Goal: Information Seeking & Learning: Find specific fact

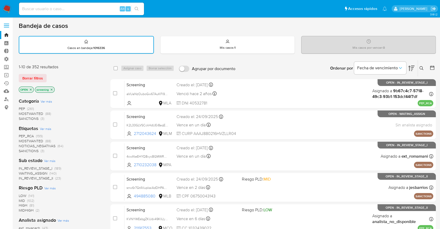
click at [9, 4] on nav "Pausado Ver notificaciones Alt s Accesos rápidos Presiona las siguientes teclas…" at bounding box center [220, 8] width 440 height 17
click at [9, 5] on img at bounding box center [7, 8] width 9 height 9
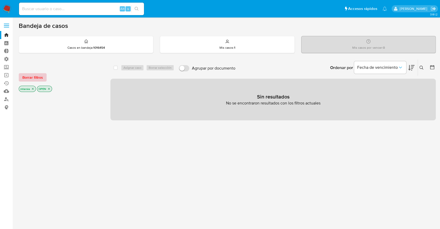
click at [44, 76] on button "Borrar filtros" at bounding box center [33, 77] width 28 height 8
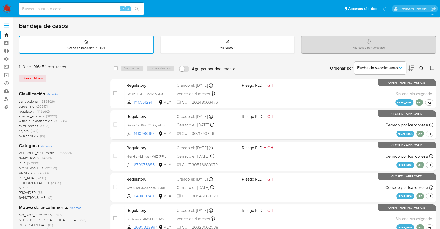
click at [12, 8] on nav "Pausado Ver notificaciones Alt s Accesos rápidos Presiona las siguientes teclas…" at bounding box center [220, 8] width 440 height 17
click at [6, 10] on img at bounding box center [7, 8] width 9 height 9
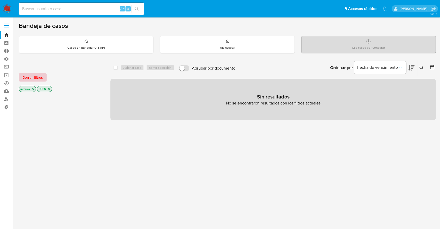
click at [42, 76] on span "Borrar filtros" at bounding box center [32, 77] width 21 height 7
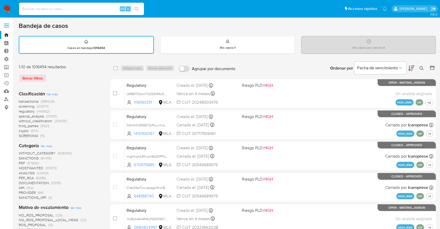
click at [21, 106] on span "screening" at bounding box center [27, 106] width 16 height 5
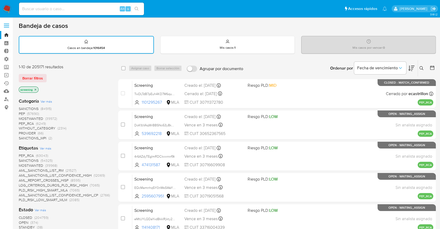
click at [408, 65] on icon at bounding box center [411, 68] width 6 height 6
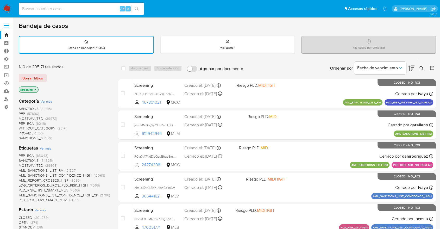
click at [22, 221] on span "OPEN" at bounding box center [24, 222] width 10 height 5
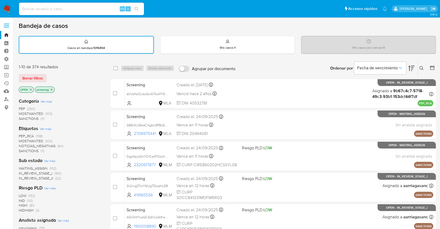
click at [66, 85] on div "1-10 de 374 resultados Borrar filtros OPEN screening" at bounding box center [60, 79] width 83 height 30
click at [23, 150] on span "SANCTIONS" at bounding box center [29, 150] width 20 height 5
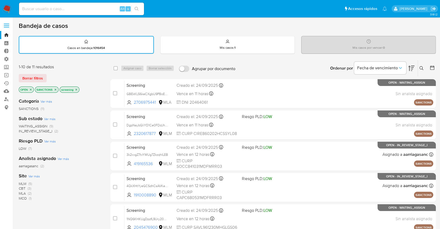
click at [51, 76] on div "Borrar filtros" at bounding box center [60, 78] width 83 height 8
click at [21, 182] on span "MLM" at bounding box center [23, 183] width 8 height 5
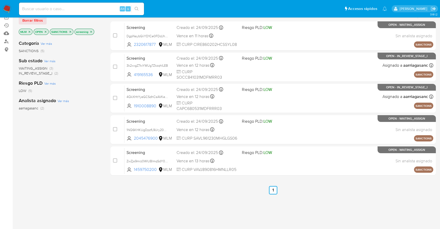
scroll to position [29, 0]
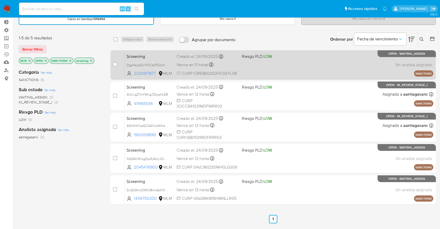
click at [156, 57] on span "Screening" at bounding box center [149, 56] width 46 height 7
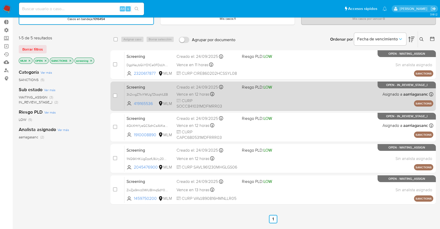
click at [156, 83] on span "Screening" at bounding box center [149, 86] width 46 height 7
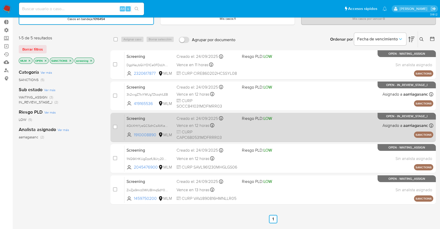
click at [149, 118] on span "Screening" at bounding box center [149, 117] width 46 height 7
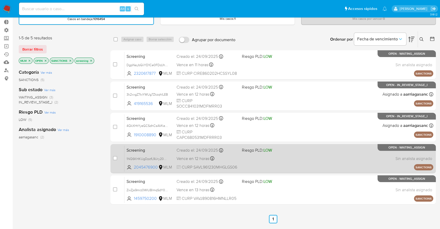
click at [154, 148] on span "Screening" at bounding box center [149, 149] width 46 height 7
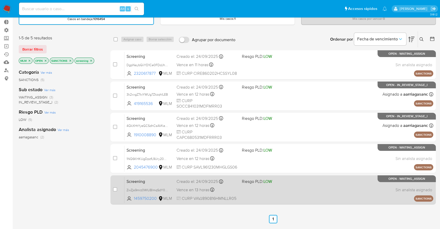
click at [155, 178] on span "Screening" at bounding box center [149, 180] width 46 height 7
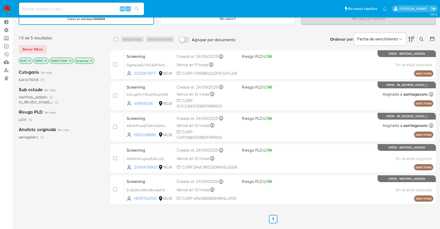
click at [31, 59] on icon "close-filter" at bounding box center [29, 60] width 3 height 3
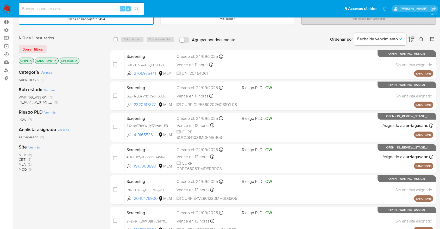
click at [21, 158] on span "CBT" at bounding box center [22, 159] width 7 height 5
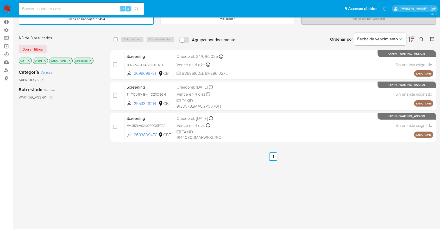
click at [30, 60] on icon "close-filter" at bounding box center [28, 60] width 3 height 3
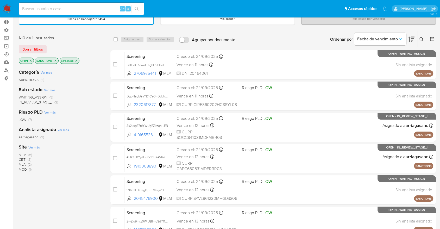
click at [22, 153] on span "MLM" at bounding box center [23, 154] width 8 height 5
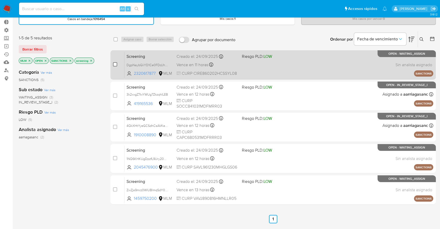
click at [114, 64] on input "checkbox" at bounding box center [115, 64] width 4 height 4
checkbox input "true"
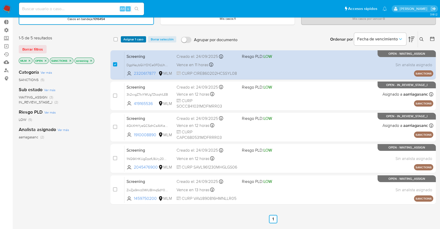
click at [125, 39] on span "Asignar 1 caso" at bounding box center [133, 39] width 20 height 5
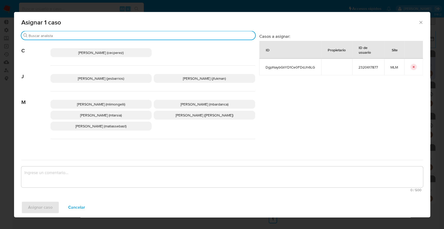
click at [101, 34] on input "Buscar" at bounding box center [141, 35] width 224 height 5
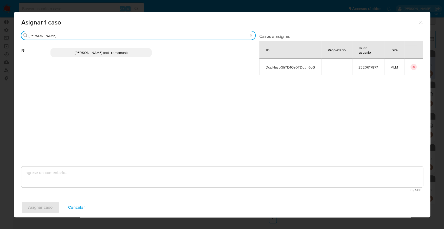
type input "rosa"
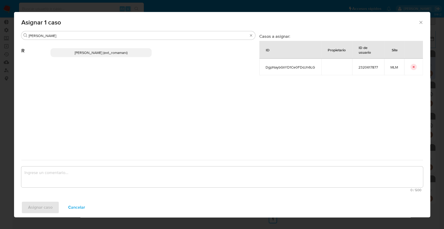
click at [138, 50] on p "Rosalia Mamani (ext_romamani)" at bounding box center [100, 52] width 101 height 9
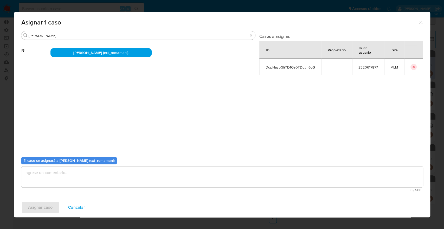
click at [114, 173] on textarea "assign-modal" at bounding box center [222, 176] width 402 height 21
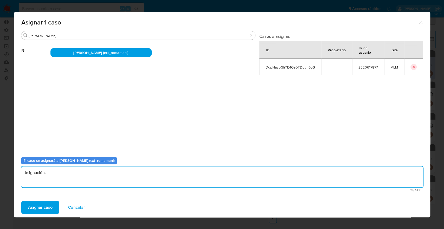
drag, startPoint x: 114, startPoint y: 173, endPoint x: 15, endPoint y: 175, distance: 99.9
click at [15, 175] on div "Buscar rosa R Rosalia Mamani (ext_romamani) Casos a asignar: ID Propietario ID …" at bounding box center [222, 114] width 416 height 166
type textarea "Asignación."
click at [53, 206] on button "Asignar caso" at bounding box center [40, 207] width 38 height 12
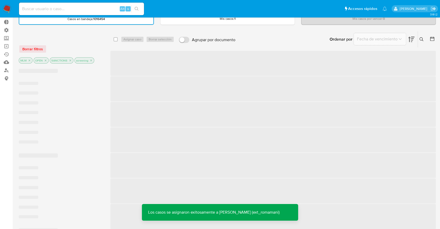
click at [312, 35] on div "Ordenar por Fecha de vencimiento No es posible ordenar los resultados mientras …" at bounding box center [337, 39] width 198 height 16
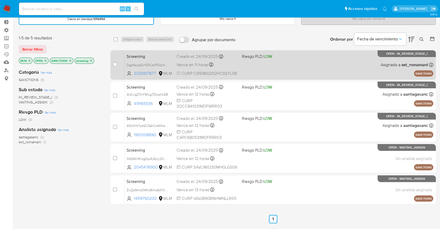
click at [166, 55] on span "Screening" at bounding box center [149, 56] width 46 height 7
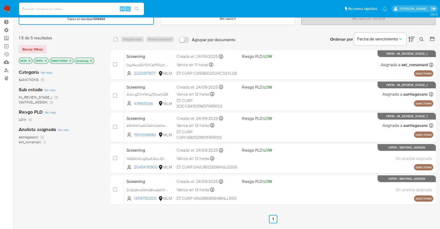
click at [31, 60] on icon "close-filter" at bounding box center [29, 60] width 3 height 3
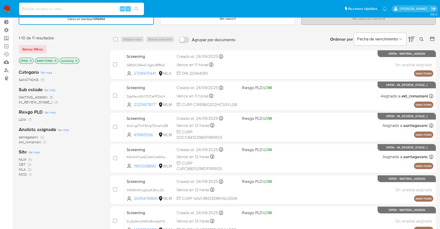
click at [19, 162] on span "CBT" at bounding box center [22, 164] width 7 height 5
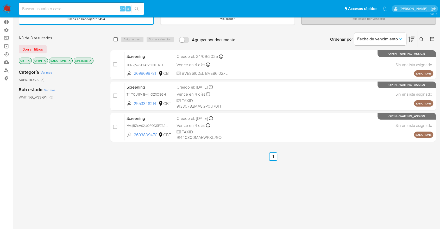
click at [114, 39] on input "checkbox" at bounding box center [115, 39] width 4 height 4
checkbox input "true"
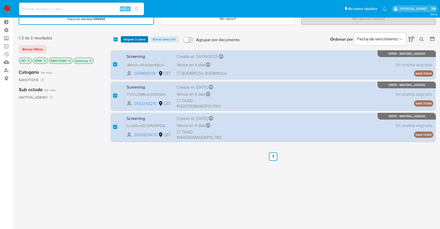
click at [127, 38] on span "Asignar 3 casos" at bounding box center [134, 39] width 22 height 5
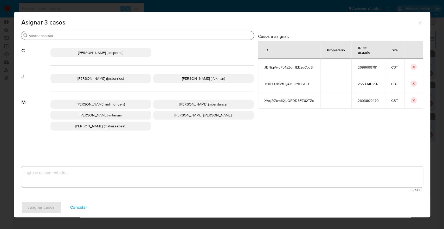
click at [106, 38] on input "Buscar" at bounding box center [140, 35] width 223 height 5
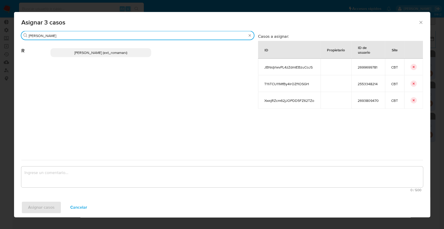
type input "rosa"
click at [129, 53] on p "Rosalia Mamani (ext_romamani)" at bounding box center [100, 52] width 101 height 9
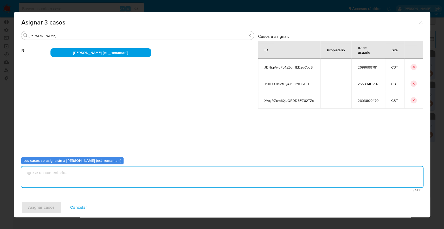
click at [119, 173] on textarea "assign-modal" at bounding box center [222, 176] width 402 height 21
paste textarea "Asignación."
type textarea "Asignación."
click at [55, 203] on button "Asignar casos" at bounding box center [41, 207] width 40 height 12
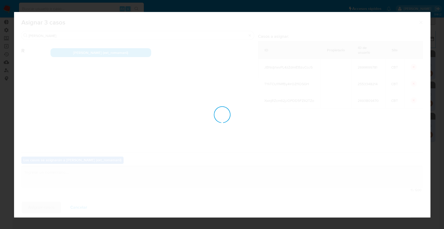
checkbox input "false"
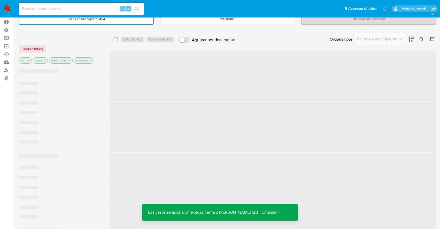
click at [280, 41] on div "Ordenar por Fecha de vencimiento No es posible ordenar los resultados mientras …" at bounding box center [337, 39] width 198 height 16
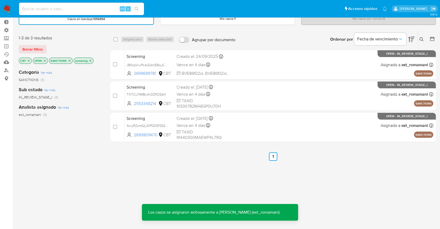
click at [267, 31] on div "Ordenar por Fecha de vencimiento No es posible ordenar los resultados mientras …" at bounding box center [337, 39] width 198 height 16
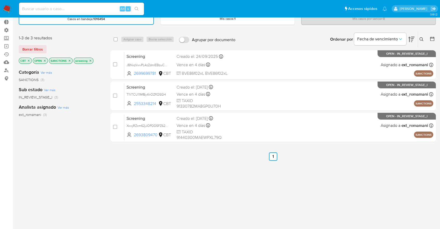
click at [29, 60] on icon "close-filter" at bounding box center [28, 60] width 3 height 3
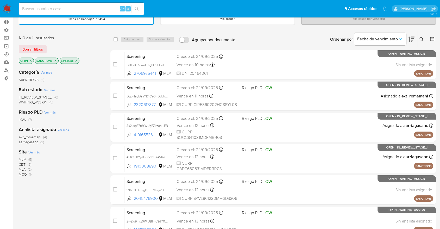
click at [256, 39] on div "Ordenar por Fecha de vencimiento No es posible ordenar los resultados mientras …" at bounding box center [337, 39] width 198 height 16
click at [282, 39] on div "Ordenar por Fecha de vencimiento No es posible ordenar los resultados mientras …" at bounding box center [337, 39] width 198 height 16
click at [317, 41] on div "Ordenar por Fecha de vencimiento No es posible ordenar los resultados mientras …" at bounding box center [337, 39] width 198 height 16
click at [301, 35] on div "Ordenar por Fecha de vencimiento No es posible ordenar los resultados mientras …" at bounding box center [337, 39] width 198 height 16
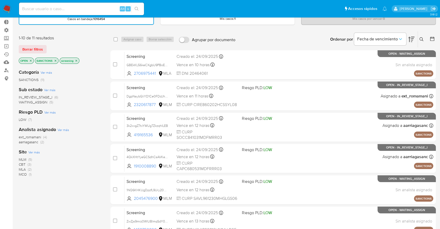
click at [300, 37] on div "Ordenar por Fecha de vencimiento No es posible ordenar los resultados mientras …" at bounding box center [337, 39] width 198 height 16
click at [309, 35] on div "Ordenar por Fecha de vencimiento No es posible ordenar los resultados mientras …" at bounding box center [337, 39] width 198 height 16
click at [296, 37] on div "Ordenar por Fecha de vencimiento No es posible ordenar los resultados mientras …" at bounding box center [337, 39] width 198 height 16
click at [310, 38] on div "Ordenar por Fecha de vencimiento No es posible ordenar los resultados mientras …" at bounding box center [337, 39] width 198 height 16
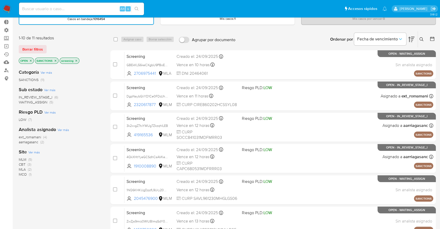
click at [310, 38] on div "Ordenar por Fecha de vencimiento No es posible ordenar los resultados mientras …" at bounding box center [337, 39] width 198 height 16
click at [293, 44] on div "Ordenar por Fecha de vencimiento No es posible ordenar los resultados mientras …" at bounding box center [337, 39] width 198 height 16
click at [295, 43] on div "Ordenar por Fecha de vencimiento No es posible ordenar los resultados mientras …" at bounding box center [337, 39] width 198 height 16
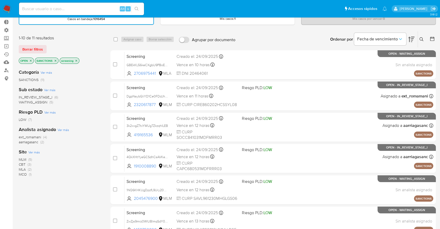
click at [296, 42] on div "Ordenar por Fecha de vencimiento No es posible ordenar los resultados mientras …" at bounding box center [337, 39] width 198 height 16
click at [22, 173] on span "MCO" at bounding box center [23, 173] width 8 height 5
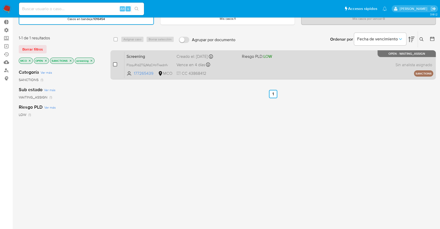
click at [115, 65] on input "checkbox" at bounding box center [115, 64] width 4 height 4
checkbox input "true"
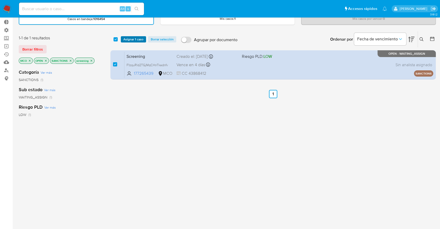
click at [140, 40] on span "Asignar 1 caso" at bounding box center [133, 39] width 20 height 5
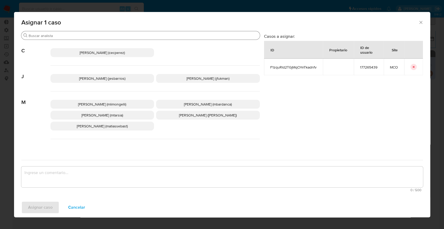
click at [134, 34] on input "Buscar" at bounding box center [143, 35] width 229 height 5
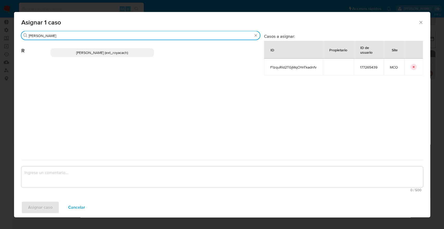
type input "romi"
click at [139, 51] on p "Romina Isabel Yacachury (ext_royacach)" at bounding box center [102, 52] width 104 height 9
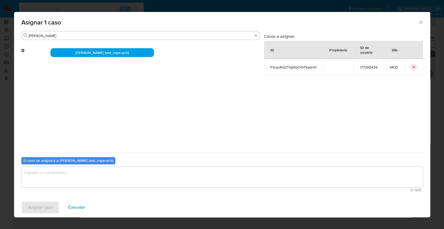
click at [146, 170] on textarea "assign-modal" at bounding box center [222, 176] width 402 height 21
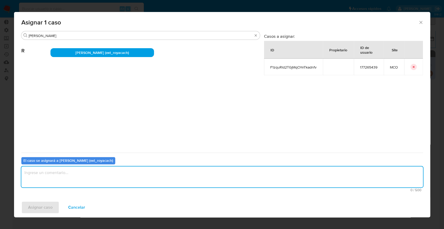
paste textarea "Asignación."
type textarea "Asignación."
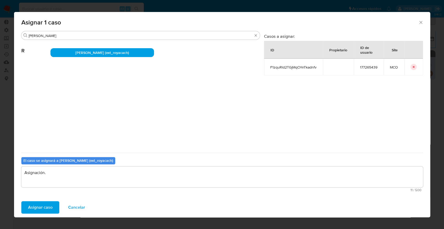
click at [54, 203] on button "Asignar caso" at bounding box center [40, 207] width 38 height 12
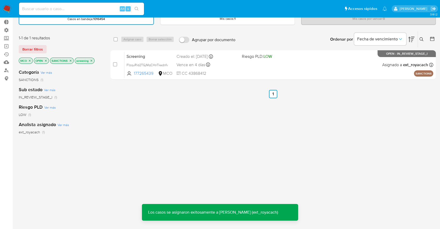
click at [44, 48] on button "Borrar filtros" at bounding box center [33, 49] width 28 height 8
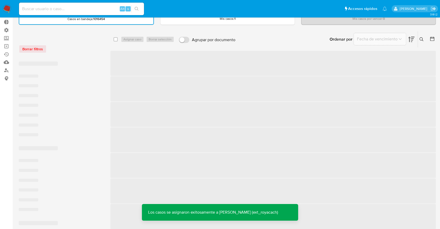
click at [68, 48] on div "Borrar filtros" at bounding box center [60, 49] width 83 height 8
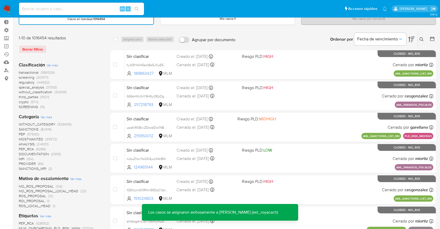
click at [19, 76] on span "screening" at bounding box center [27, 77] width 16 height 5
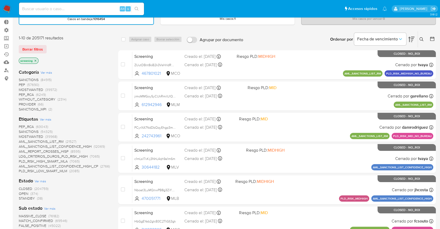
click at [22, 191] on span "OPEN" at bounding box center [24, 193] width 10 height 5
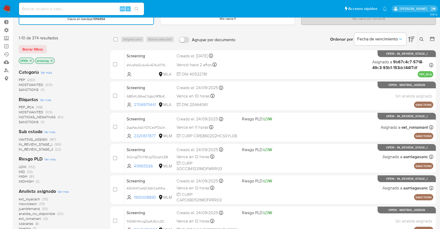
click at [24, 111] on span "MOSTWANTED" at bounding box center [31, 111] width 24 height 5
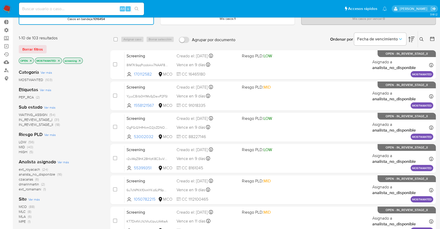
click at [94, 71] on div "Categoría Ver más MOSTWANTED (103)" at bounding box center [60, 75] width 83 height 13
click at [21, 169] on span "ext_royacach" at bounding box center [29, 168] width 21 height 5
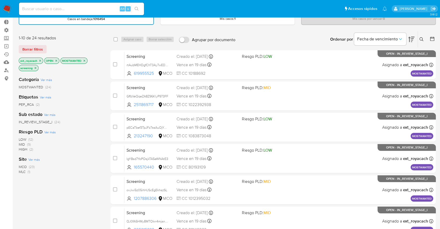
click at [40, 60] on icon "close-filter" at bounding box center [39, 60] width 3 height 3
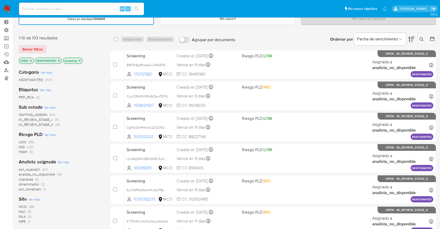
click at [24, 113] on span "WAITING_ASSIGN" at bounding box center [33, 114] width 29 height 5
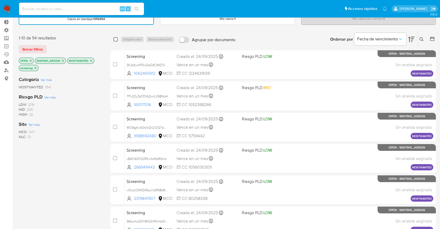
click at [117, 39] on input "checkbox" at bounding box center [115, 39] width 4 height 4
checkbox input "true"
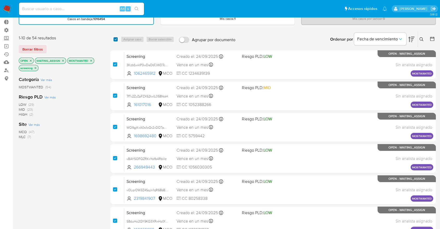
checkbox input "true"
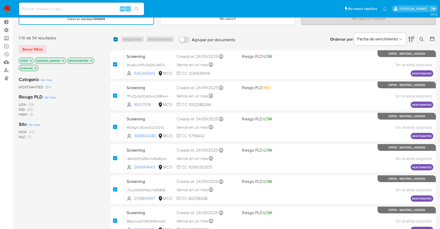
checkbox input "true"
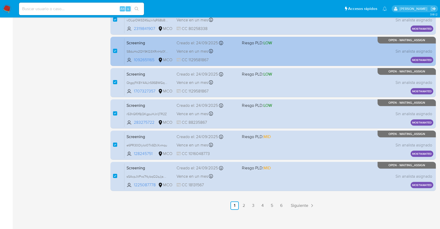
scroll to position [201, 0]
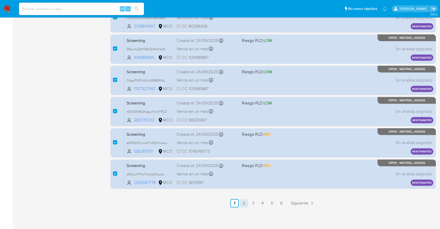
click at [243, 203] on link "2" at bounding box center [244, 203] width 8 height 8
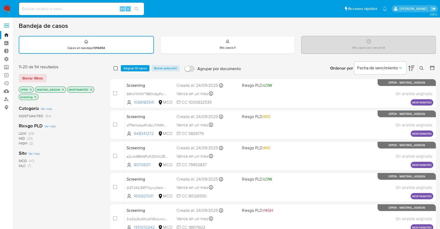
click at [116, 68] on input "checkbox" at bounding box center [115, 68] width 4 height 4
checkbox input "true"
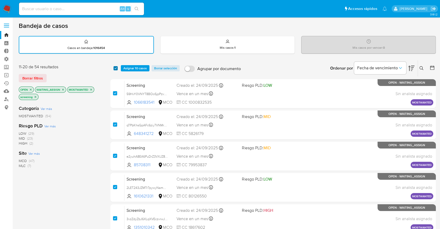
checkbox input "true"
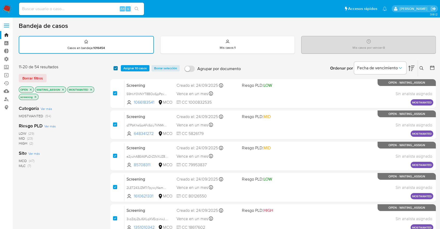
checkbox input "true"
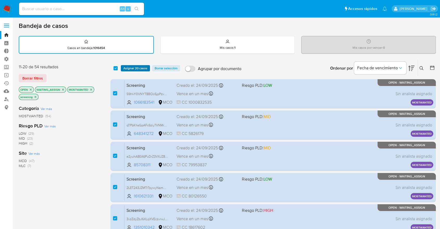
click at [124, 68] on span "Asignar 20 casos" at bounding box center [135, 68] width 24 height 5
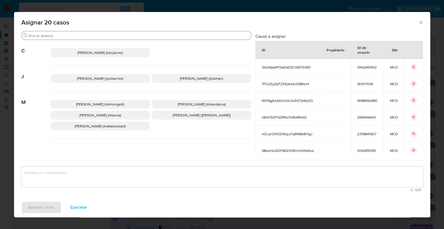
click at [145, 34] on input "Buscar" at bounding box center [139, 35] width 221 height 5
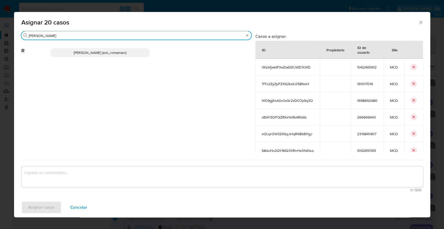
type input "rosa"
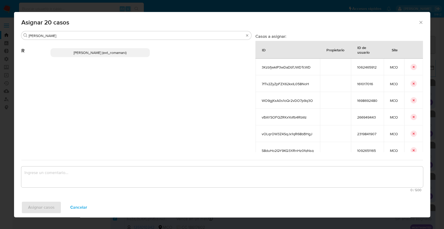
click at [137, 55] on p "Rosalia Mamani (ext_romamani)" at bounding box center [99, 52] width 99 height 9
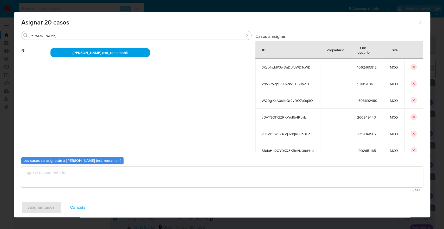
click at [93, 175] on textarea "assign-modal" at bounding box center [222, 176] width 402 height 21
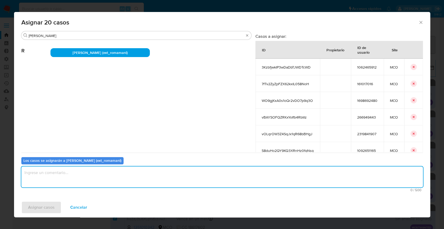
paste textarea "Asignación."
type textarea "Asignación."
click at [57, 203] on button "Asignar casos" at bounding box center [41, 207] width 40 height 12
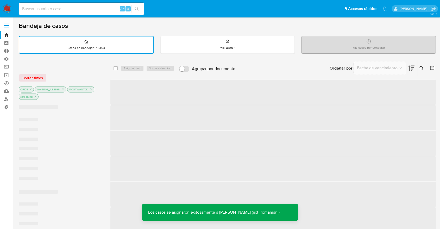
click at [310, 68] on div "Ordenar por Fecha de vencimiento No es posible ordenar los resultados mientras …" at bounding box center [337, 68] width 198 height 16
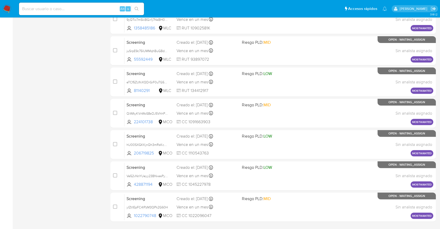
scroll to position [201, 0]
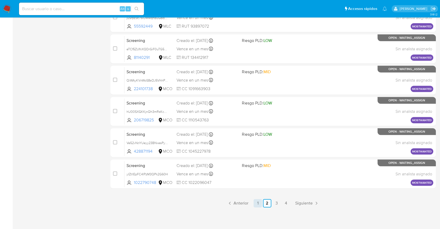
click at [257, 201] on link "1" at bounding box center [257, 203] width 8 height 8
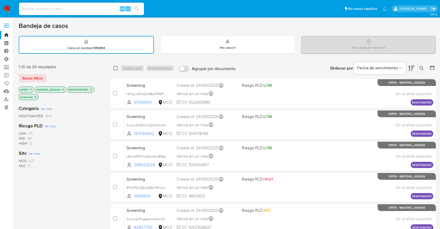
click at [117, 68] on input "checkbox" at bounding box center [115, 68] width 4 height 4
checkbox input "true"
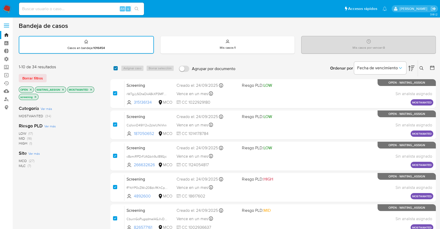
checkbox input "true"
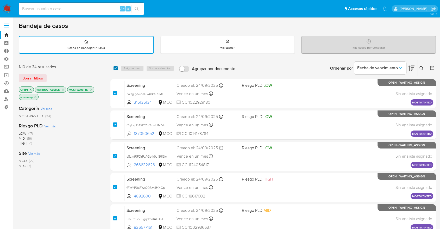
checkbox input "true"
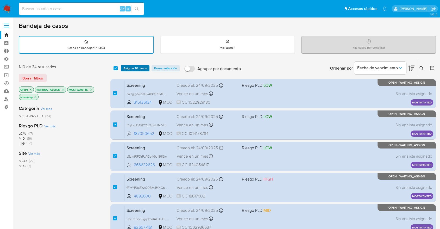
click at [128, 67] on span "Asignar 10 casos" at bounding box center [134, 68] width 23 height 5
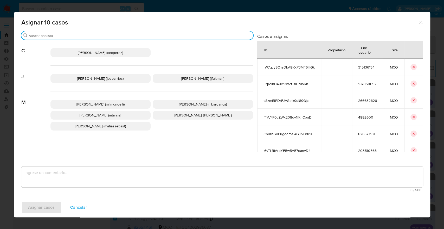
click at [130, 37] on input "Buscar" at bounding box center [140, 35] width 222 height 5
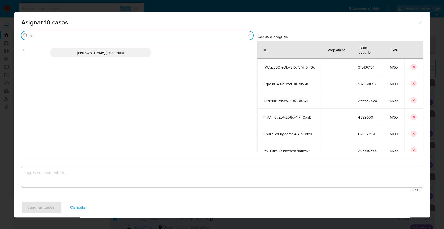
type input "jesi"
click at [134, 49] on p "Jesica Iris Barrios Leita (jesbarrios)" at bounding box center [100, 52] width 100 height 9
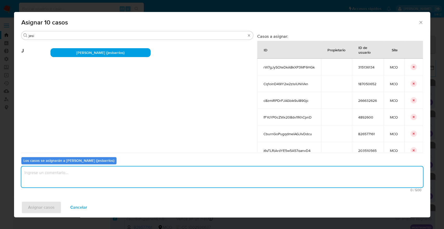
click at [106, 178] on textarea "assign-modal" at bounding box center [222, 176] width 402 height 21
paste textarea "Asignación."
type textarea "Asignación."
click at [56, 205] on button "Asignar casos" at bounding box center [41, 207] width 40 height 12
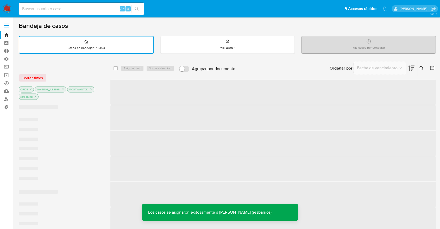
click at [290, 75] on div "Ordenar por Fecha de vencimiento No es posible ordenar los resultados mientras …" at bounding box center [337, 68] width 198 height 16
click at [314, 67] on div "Ordenar por Fecha de vencimiento No es posible ordenar los resultados mientras …" at bounding box center [337, 68] width 198 height 16
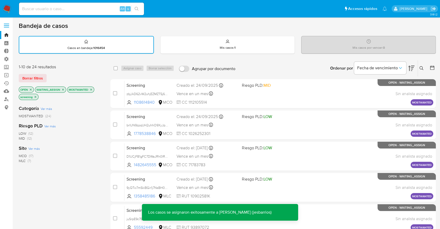
click at [302, 70] on div "Ordenar por Fecha de vencimiento No es posible ordenar los resultados mientras …" at bounding box center [337, 68] width 198 height 16
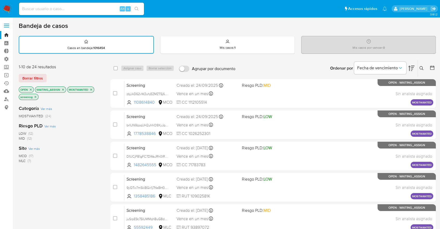
click at [301, 74] on div "Ordenar por Fecha de vencimiento No es posible ordenar los resultados mientras …" at bounding box center [337, 68] width 198 height 16
click at [43, 79] on button "Borrar filtros" at bounding box center [33, 78] width 28 height 8
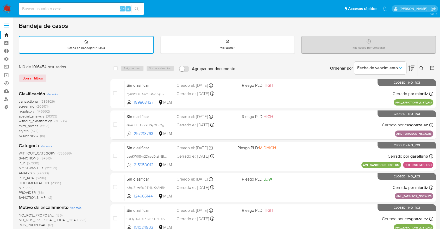
click at [20, 109] on span "regulatory" at bounding box center [27, 110] width 16 height 5
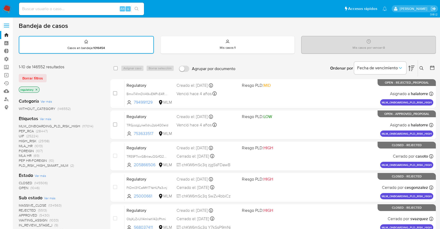
click at [22, 186] on span "OPEN" at bounding box center [24, 187] width 10 height 5
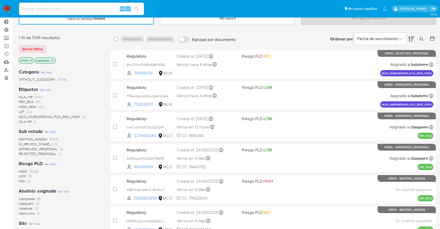
scroll to position [58, 0]
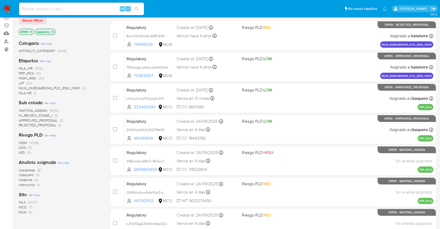
click at [22, 205] on span "MCO" at bounding box center [23, 206] width 8 height 5
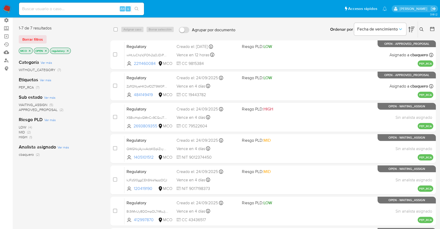
scroll to position [29, 0]
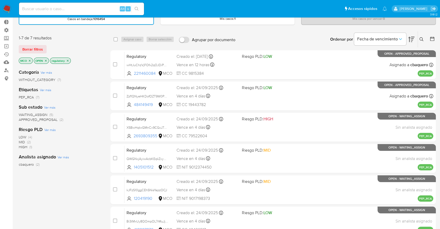
click at [24, 112] on span "WAITING_ASSIGN" at bounding box center [33, 114] width 29 height 5
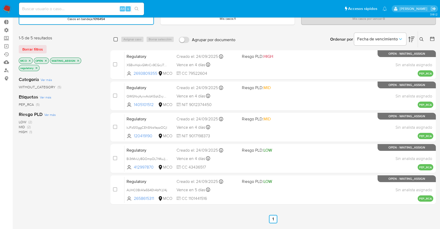
click at [115, 40] on input "checkbox" at bounding box center [115, 39] width 4 height 4
checkbox input "true"
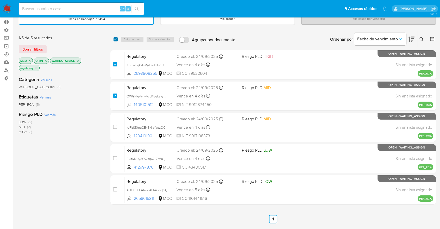
checkbox input "true"
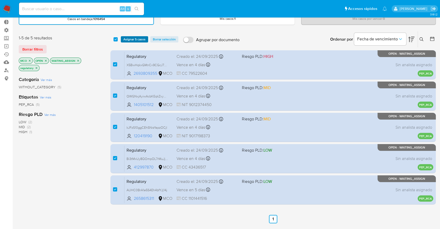
click at [122, 39] on button "Asignar 5 casos" at bounding box center [134, 39] width 27 height 6
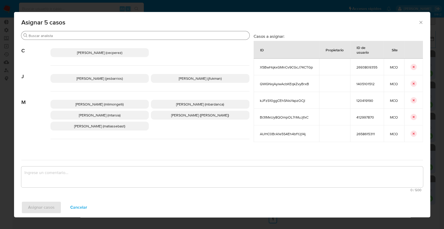
click at [118, 33] on input "Buscar" at bounding box center [138, 35] width 219 height 5
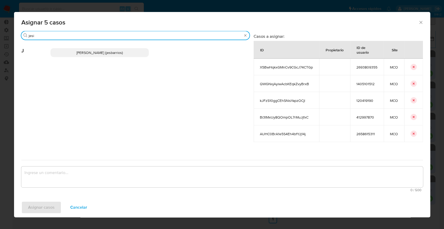
type input "jesi"
click at [135, 51] on p "Jesica Iris Barrios Leita (jesbarrios)" at bounding box center [99, 52] width 99 height 9
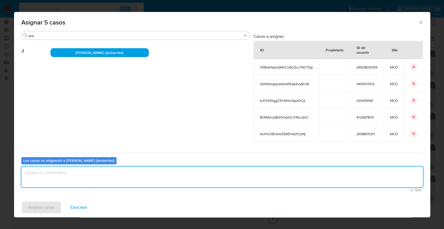
click at [121, 180] on textarea "assign-modal" at bounding box center [222, 176] width 402 height 21
paste textarea "Asignación."
type textarea "Asignación."
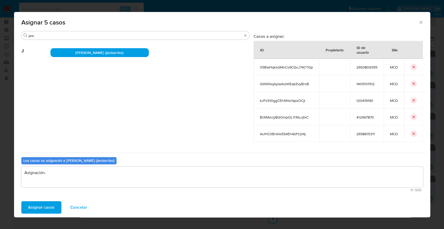
click at [52, 206] on span "Asignar casos" at bounding box center [41, 206] width 27 height 11
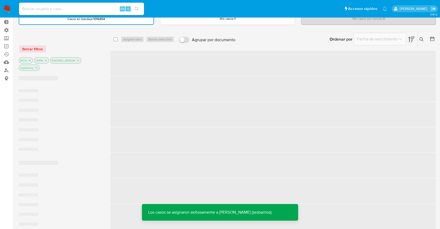
click at [273, 29] on div "Bandeja de casos Casos en bandeja : 1016454 Mis casos : 1 Mis casos por vencer …" at bounding box center [227, 207] width 417 height 428
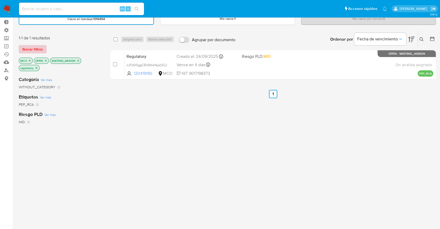
click at [43, 48] on button "Borrar filtros" at bounding box center [33, 49] width 28 height 8
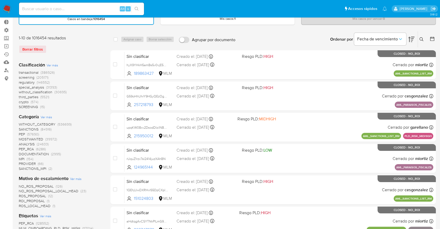
click at [20, 76] on span "screening" at bounding box center [27, 77] width 16 height 5
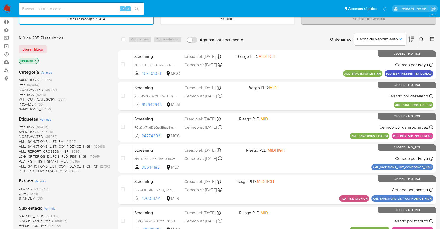
click at [21, 192] on span "OPEN" at bounding box center [24, 193] width 10 height 5
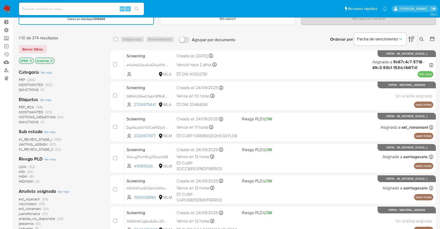
click at [19, 106] on span "PEP_RCA" at bounding box center [26, 106] width 15 height 5
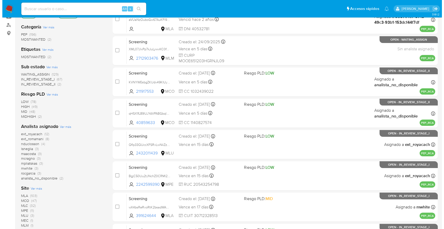
scroll to position [87, 0]
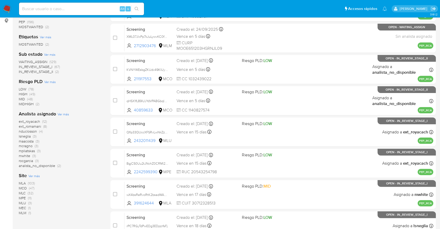
click at [30, 175] on span "Ver más" at bounding box center [33, 175] width 11 height 5
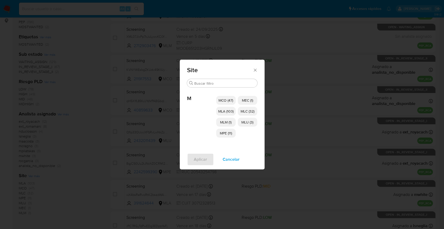
click at [223, 156] on span "Cancelar" at bounding box center [231, 158] width 17 height 11
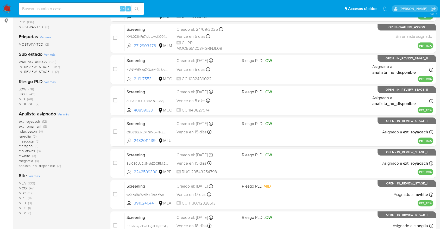
click at [299, 11] on ul "Pausado Ver notificaciones Alt s Accesos rápidos Presiona las siguientes teclas…" at bounding box center [202, 8] width 373 height 13
click at [304, 8] on ul "Pausado Ver notificaciones Alt s Accesos rápidos Presiona las siguientes teclas…" at bounding box center [202, 8] width 373 height 13
click at [302, 5] on ul "Pausado Ver notificaciones Alt s Accesos rápidos Presiona las siguientes teclas…" at bounding box center [202, 8] width 373 height 13
click at [31, 176] on span "Ver más" at bounding box center [33, 175] width 11 height 5
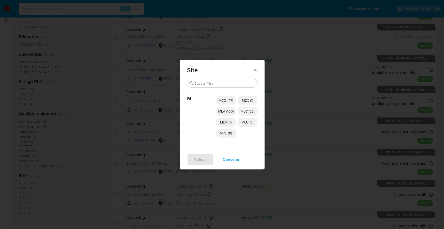
click at [222, 99] on span "MCO (47)" at bounding box center [225, 100] width 15 height 5
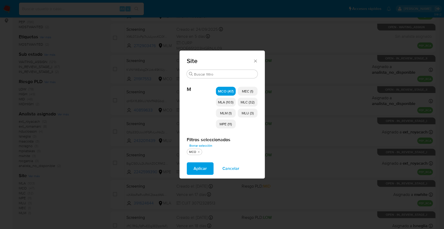
click at [221, 110] on span "MLM (1)" at bounding box center [225, 112] width 11 height 5
click at [221, 122] on span "MPE (11)" at bounding box center [226, 123] width 12 height 5
click at [242, 88] on p "MEC (1)" at bounding box center [248, 91] width 20 height 9
click at [243, 102] on span "MLC (32)" at bounding box center [248, 101] width 14 height 5
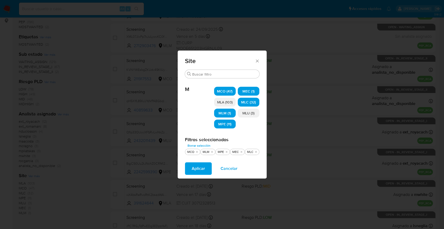
click at [242, 114] on span "MLU (3)" at bounding box center [248, 112] width 12 height 5
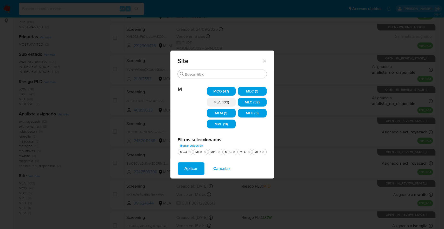
click at [202, 167] on button "Aplicar" at bounding box center [191, 168] width 27 height 12
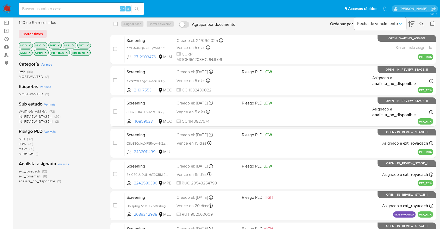
scroll to position [58, 0]
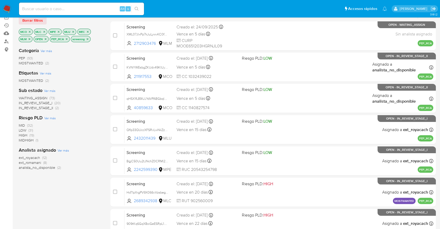
click at [22, 96] on span "WAITING_ASSIGN" at bounding box center [33, 97] width 29 height 5
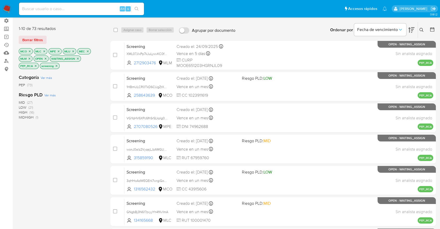
scroll to position [29, 0]
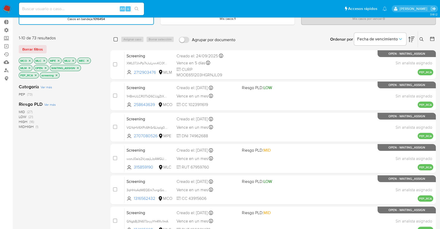
click at [115, 37] on input "checkbox" at bounding box center [115, 39] width 4 height 4
checkbox input "true"
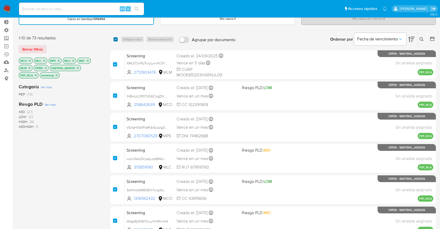
checkbox input "true"
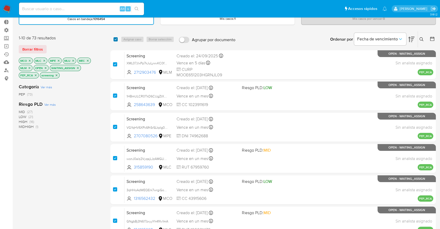
checkbox input "true"
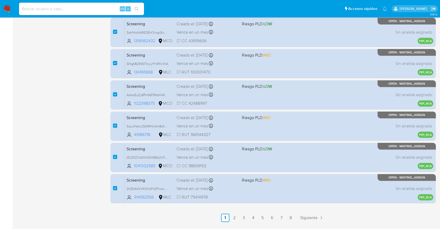
scroll to position [201, 0]
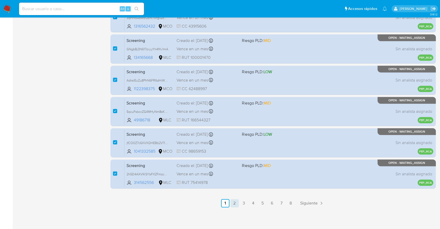
click at [234, 202] on link "2" at bounding box center [234, 203] width 8 height 8
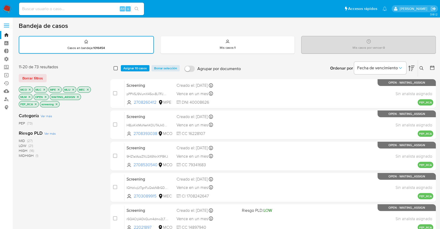
click at [115, 67] on input "checkbox" at bounding box center [115, 68] width 4 height 4
checkbox input "true"
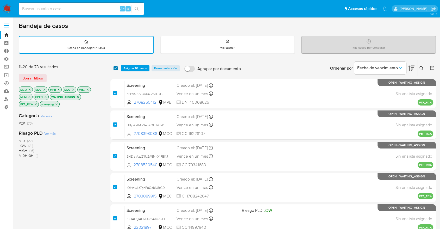
checkbox input "true"
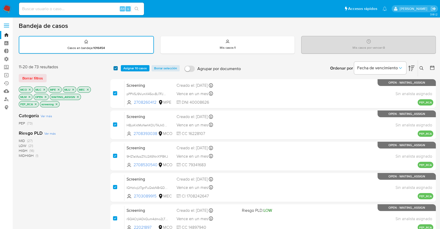
checkbox input "true"
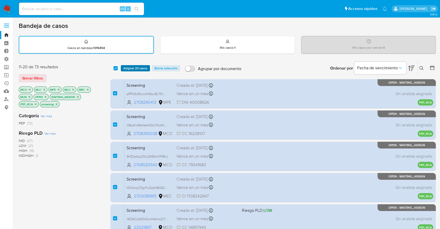
click at [121, 66] on button "Asignar 20 casos" at bounding box center [135, 68] width 29 height 6
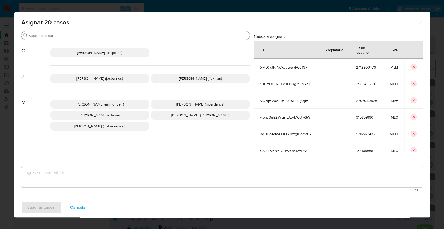
click at [120, 34] on input "Buscar" at bounding box center [138, 35] width 219 height 5
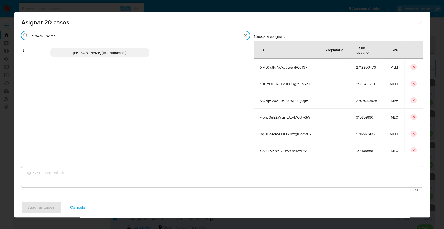
type input "rosa"
click at [129, 49] on p "Rosalia Mamani (ext_romamani)" at bounding box center [99, 52] width 99 height 9
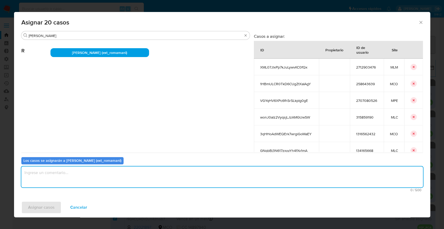
click at [114, 177] on textarea "assign-modal" at bounding box center [222, 176] width 402 height 21
paste textarea "Asignación."
type textarea "Asignación."
click at [58, 203] on button "Asignar casos" at bounding box center [41, 207] width 40 height 12
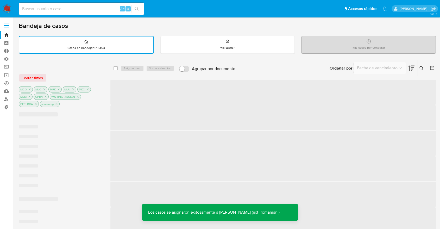
click at [288, 69] on div "Ordenar por Fecha de vencimiento No es posible ordenar los resultados mientras …" at bounding box center [337, 68] width 198 height 16
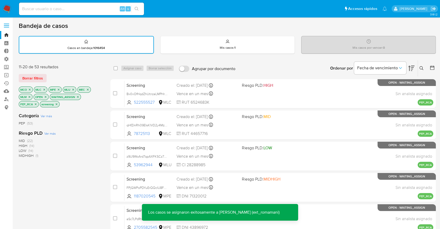
click at [294, 60] on div "Ordenar por Fecha de vencimiento No es posible ordenar los resultados mientras …" at bounding box center [337, 68] width 198 height 16
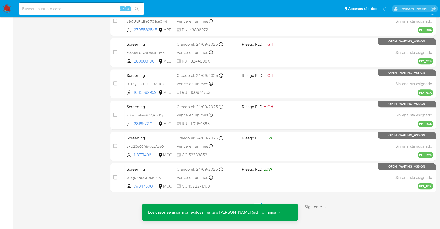
scroll to position [201, 0]
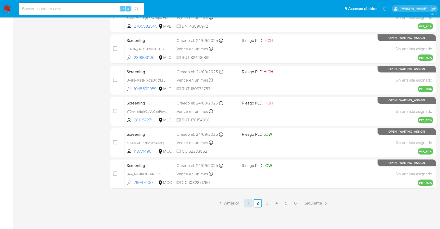
click at [248, 204] on link "1" at bounding box center [248, 203] width 8 height 8
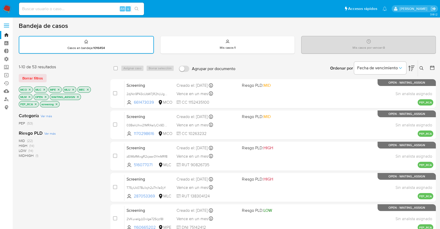
click at [118, 68] on div "select-all-cases-checkbox" at bounding box center [116, 68] width 6 height 6
click at [115, 68] on input "checkbox" at bounding box center [115, 68] width 4 height 4
checkbox input "true"
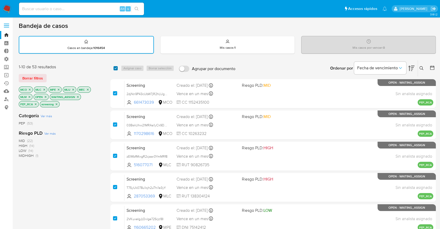
checkbox input "true"
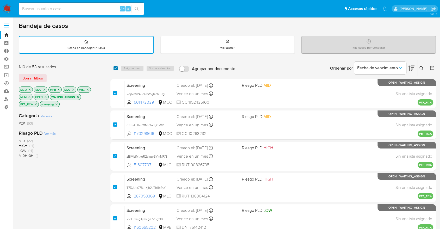
checkbox input "true"
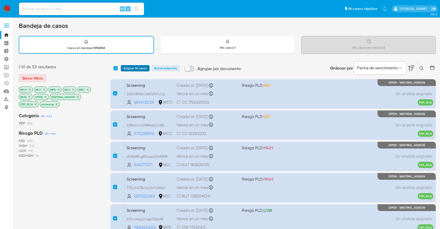
click at [125, 68] on span "Asignar 10 casos" at bounding box center [134, 68] width 23 height 5
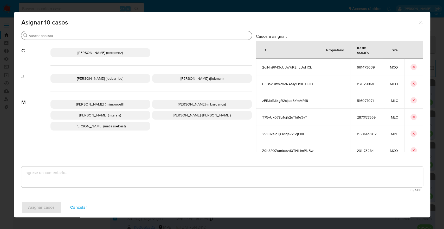
click at [126, 34] on input "Buscar" at bounding box center [139, 35] width 221 height 5
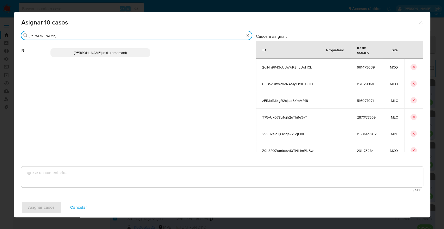
type input "rosa"
click at [135, 51] on p "Rosalia Mamani (ext_romamani)" at bounding box center [100, 52] width 100 height 9
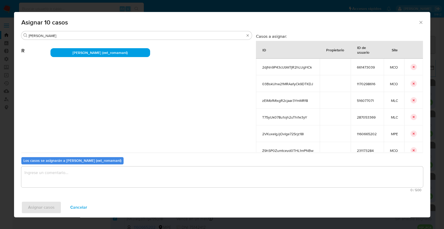
click at [125, 174] on textarea "assign-modal" at bounding box center [222, 176] width 402 height 21
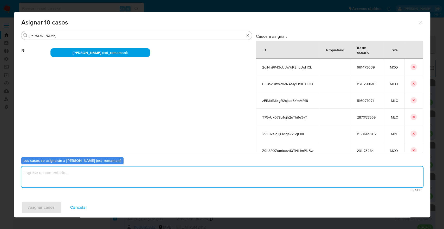
paste textarea "Asignación."
type textarea "Asignación."
click at [56, 207] on button "Asignar casos" at bounding box center [41, 207] width 40 height 12
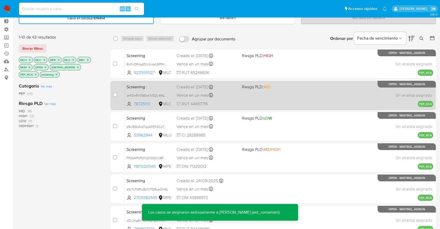
scroll to position [29, 0]
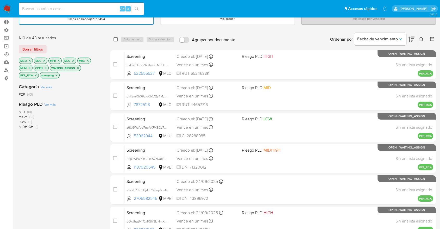
click at [114, 39] on input "checkbox" at bounding box center [115, 39] width 4 height 4
checkbox input "true"
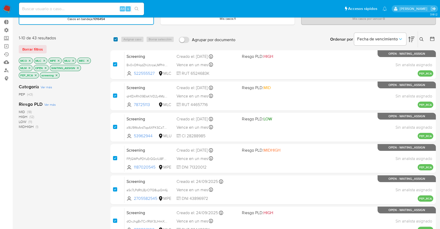
checkbox input "true"
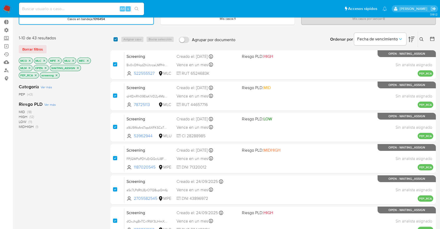
checkbox input "true"
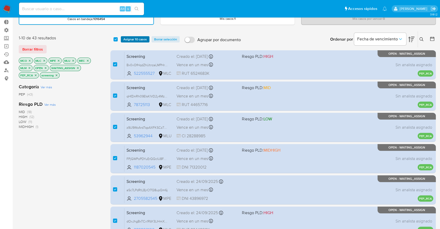
click at [131, 39] on span "Asignar 10 casos" at bounding box center [134, 39] width 23 height 5
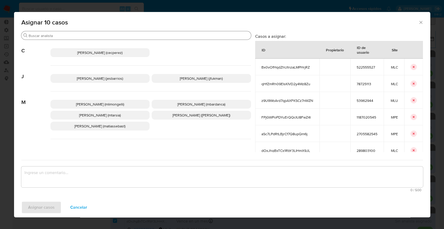
click at [111, 33] on input "Buscar" at bounding box center [139, 35] width 220 height 5
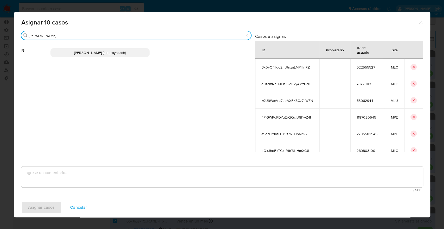
type input "romi"
click at [136, 53] on p "Romina Isabel Yacachury (ext_royacach)" at bounding box center [99, 52] width 99 height 9
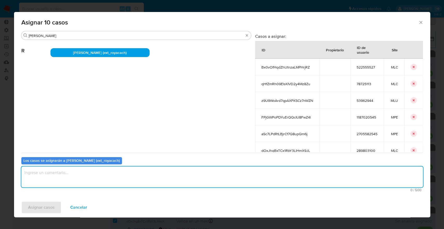
click at [115, 185] on textarea "assign-modal" at bounding box center [222, 176] width 402 height 21
paste textarea "Asignación."
type textarea "Asignación."
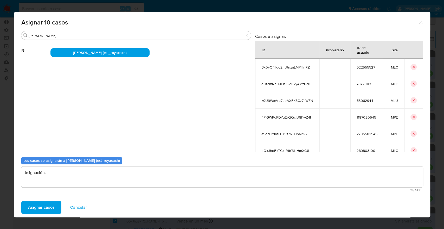
click at [59, 202] on button "Asignar casos" at bounding box center [41, 207] width 40 height 12
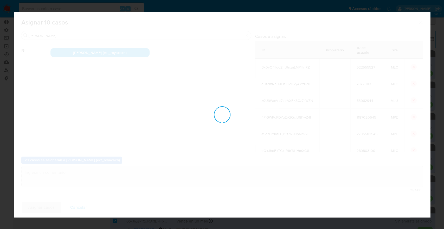
checkbox input "false"
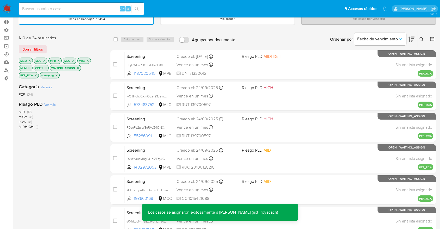
click at [295, 36] on div "Ordenar por Fecha de vencimiento No es posible ordenar los resultados mientras …" at bounding box center [337, 39] width 198 height 16
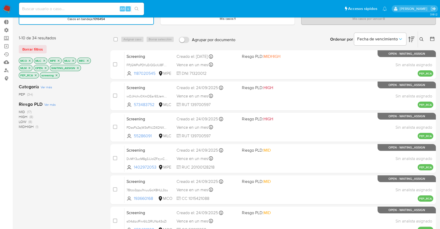
click at [262, 33] on div "Ordenar por Fecha de vencimiento No es posible ordenar los resultados mientras …" at bounding box center [337, 39] width 198 height 16
click at [44, 46] on button "Borrar filtros" at bounding box center [33, 49] width 28 height 8
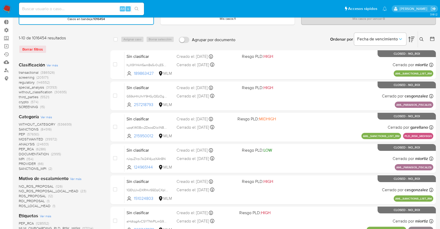
click at [19, 76] on span "screening" at bounding box center [27, 77] width 16 height 5
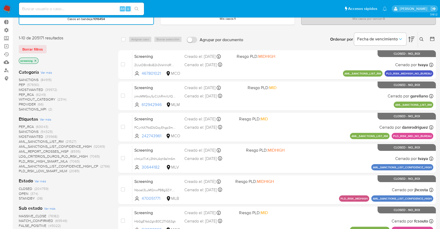
click at [22, 191] on span "OPEN" at bounding box center [24, 193] width 10 height 5
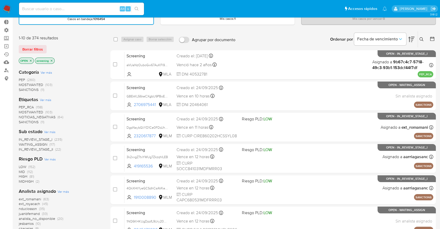
scroll to position [58, 0]
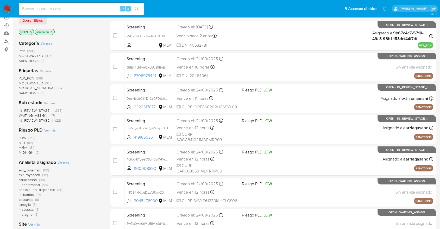
click at [83, 114] on div "IN_REVIEW_STAGE_I (235) WAITING_ASSIGN (117) IN_REVIEW_STAGE_II (22)" at bounding box center [60, 115] width 83 height 15
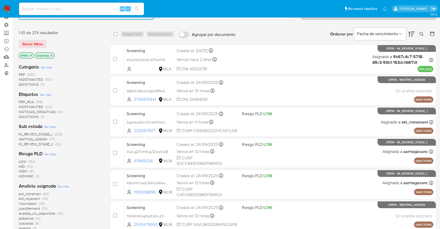
scroll to position [0, 0]
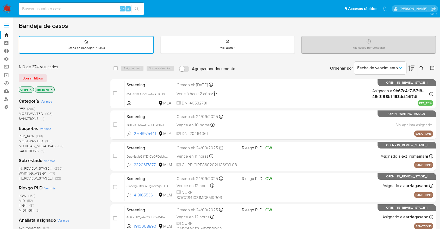
click at [81, 79] on div "Borrar filtros" at bounding box center [60, 78] width 83 height 8
click at [326, 5] on ul "Pausado Ver notificaciones Alt s Accesos rápidos Presiona las siguientes teclas…" at bounding box center [202, 8] width 373 height 13
click at [322, 11] on ul "Pausado Ver notificaciones Alt s Accesos rápidos Presiona las siguientes teclas…" at bounding box center [202, 8] width 373 height 13
click at [303, 11] on ul "Pausado Ver notificaciones Alt s Accesos rápidos Presiona las siguientes teclas…" at bounding box center [202, 8] width 373 height 13
click at [412, 26] on div "Bandeja de casos" at bounding box center [227, 26] width 417 height 8
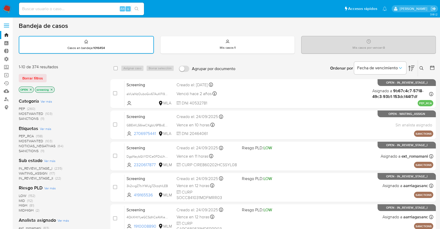
click at [15, 79] on main "3.161.2" at bounding box center [220, 215] width 440 height 430
click at [50, 74] on div "Borrar filtros" at bounding box center [60, 78] width 83 height 8
click at [58, 69] on div "1-10 de 374 resultados" at bounding box center [60, 67] width 83 height 6
click at [55, 74] on div "Borrar filtros" at bounding box center [60, 78] width 83 height 8
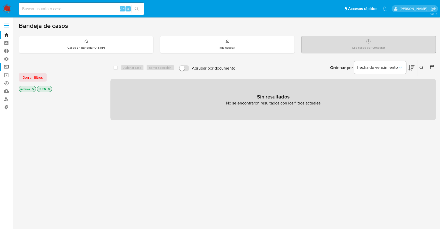
click at [11, 67] on label "Screening" at bounding box center [31, 67] width 62 height 8
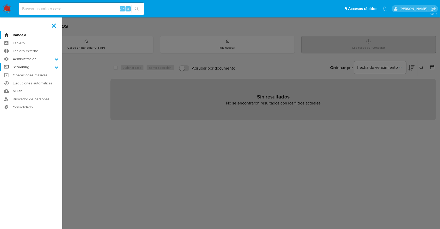
click at [0, 0] on input "Screening" at bounding box center [0, 0] width 0 height 0
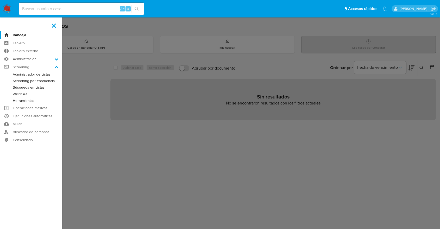
click at [14, 72] on link "Administrador de Listas" at bounding box center [31, 74] width 62 height 7
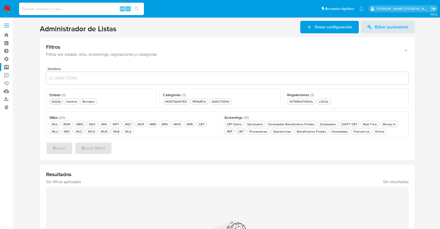
click at [53, 100] on div "Activa Activa" at bounding box center [56, 101] width 11 height 4
click at [335, 131] on div "Novedades Novedades" at bounding box center [339, 131] width 18 height 4
click at [205, 103] on div "PEP&RCA PEP&RCA" at bounding box center [199, 101] width 16 height 4
click at [117, 133] on div "MLB MLB" at bounding box center [116, 131] width 8 height 4
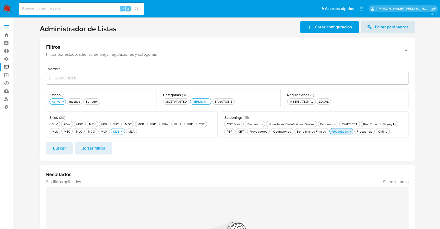
click at [346, 131] on div "Novedades Novedades" at bounding box center [339, 131] width 18 height 4
click at [303, 125] on div "Novedades Beneficiarios Finales Novedades Beneficiarios Finales" at bounding box center [291, 124] width 48 height 4
click at [65, 147] on span "Buscar" at bounding box center [59, 147] width 13 height 11
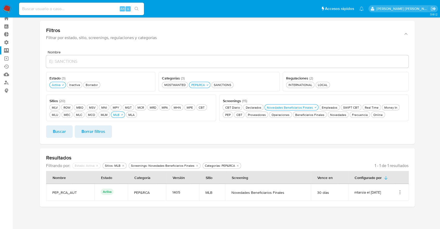
scroll to position [17, 0]
click at [418, 83] on section at bounding box center [227, 105] width 417 height 202
click at [400, 190] on icon "Acciones" at bounding box center [399, 190] width 1 height 1
click at [397, 156] on button "Ver detalles" at bounding box center [378, 152] width 47 height 14
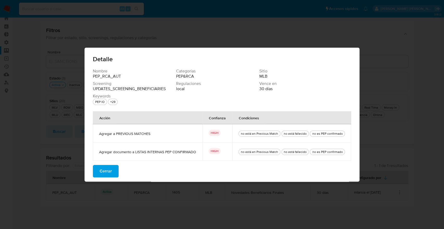
click at [117, 169] on button "Cerrar" at bounding box center [106, 171] width 26 height 12
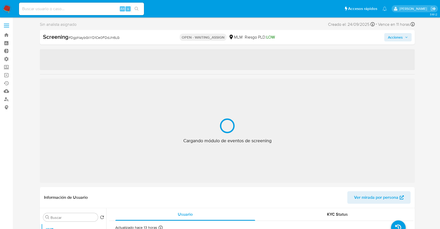
select select "10"
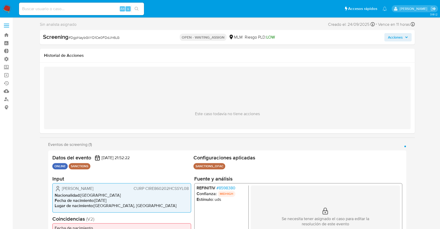
click at [79, 37] on span "# DgpNaybGliYD1Ce0FDdJh6LG" at bounding box center [93, 37] width 51 height 5
copy span "DgpNaybGliYD1Ce0FDdJh6LG"
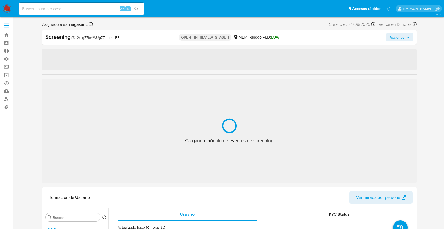
select select "10"
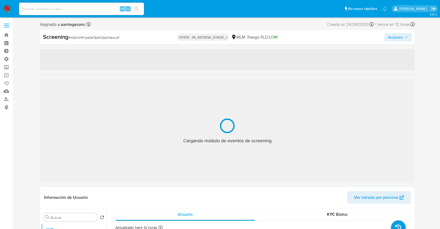
select select "10"
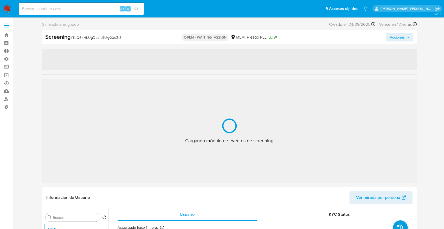
select select "10"
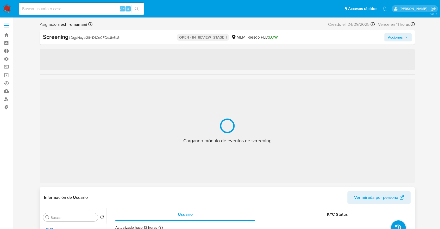
select select "10"
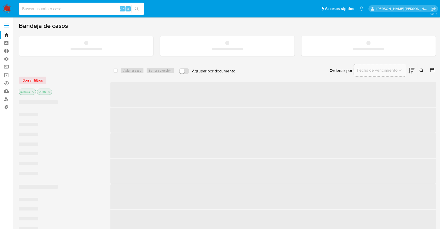
click at [85, 6] on input at bounding box center [81, 8] width 125 height 7
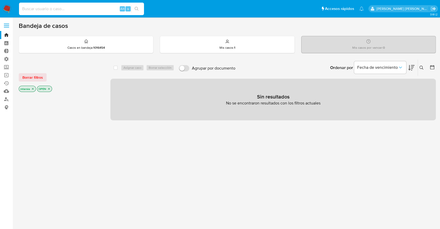
paste input "87553568"
type input "87553568"
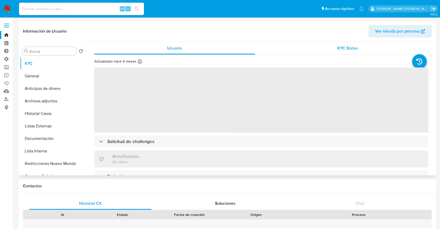
select select "10"
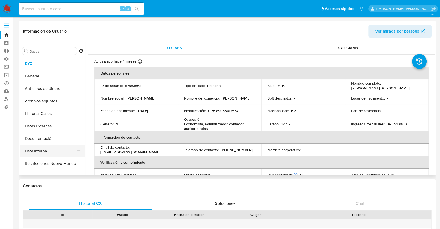
click at [59, 149] on button "Lista Interna" at bounding box center [50, 151] width 61 height 12
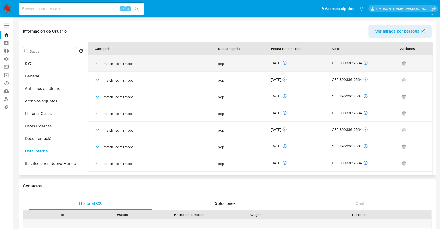
click at [98, 64] on icon "button" at bounding box center [97, 63] width 6 height 6
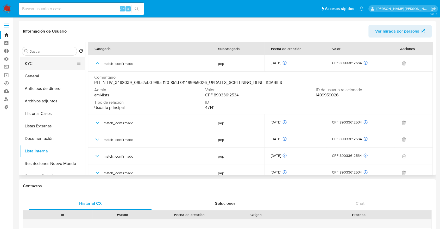
click at [58, 65] on button "KYC" at bounding box center [50, 63] width 61 height 12
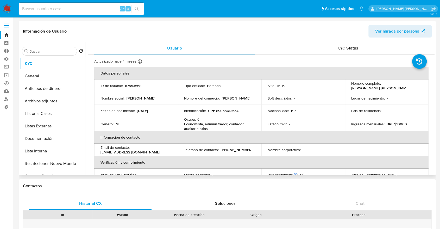
click at [328, 31] on header "Información de Usuario Ver mirada por persona" at bounding box center [227, 31] width 408 height 12
click at [333, 32] on header "Información de Usuario Ver mirada por persona" at bounding box center [227, 31] width 408 height 12
click at [360, 30] on header "Información de Usuario Ver mirada por persona" at bounding box center [227, 31] width 408 height 12
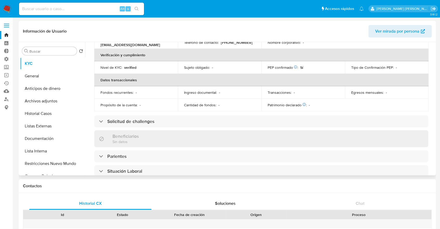
scroll to position [115, 0]
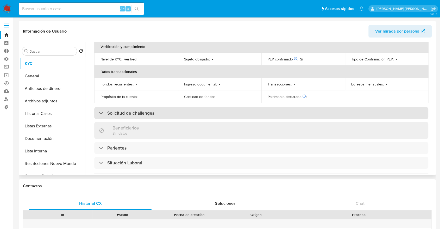
click at [318, 113] on div "Solicitud de challenges" at bounding box center [261, 113] width 334 height 12
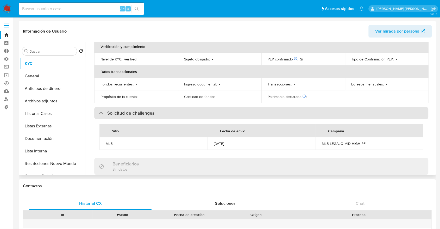
click at [318, 113] on div "Solicitud de challenges" at bounding box center [261, 113] width 334 height 12
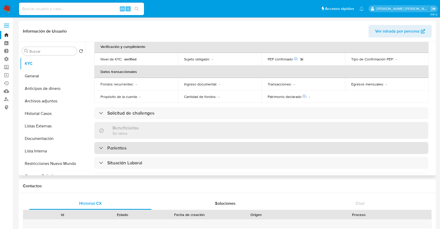
click at [316, 145] on div "Parientes" at bounding box center [261, 148] width 334 height 12
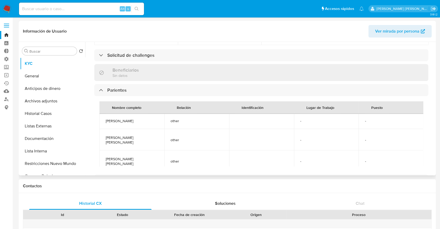
scroll to position [231, 0]
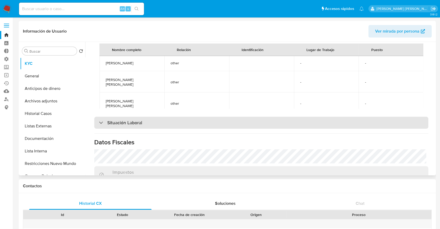
click at [319, 121] on div "Situación Laboral" at bounding box center [261, 123] width 334 height 12
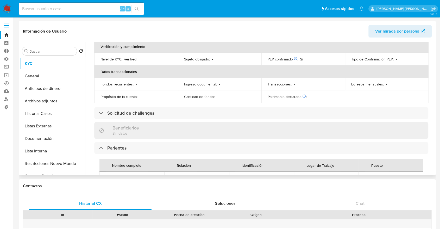
scroll to position [0, 0]
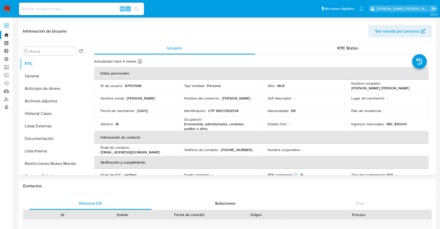
click at [325, 7] on ul "Pausado Ver notificaciones Alt s Accesos rápidos Presiona las siguientes teclas…" at bounding box center [191, 8] width 350 height 13
click at [313, 8] on ul "Pausado Ver notificaciones Alt s Accesos rápidos Presiona las siguientes teclas…" at bounding box center [191, 8] width 350 height 13
click at [292, 12] on ul "Pausado Ver notificaciones Alt s Accesos rápidos Presiona las siguientes teclas…" at bounding box center [191, 8] width 350 height 13
click at [287, 5] on ul "Pausado Ver notificaciones Alt s Accesos rápidos Presiona las siguientes teclas…" at bounding box center [191, 8] width 350 height 13
click at [51, 149] on button "Lista Interna" at bounding box center [50, 151] width 61 height 12
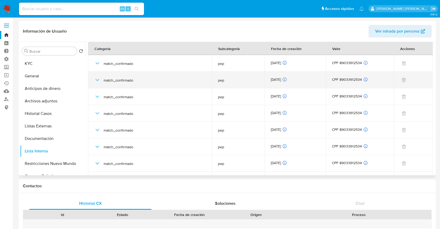
click at [98, 82] on icon "button" at bounding box center [97, 80] width 6 height 6
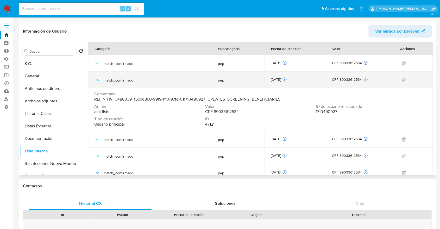
click at [98, 82] on icon "button" at bounding box center [97, 80] width 6 height 6
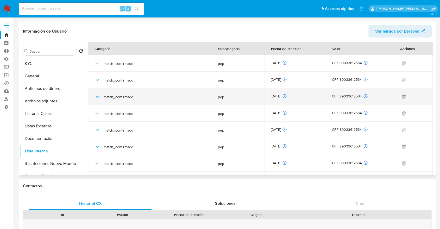
click at [98, 96] on icon "button" at bounding box center [97, 96] width 4 height 2
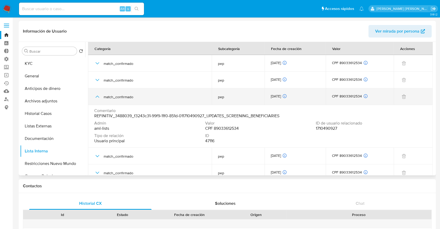
click at [98, 96] on icon "button" at bounding box center [97, 96] width 4 height 2
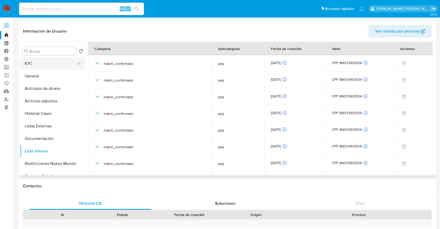
click at [48, 64] on button "KYC" at bounding box center [50, 63] width 61 height 12
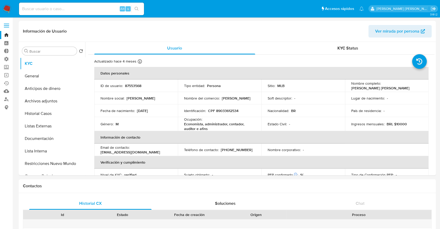
click at [159, 8] on ul "Pausado Ver notificaciones Alt s Accesos rápidos Presiona las siguientes teclas…" at bounding box center [191, 8] width 350 height 13
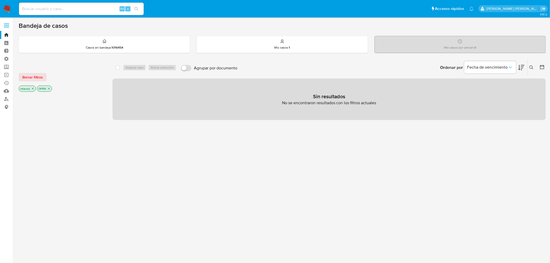
click at [111, 7] on input at bounding box center [81, 8] width 125 height 7
paste input "1412177288"
type input "1412177288"
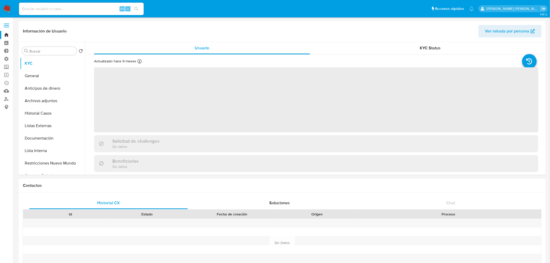
select select "10"
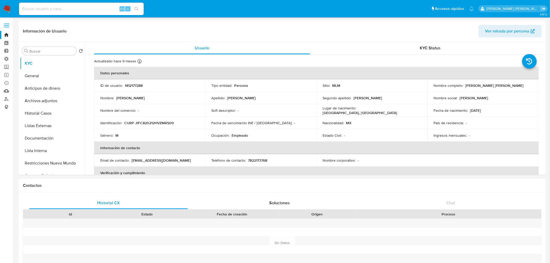
click at [106, 11] on input at bounding box center [81, 8] width 125 height 7
paste input "764574403"
type input "764574403"
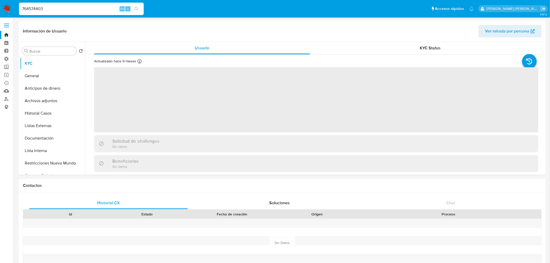
select select "10"
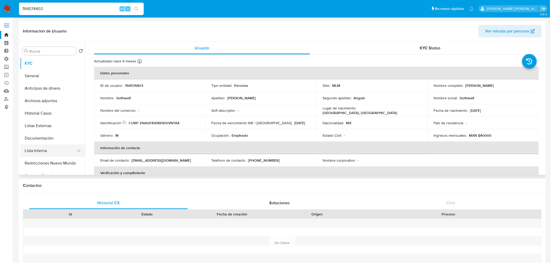
click at [62, 154] on button "Lista Interna" at bounding box center [50, 151] width 61 height 12
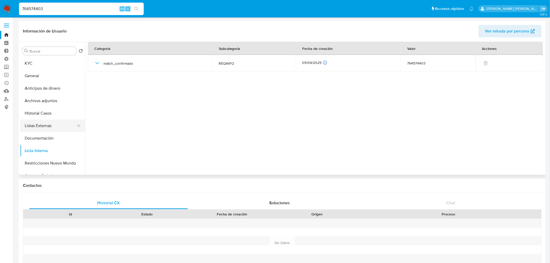
click at [61, 126] on button "Listas Externas" at bounding box center [50, 126] width 61 height 12
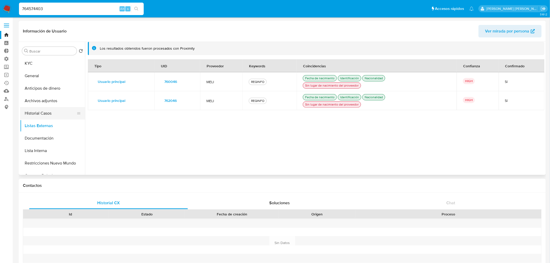
click at [51, 115] on button "Historial Casos" at bounding box center [50, 113] width 61 height 12
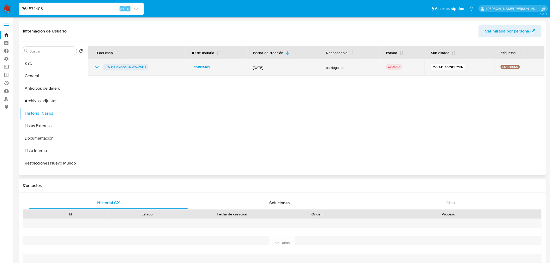
click at [108, 69] on span "p3cPVci8KCQ8pitfa73oY5TU" at bounding box center [126, 67] width 40 height 6
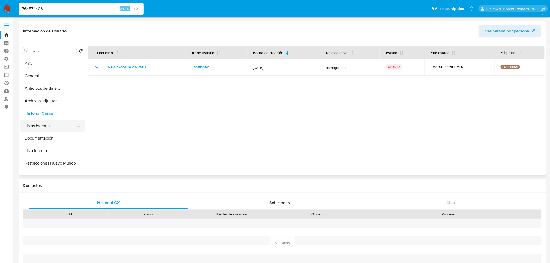
click at [61, 125] on button "Listas Externas" at bounding box center [50, 126] width 61 height 12
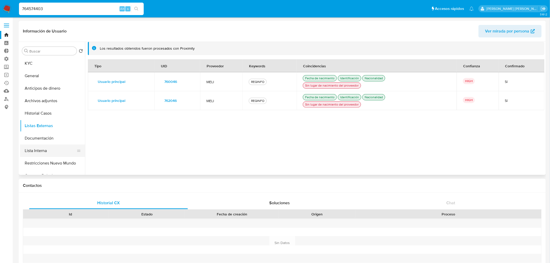
click at [57, 147] on button "Lista Interna" at bounding box center [50, 151] width 61 height 12
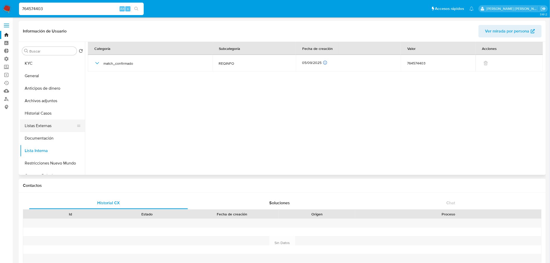
click at [59, 126] on button "Listas Externas" at bounding box center [50, 126] width 61 height 12
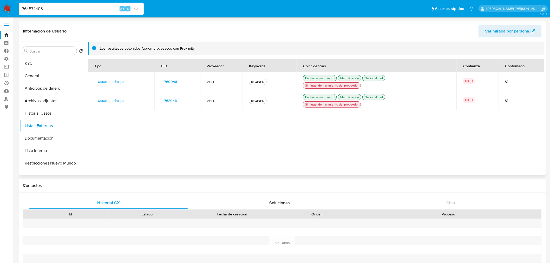
click at [169, 83] on span "760046" at bounding box center [170, 81] width 13 height 7
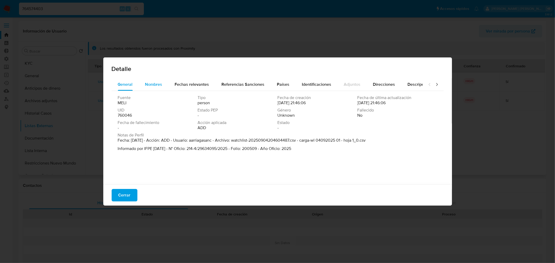
click at [161, 84] on span "Nombres" at bounding box center [153, 84] width 17 height 6
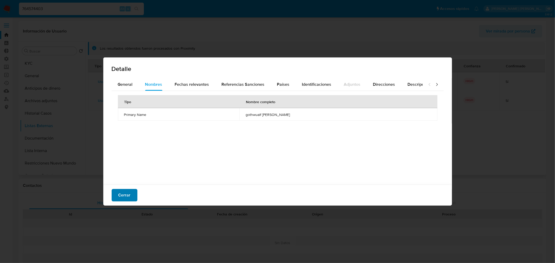
click at [130, 198] on button "Cerrar" at bounding box center [125, 195] width 26 height 12
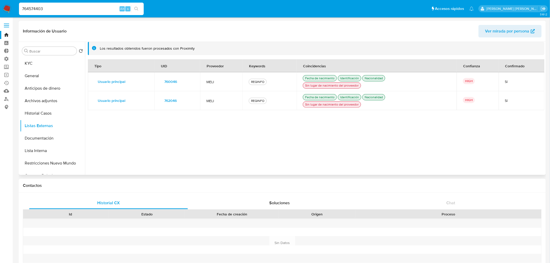
click at [166, 100] on span "762046" at bounding box center [170, 100] width 12 height 7
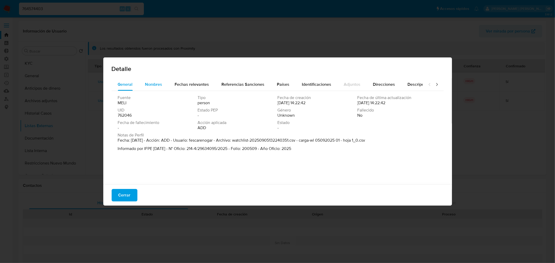
click at [159, 89] on div "Nombres" at bounding box center [153, 84] width 17 height 12
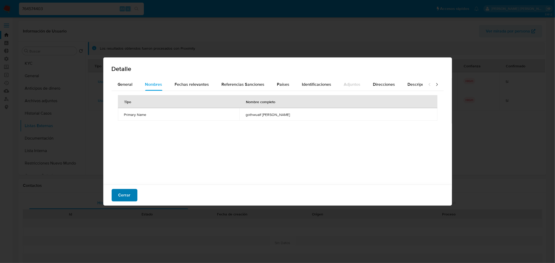
click at [126, 197] on span "Cerrar" at bounding box center [124, 195] width 12 height 11
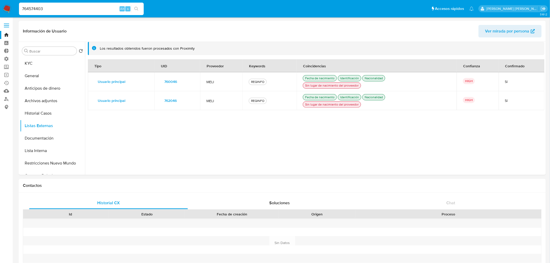
click at [84, 11] on input "764574403" at bounding box center [81, 8] width 125 height 7
paste input "433331942"
type input "433331942"
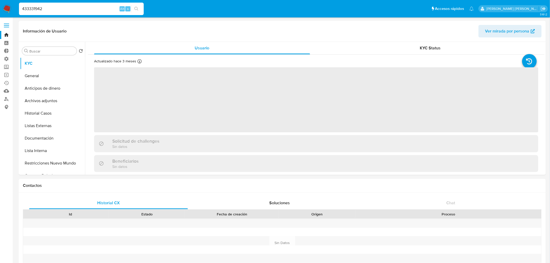
select select "10"
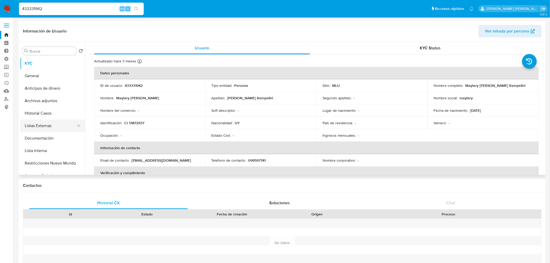
click at [55, 131] on button "Listas Externas" at bounding box center [50, 126] width 61 height 12
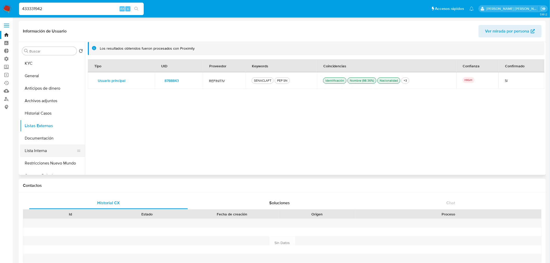
click at [57, 151] on button "Lista Interna" at bounding box center [50, 151] width 61 height 12
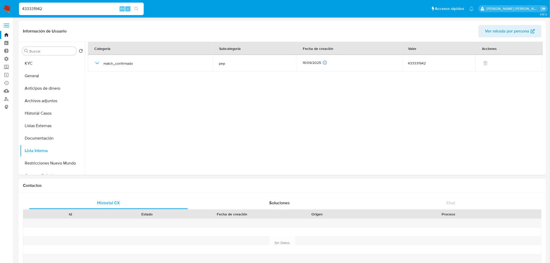
click at [94, 7] on input "433331942" at bounding box center [81, 8] width 125 height 7
paste input "399252057"
type input "399252057"
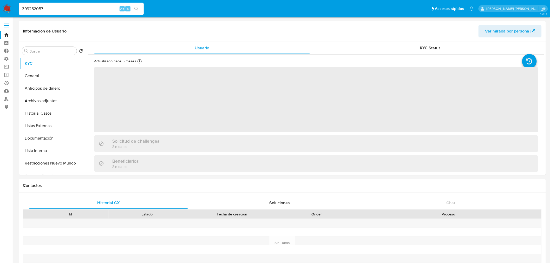
select select "10"
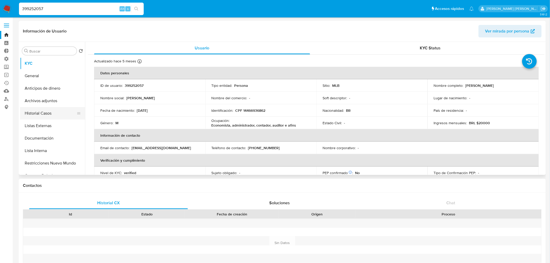
click at [55, 119] on button "Historial Casos" at bounding box center [50, 113] width 61 height 12
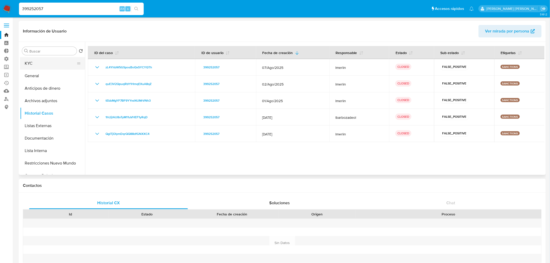
click at [57, 62] on button "KYC" at bounding box center [50, 63] width 61 height 12
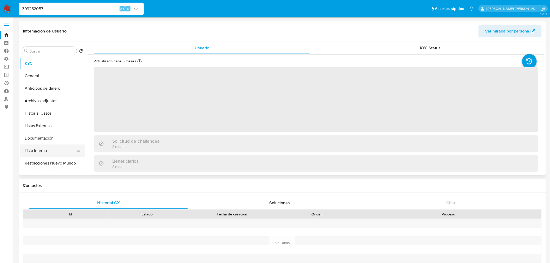
click at [58, 149] on button "Lista Interna" at bounding box center [50, 151] width 61 height 12
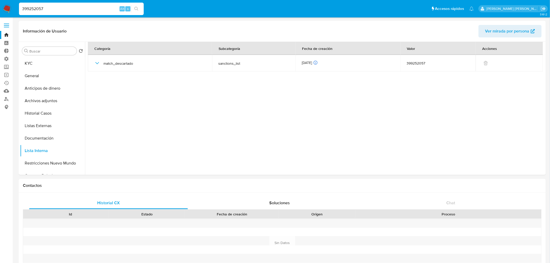
click at [105, 8] on input "399252057" at bounding box center [81, 8] width 125 height 7
paste input "704027914"
type input "704027914"
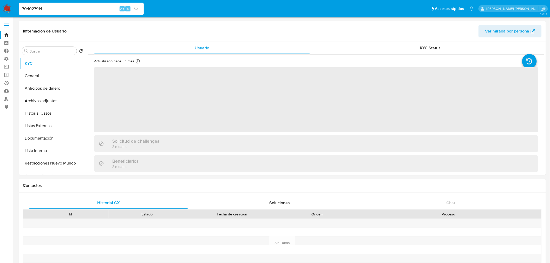
select select "10"
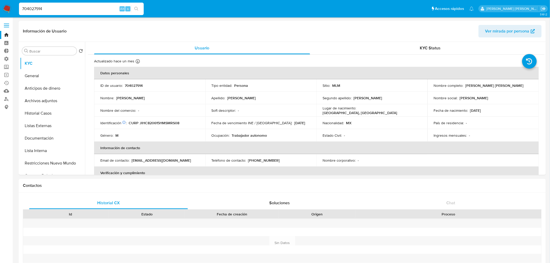
click at [105, 8] on input "704027914" at bounding box center [81, 8] width 125 height 7
paste input "1063615643"
type input "1063615643"
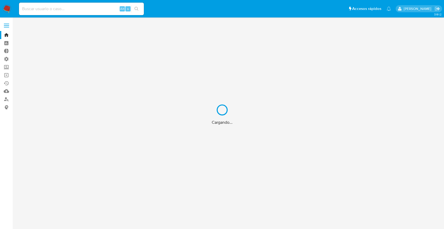
click at [5, 64] on div "Cargando..." at bounding box center [222, 114] width 444 height 229
click at [8, 69] on label "Screening" at bounding box center [31, 67] width 62 height 8
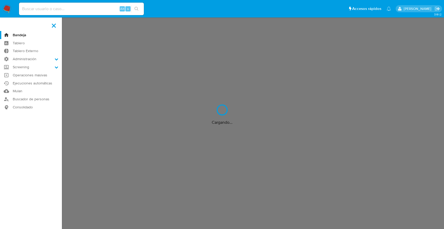
click at [0, 0] on input "Screening" at bounding box center [0, 0] width 0 height 0
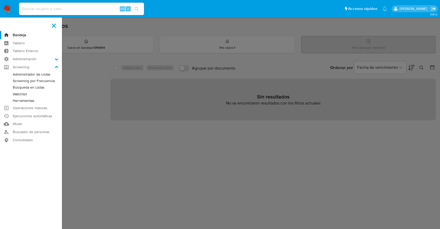
click at [15, 101] on link "Herramientas" at bounding box center [31, 100] width 62 height 7
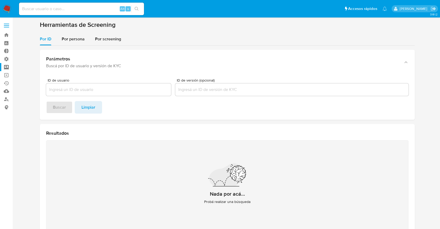
click at [8, 66] on label "Screening" at bounding box center [31, 67] width 62 height 8
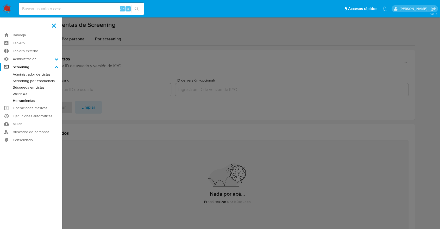
click at [0, 0] on input "Screening" at bounding box center [0, 0] width 0 height 0
click at [14, 86] on link "Búsqueda en Listas" at bounding box center [31, 87] width 62 height 7
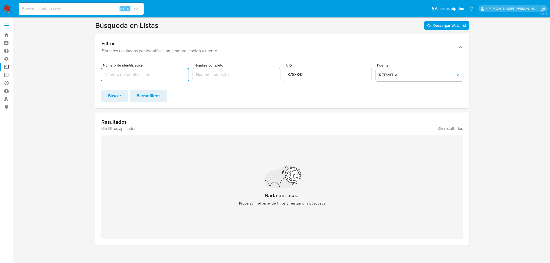
click at [331, 75] on input "8788843" at bounding box center [328, 74] width 87 height 7
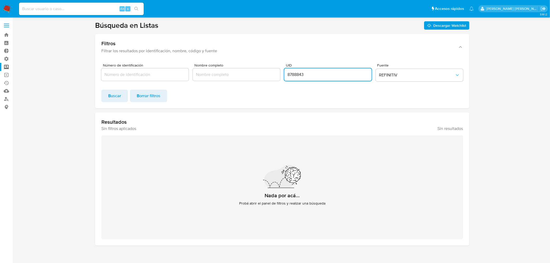
click at [331, 75] on input "8788843" at bounding box center [328, 74] width 87 height 7
click at [390, 76] on span "REFINITIV" at bounding box center [417, 75] width 76 height 5
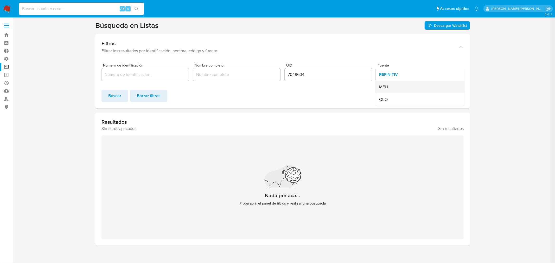
click at [414, 85] on div "MELI" at bounding box center [418, 87] width 78 height 12
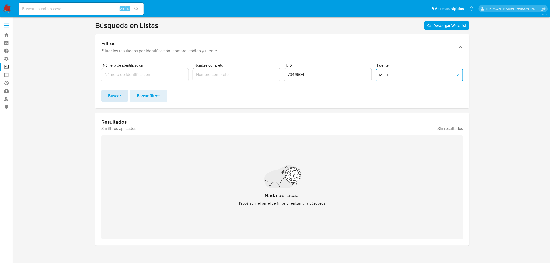
click at [120, 97] on span "Buscar" at bounding box center [114, 95] width 13 height 11
click at [392, 75] on span "MELI" at bounding box center [417, 75] width 76 height 5
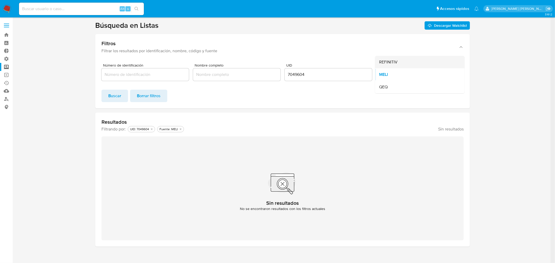
click at [405, 63] on div "REFINITIV" at bounding box center [418, 62] width 78 height 12
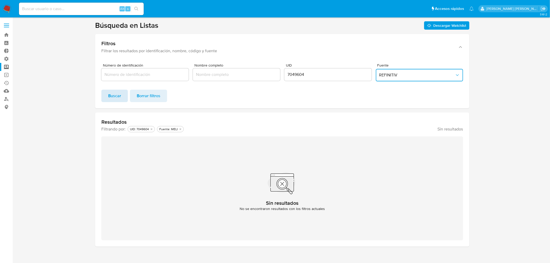
click at [117, 94] on span "Buscar" at bounding box center [114, 95] width 13 height 11
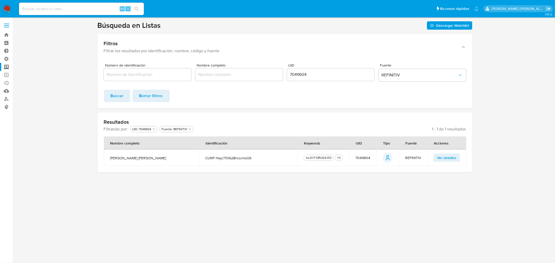
click at [439, 158] on span "Ver detalles" at bounding box center [446, 157] width 19 height 7
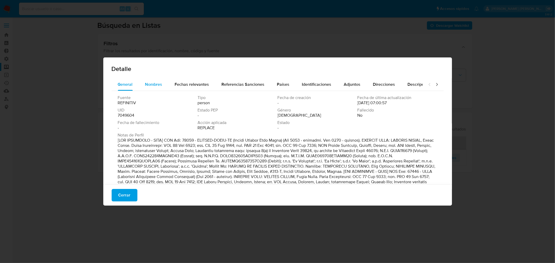
click at [162, 88] on div "Nombres" at bounding box center [153, 84] width 17 height 12
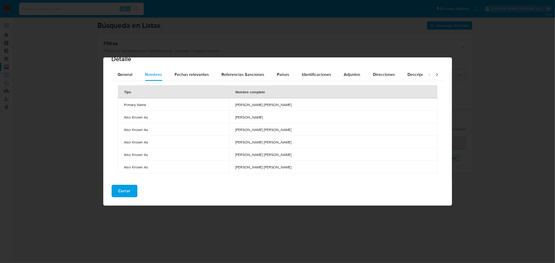
scroll to position [11, 0]
click at [127, 192] on span "Cerrar" at bounding box center [124, 190] width 12 height 11
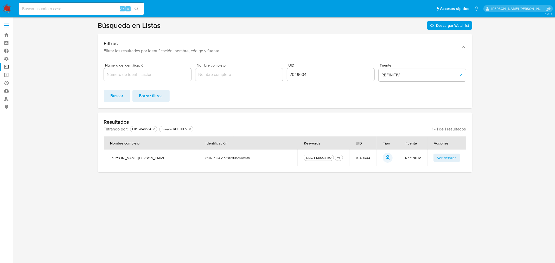
click at [297, 72] on input "7049604" at bounding box center [330, 74] width 87 height 7
paste input "60046"
click at [121, 99] on span "Buscar" at bounding box center [117, 95] width 13 height 11
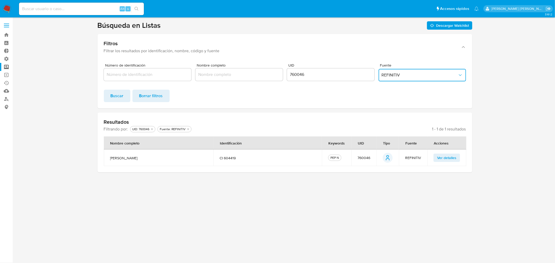
click at [414, 73] on span "REFINITIV" at bounding box center [420, 75] width 76 height 5
click at [414, 88] on div "MELI" at bounding box center [420, 87] width 78 height 12
click at [117, 96] on span "Buscar" at bounding box center [117, 95] width 13 height 11
click at [297, 74] on input "760046" at bounding box center [330, 74] width 87 height 7
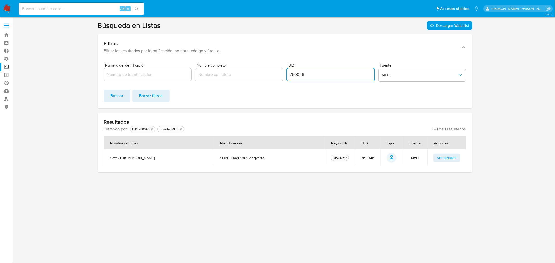
click at [297, 74] on input "760046" at bounding box center [330, 74] width 87 height 7
paste input "8788843"
click at [394, 76] on span "MELI" at bounding box center [420, 75] width 76 height 5
click at [408, 62] on div "REFINITIV" at bounding box center [420, 62] width 78 height 12
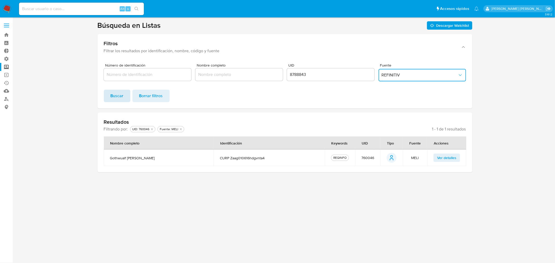
click at [120, 97] on span "Buscar" at bounding box center [117, 95] width 13 height 11
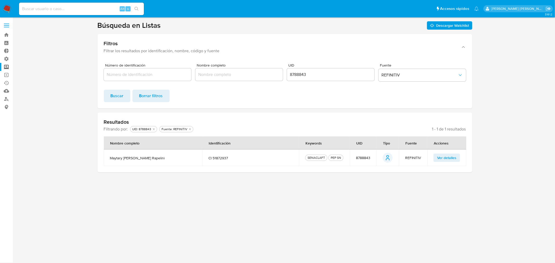
click at [296, 74] on input "8788843" at bounding box center [330, 74] width 87 height 7
paste input "1190107"
click button "Buscar" at bounding box center [117, 96] width 27 height 12
click at [296, 77] on input "1190107" at bounding box center [330, 74] width 87 height 7
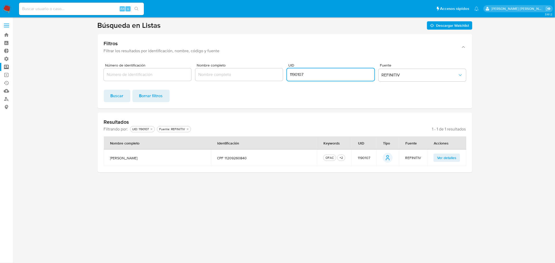
click at [296, 77] on input "1190107" at bounding box center [330, 74] width 87 height 7
paste input "7049604"
click button "Buscar" at bounding box center [117, 96] width 27 height 12
click at [442, 155] on span "Ver detalles" at bounding box center [446, 157] width 19 height 7
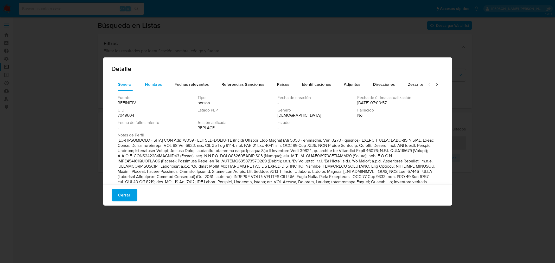
click at [160, 82] on span "Nombres" at bounding box center [153, 84] width 17 height 6
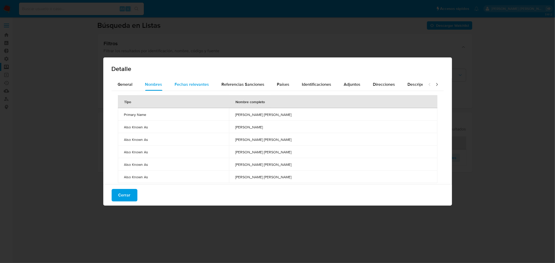
click at [200, 81] on div "Fechas relevantes" at bounding box center [192, 84] width 34 height 12
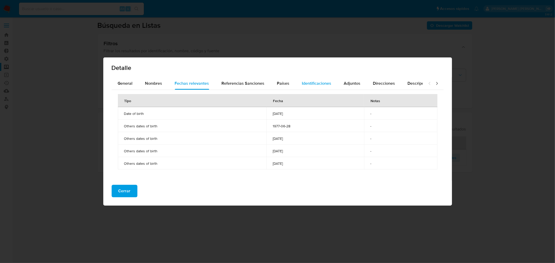
scroll to position [0, 0]
click at [307, 85] on span "Identificaciones" at bounding box center [316, 84] width 29 height 6
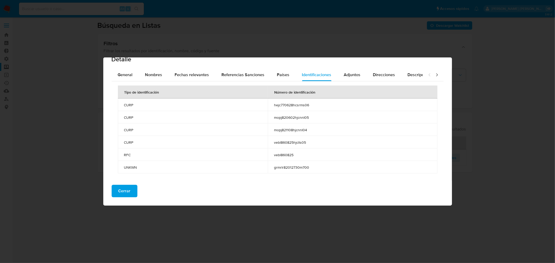
scroll to position [11, 0]
click at [131, 195] on button "Cerrar" at bounding box center [125, 191] width 26 height 12
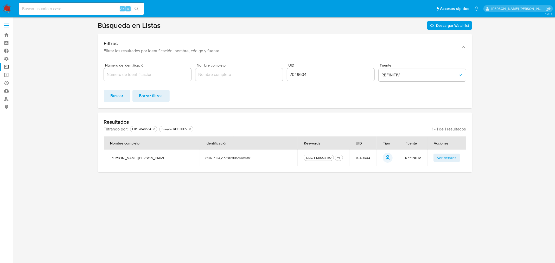
click at [295, 76] on input "7049604" at bounding box center [330, 74] width 87 height 7
paste input "21046"
click button "Buscar" at bounding box center [117, 96] width 27 height 12
click at [440, 156] on span "Ver detalles" at bounding box center [446, 157] width 19 height 7
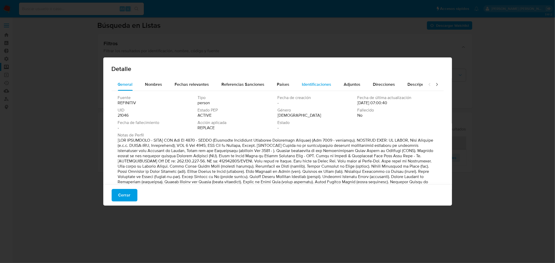
click at [302, 83] on span "Identificaciones" at bounding box center [316, 84] width 29 height 6
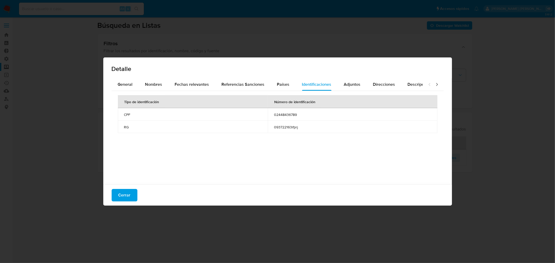
click at [137, 188] on div "Cerrar" at bounding box center [277, 195] width 348 height 21
click at [132, 193] on button "Cerrar" at bounding box center [125, 195] width 26 height 12
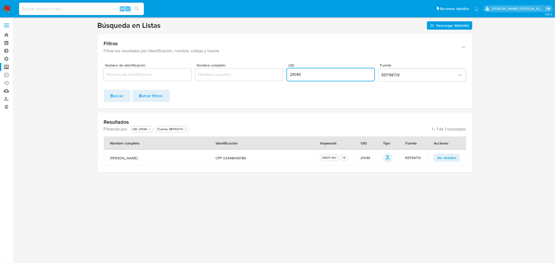
click at [296, 75] on input "21046" at bounding box center [330, 74] width 87 height 7
paste input "8598380"
click button "Buscar" at bounding box center [117, 96] width 27 height 12
click at [435, 158] on button "Ver detalles" at bounding box center [446, 158] width 27 height 8
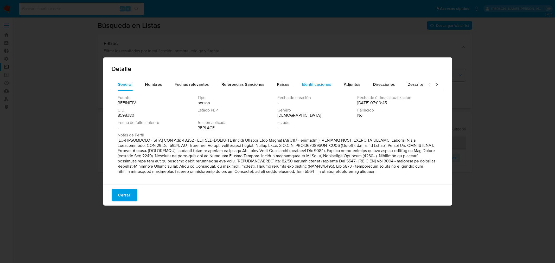
click at [302, 85] on span "Identificaciones" at bounding box center [316, 84] width 29 height 6
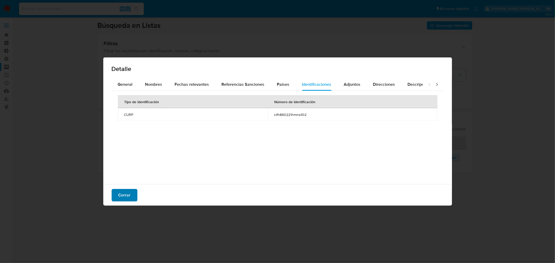
click at [124, 191] on span "Cerrar" at bounding box center [124, 195] width 12 height 11
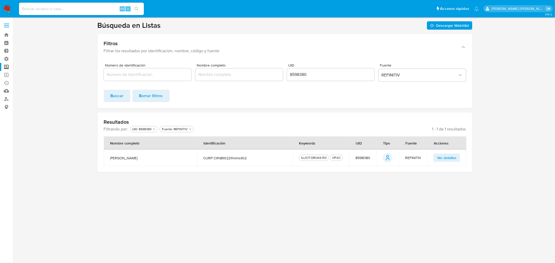
click at [288, 78] on div "8598380" at bounding box center [330, 74] width 87 height 12
click at [294, 74] on input "8598380" at bounding box center [330, 74] width 87 height 7
paste input "660772"
click button "Buscar" at bounding box center [117, 96] width 27 height 12
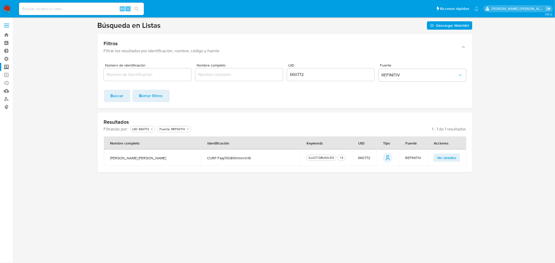
click at [439, 154] on span "Ver detalles" at bounding box center [446, 157] width 19 height 7
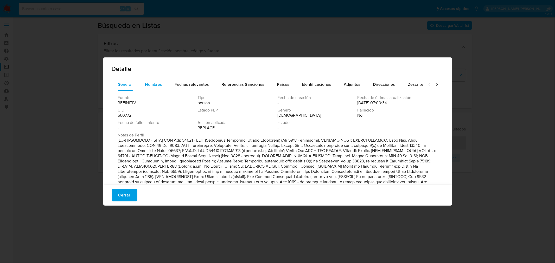
click at [157, 84] on span "Nombres" at bounding box center [153, 84] width 17 height 6
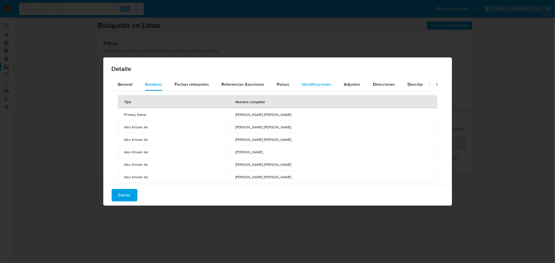
click at [303, 83] on span "Identificaciones" at bounding box center [316, 84] width 29 height 6
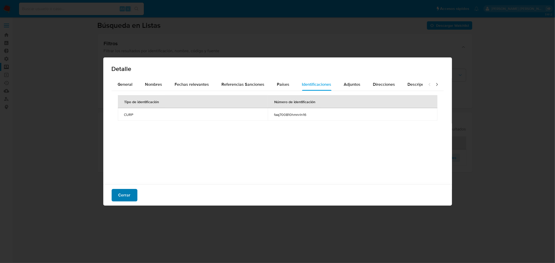
click at [127, 192] on span "Cerrar" at bounding box center [124, 195] width 12 height 11
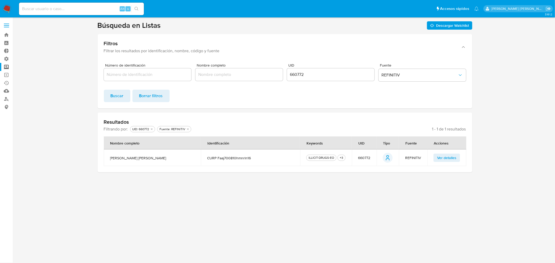
click at [301, 76] on input "660772" at bounding box center [330, 74] width 87 height 7
paste input "47530"
click at [124, 95] on button "Buscar" at bounding box center [117, 96] width 27 height 12
click at [444, 156] on button "Ver detalles" at bounding box center [446, 158] width 27 height 8
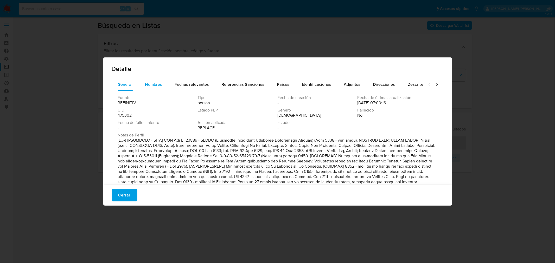
click at [161, 87] on span "Nombres" at bounding box center [153, 84] width 17 height 6
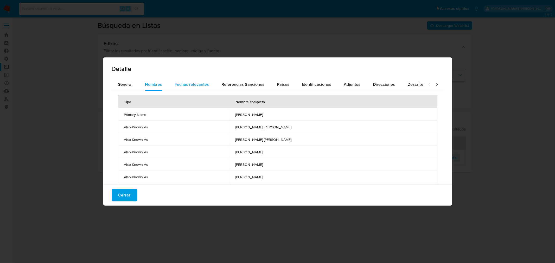
click at [212, 88] on button "Fechas relevantes" at bounding box center [192, 84] width 47 height 12
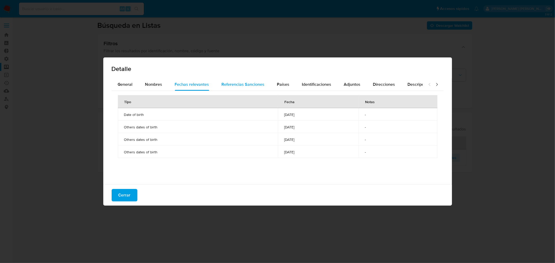
click at [234, 79] on div "Referencias Sanciones" at bounding box center [243, 84] width 43 height 12
click at [283, 82] on span "Países" at bounding box center [283, 84] width 12 height 6
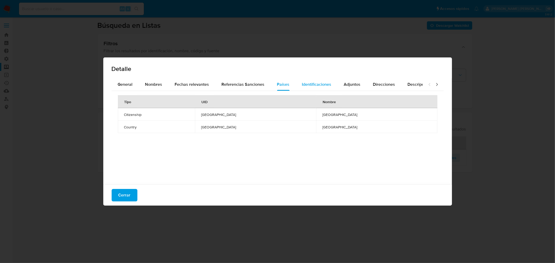
click at [310, 83] on span "Identificaciones" at bounding box center [316, 84] width 29 height 6
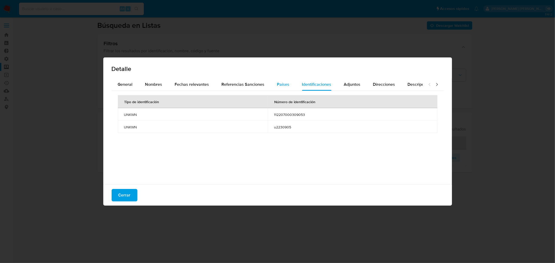
click at [280, 86] on span "Países" at bounding box center [283, 84] width 12 height 6
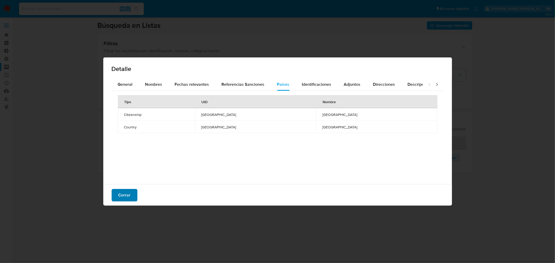
click at [131, 195] on button "Cerrar" at bounding box center [125, 195] width 26 height 12
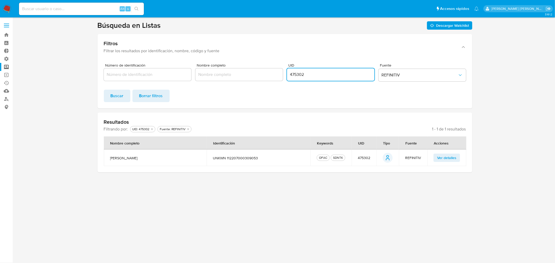
click at [303, 74] on input "475302" at bounding box center [330, 74] width 87 height 7
paste input "748048"
click at [126, 98] on button "Buscar" at bounding box center [117, 96] width 27 height 12
click at [437, 158] on span "Ver detalles" at bounding box center [446, 157] width 19 height 7
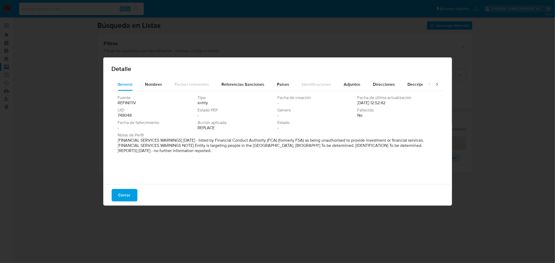
click at [129, 192] on span "Cerrar" at bounding box center [124, 195] width 12 height 11
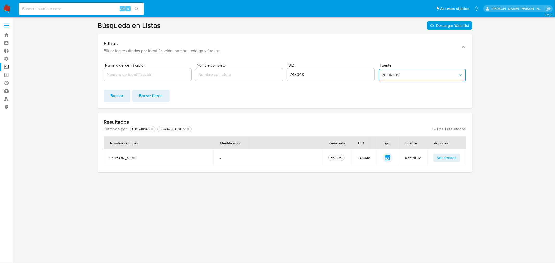
click at [392, 73] on span "REFINITIV" at bounding box center [420, 75] width 76 height 5
click at [416, 85] on div "MELI" at bounding box center [420, 87] width 78 height 12
click at [114, 98] on span "Buscar" at bounding box center [117, 95] width 13 height 11
click at [434, 159] on button "Ver detalles" at bounding box center [446, 158] width 27 height 8
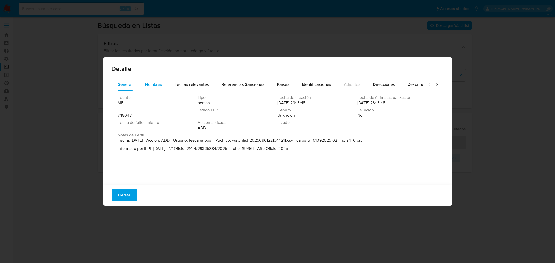
click at [151, 85] on span "Nombres" at bounding box center [153, 84] width 17 height 6
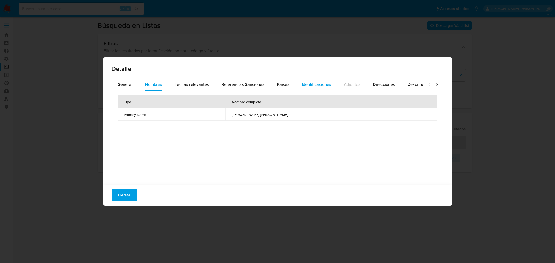
click at [313, 86] on span "Identificaciones" at bounding box center [316, 84] width 29 height 6
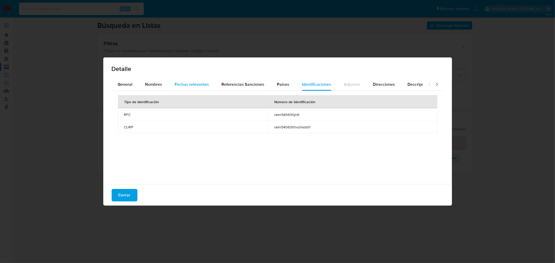
click at [202, 87] on span "Fechas relevantes" at bounding box center [192, 84] width 34 height 6
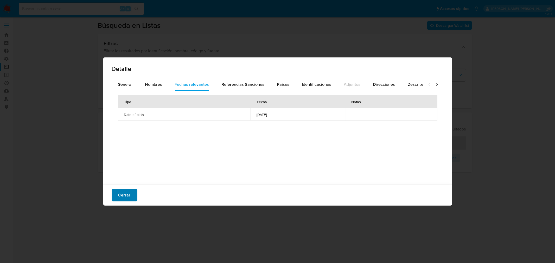
click at [134, 191] on button "Cerrar" at bounding box center [125, 195] width 26 height 12
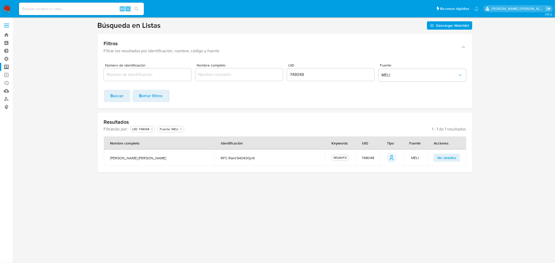
click at [295, 72] on input "748048" at bounding box center [330, 74] width 87 height 7
paste input "21046"
click at [124, 99] on button "Buscar" at bounding box center [117, 96] width 27 height 12
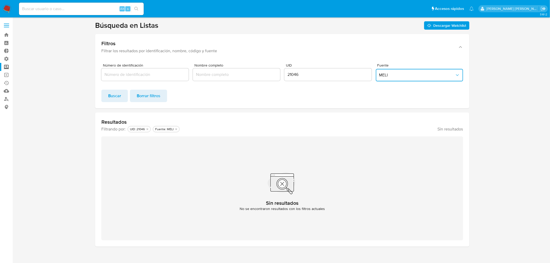
click at [406, 77] on span "MELI" at bounding box center [417, 75] width 76 height 5
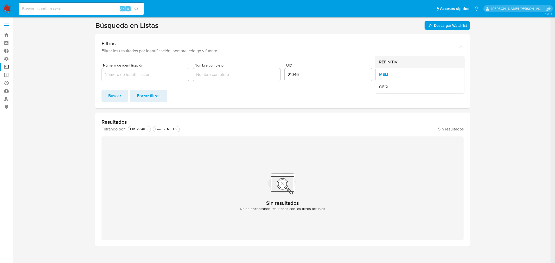
click at [416, 63] on div "REFINITIV" at bounding box center [418, 62] width 78 height 12
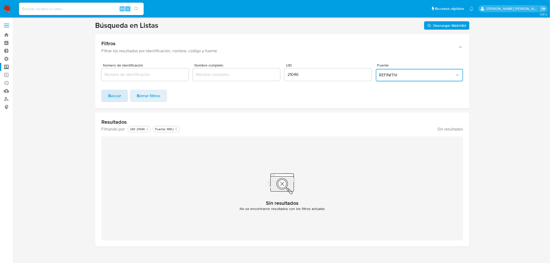
click at [125, 96] on button "Buscar" at bounding box center [114, 96] width 27 height 12
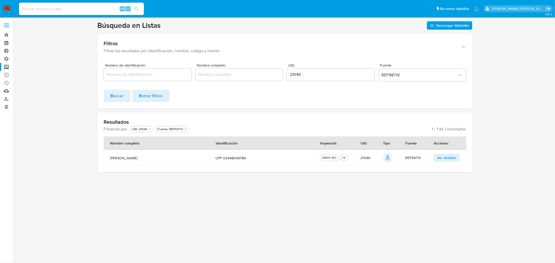
click at [436, 160] on button "Ver detalles" at bounding box center [446, 158] width 27 height 8
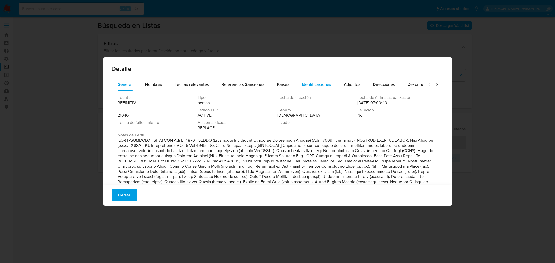
click at [305, 84] on span "Identificaciones" at bounding box center [316, 84] width 29 height 6
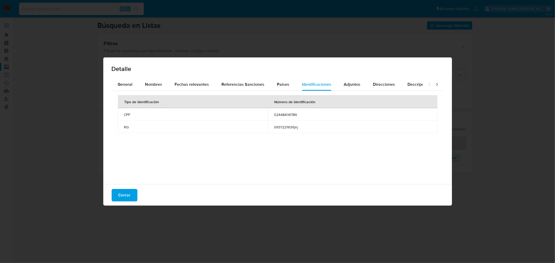
click at [83, 28] on div "Detalle General Nombres Fechas relevantes Referencias Sanciones Países Identifi…" at bounding box center [277, 131] width 555 height 263
click at [124, 196] on span "Cerrar" at bounding box center [124, 195] width 12 height 11
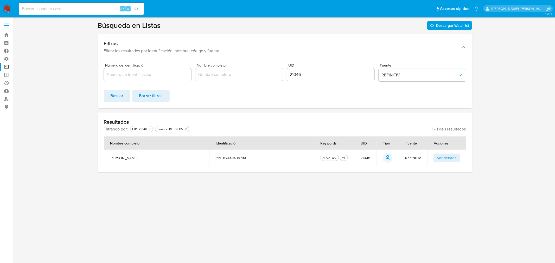
click at [311, 76] on input "21046" at bounding box center [330, 74] width 87 height 7
paste input "768018"
click at [121, 98] on span "Buscar" at bounding box center [117, 95] width 13 height 11
click at [437, 157] on span "Ver detalles" at bounding box center [446, 157] width 19 height 7
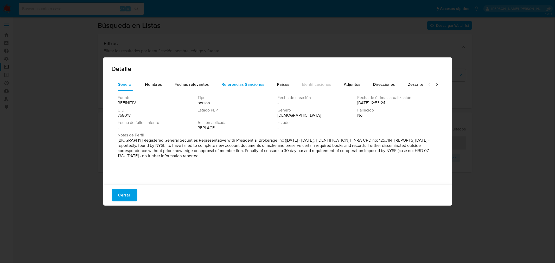
click at [242, 82] on span "Referencias Sanciones" at bounding box center [243, 84] width 43 height 6
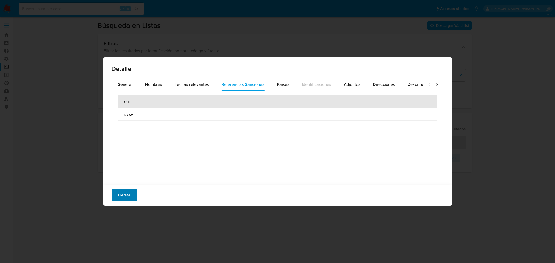
click at [136, 195] on button "Cerrar" at bounding box center [125, 195] width 26 height 12
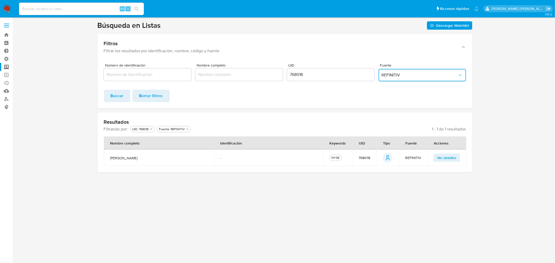
click at [396, 76] on span "REFINITIV" at bounding box center [420, 75] width 76 height 5
click at [398, 85] on div "MELI" at bounding box center [420, 87] width 78 height 12
click at [125, 101] on button "Buscar" at bounding box center [117, 96] width 27 height 12
click at [291, 75] on input "768018" at bounding box center [330, 74] width 87 height 7
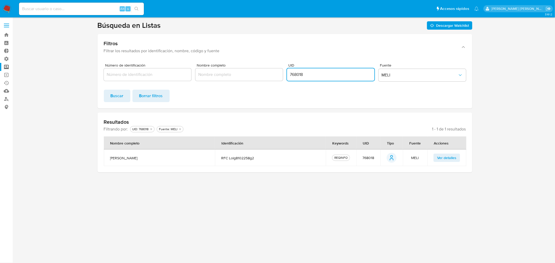
click at [291, 75] on input "768018" at bounding box center [330, 74] width 87 height 7
paste input "90"
type input "790018"
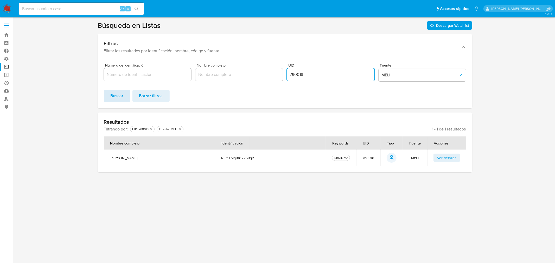
click at [121, 95] on span "Buscar" at bounding box center [117, 95] width 13 height 11
click at [439, 158] on span "Ver detalles" at bounding box center [446, 157] width 19 height 7
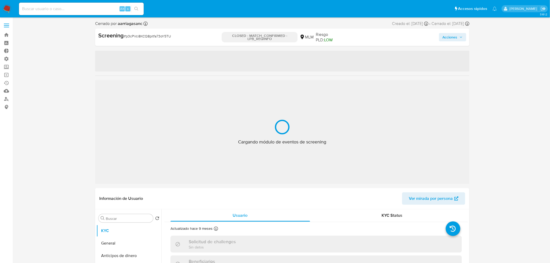
select select "10"
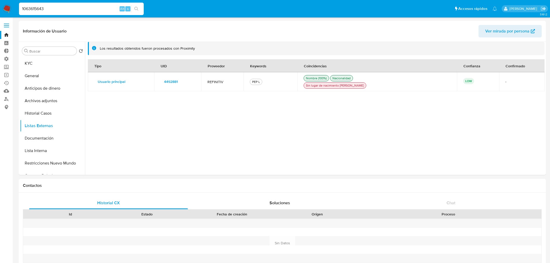
select select "10"
click at [430, 15] on nav "Pausado Ver notificaciones 1063615643 Alt s Accesos rápidos Presiona las siguie…" at bounding box center [275, 8] width 550 height 17
click at [424, 7] on ul "Pausado Ver notificaciones 1063615643 Alt s Accesos rápidos Presiona las siguie…" at bounding box center [257, 8] width 483 height 13
click at [67, 6] on input "1063615643" at bounding box center [81, 8] width 125 height 7
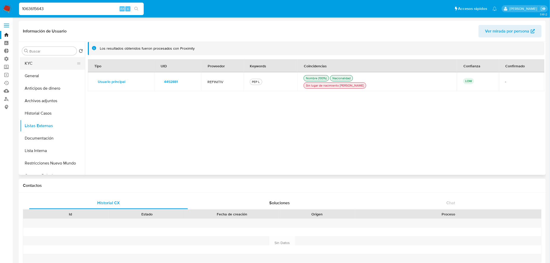
click at [48, 64] on button "KYC" at bounding box center [50, 63] width 61 height 12
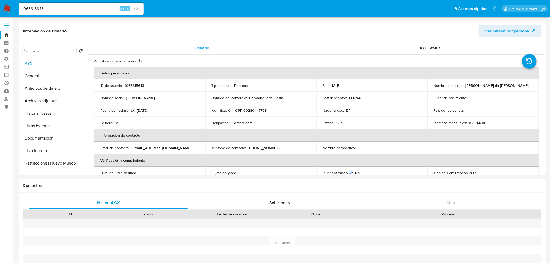
click at [102, 6] on input "1063615643" at bounding box center [81, 8] width 125 height 7
paste input "2070989876"
type input "2070989876"
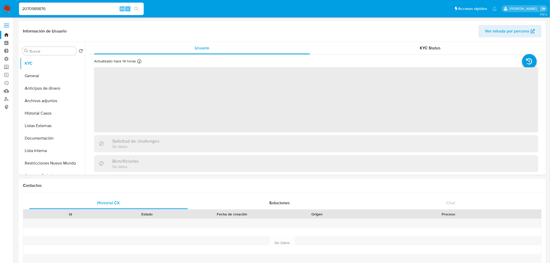
select select "10"
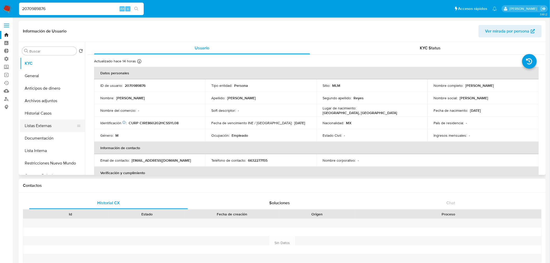
click at [64, 124] on button "Listas Externas" at bounding box center [50, 126] width 61 height 12
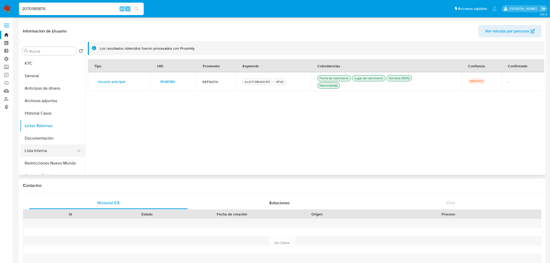
click at [61, 149] on button "Lista Interna" at bounding box center [50, 151] width 61 height 12
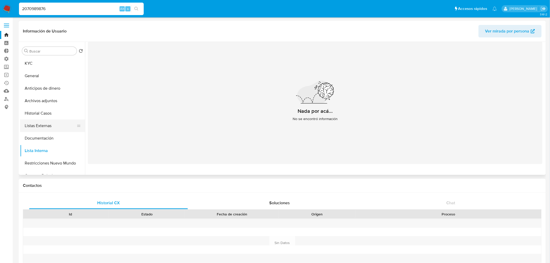
click at [58, 128] on button "Listas Externas" at bounding box center [50, 126] width 61 height 12
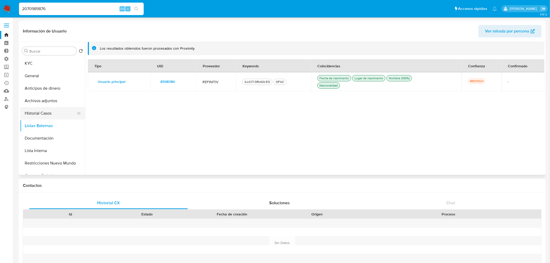
click at [59, 115] on button "Historial Casos" at bounding box center [50, 113] width 61 height 12
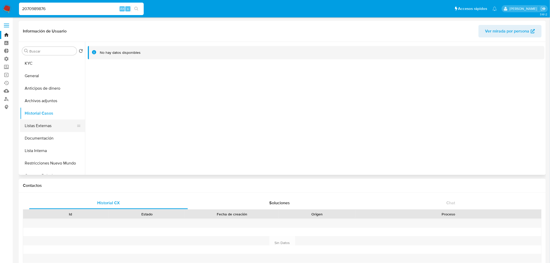
click at [59, 125] on button "Listas Externas" at bounding box center [50, 126] width 61 height 12
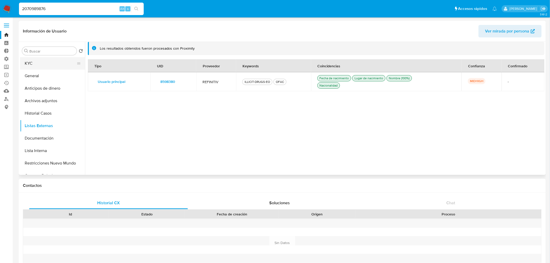
click at [53, 64] on button "KYC" at bounding box center [50, 63] width 61 height 12
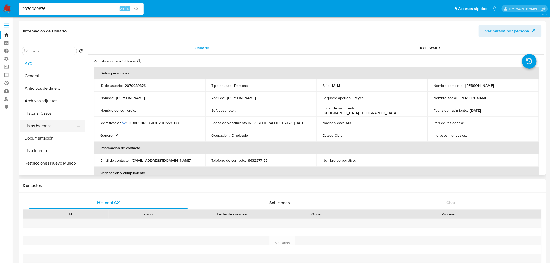
click at [54, 126] on button "Listas Externas" at bounding box center [50, 126] width 61 height 12
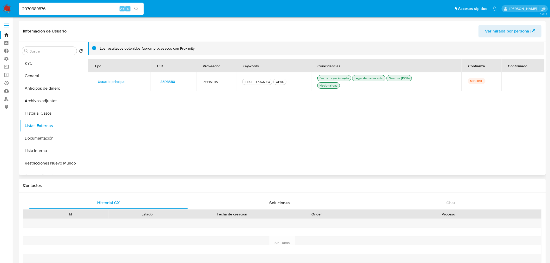
click at [162, 83] on span "8598380" at bounding box center [167, 81] width 15 height 7
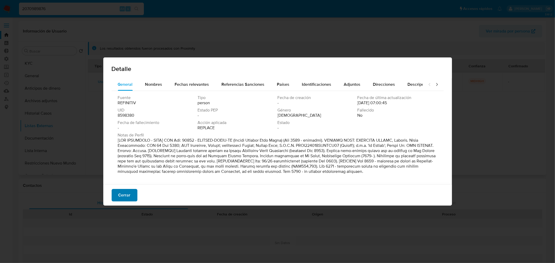
click at [130, 199] on button "Cerrar" at bounding box center [125, 195] width 26 height 12
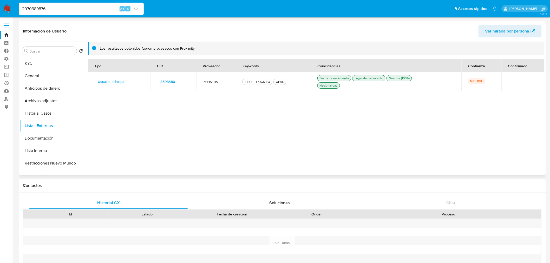
click at [410, 117] on div "Tipo UID Proveedor Keywords Coincidencias Confianza Confirmado Usuario principa…" at bounding box center [316, 114] width 457 height 110
click at [56, 60] on button "KYC" at bounding box center [50, 63] width 61 height 12
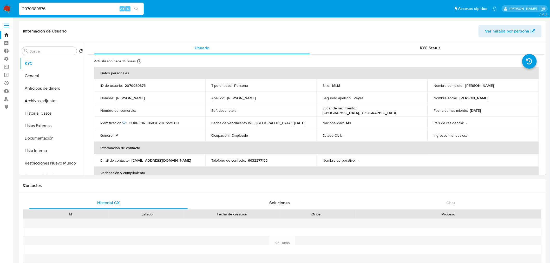
click at [97, 8] on input "2070989876" at bounding box center [81, 8] width 125 height 7
paste input "1037942752"
type input "1037942752"
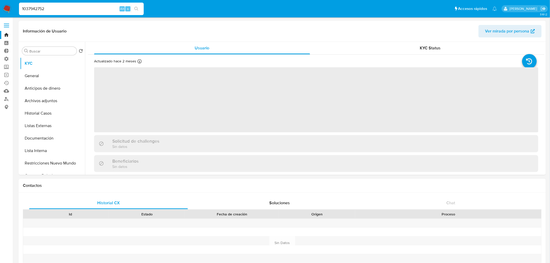
select select "10"
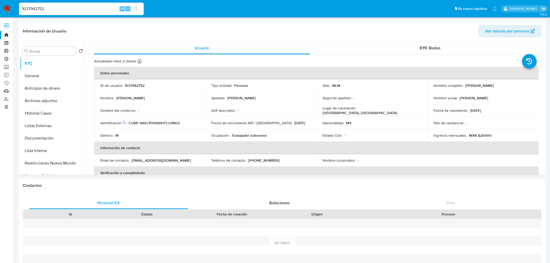
click at [95, 10] on input "1037942752" at bounding box center [81, 8] width 125 height 7
paste input "453971339"
type input "1453971339"
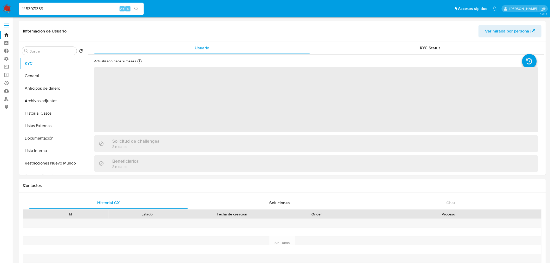
select select "10"
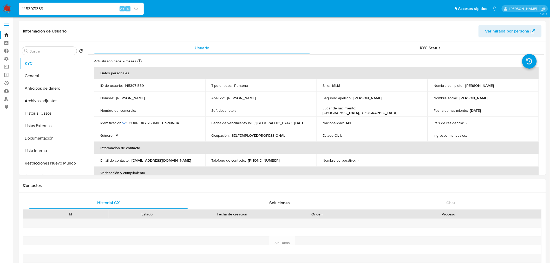
click at [102, 9] on input "1453971339" at bounding box center [81, 8] width 125 height 7
paste input "268480170"
type input "1268480170"
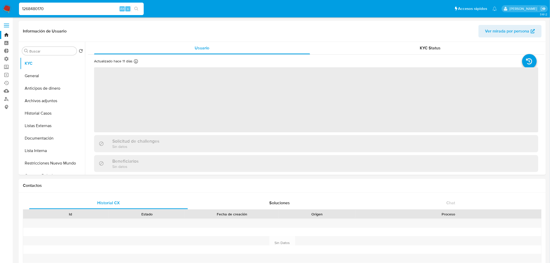
select select "10"
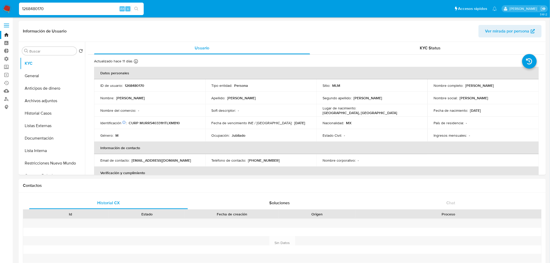
click at [109, 10] on input "1268480170" at bounding box center [81, 8] width 125 height 7
paste input "54185179"
type input "54185179"
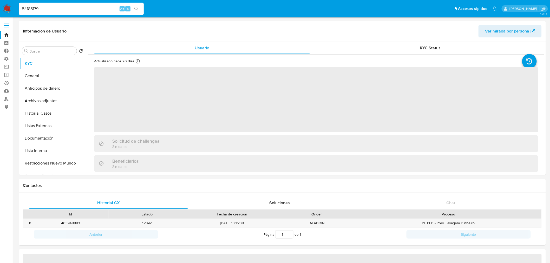
select select "10"
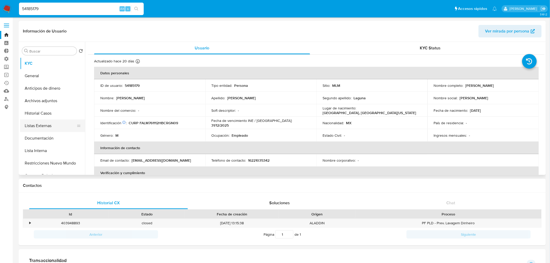
click at [57, 124] on button "Listas Externas" at bounding box center [50, 126] width 61 height 12
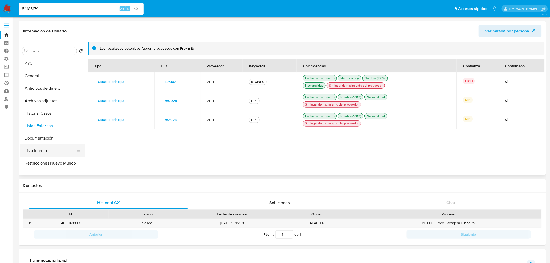
click at [62, 151] on button "Lista Interna" at bounding box center [50, 151] width 61 height 12
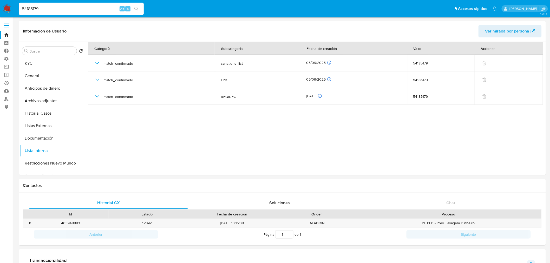
click at [108, 9] on input "54185179" at bounding box center [81, 8] width 125 height 7
paste input "1524223552"
type input "1524223552"
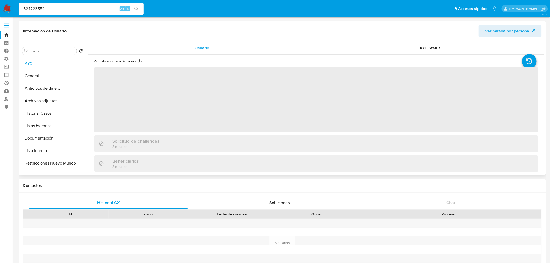
select select "10"
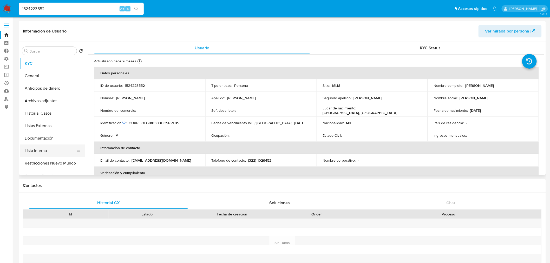
click at [49, 152] on button "Lista Interna" at bounding box center [50, 151] width 61 height 12
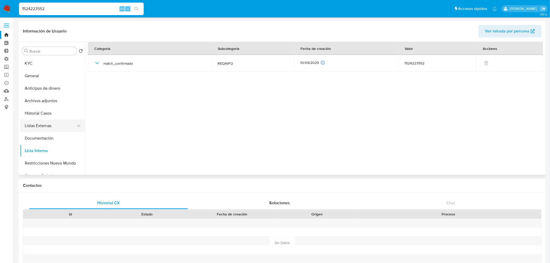
click at [56, 127] on button "Listas Externas" at bounding box center [50, 126] width 61 height 12
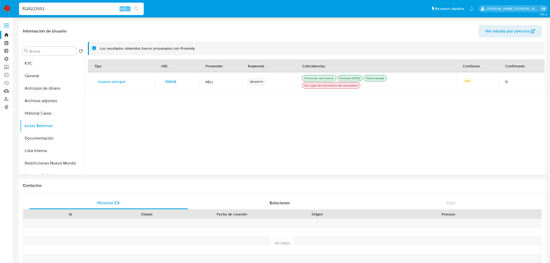
select select "10"
click at [82, 7] on input "1524223552" at bounding box center [81, 8] width 125 height 7
click at [104, 8] on input "1524223552" at bounding box center [81, 8] width 125 height 7
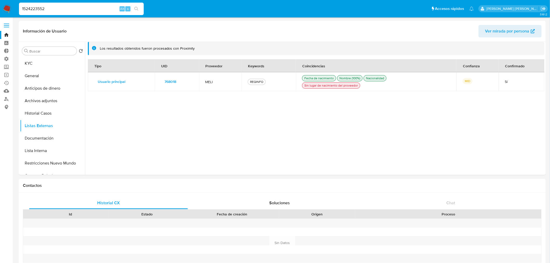
paste input "063615643"
type input "1063615643"
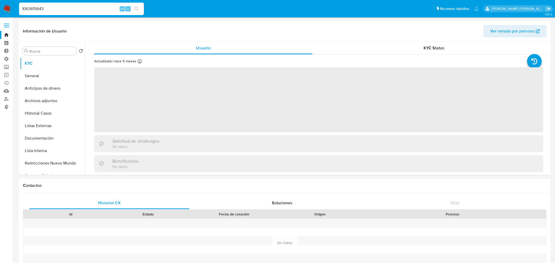
select select "10"
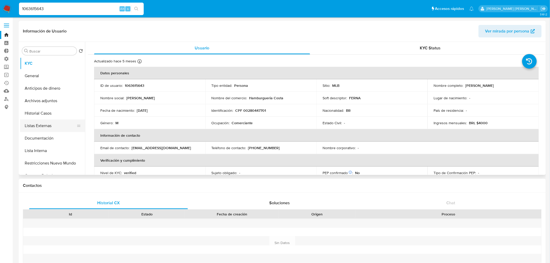
click at [64, 124] on button "Listas Externas" at bounding box center [50, 126] width 61 height 12
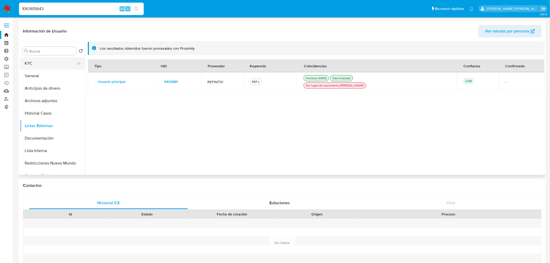
click at [53, 64] on button "KYC" at bounding box center [50, 63] width 61 height 12
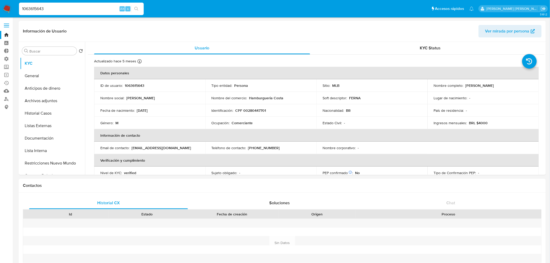
click at [80, 9] on input "1063615643" at bounding box center [81, 8] width 125 height 7
paste input "625810289"
type input "1625810289"
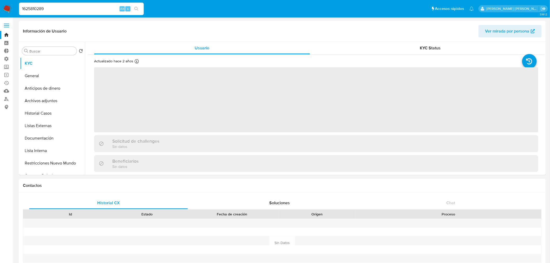
select select "10"
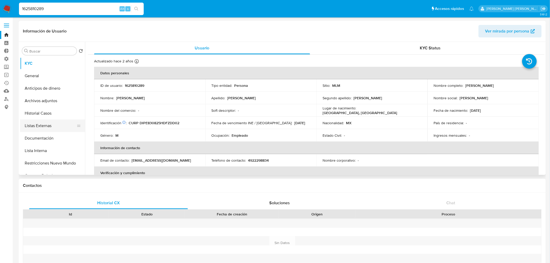
click at [62, 123] on button "Listas Externas" at bounding box center [50, 126] width 61 height 12
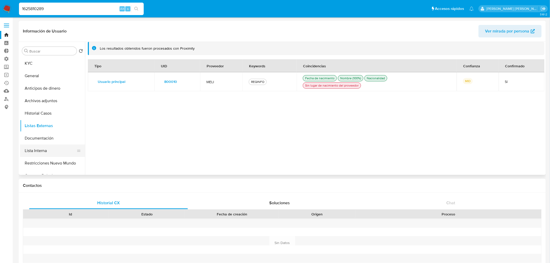
click at [60, 152] on button "Lista Interna" at bounding box center [50, 151] width 61 height 12
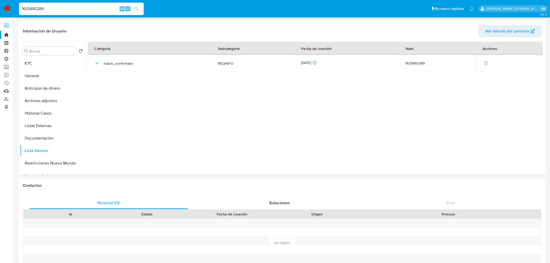
click at [85, 4] on div "1625810289 Alt s" at bounding box center [81, 9] width 125 height 12
click at [85, 7] on input "1625810289" at bounding box center [81, 8] width 125 height 7
paste input "717260505"
type input "1717260505"
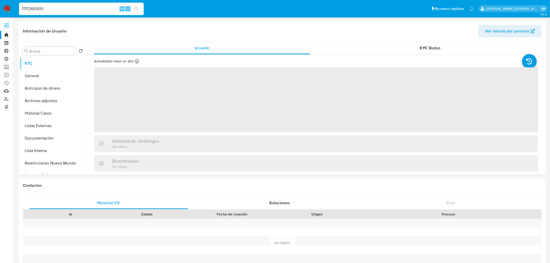
select select "10"
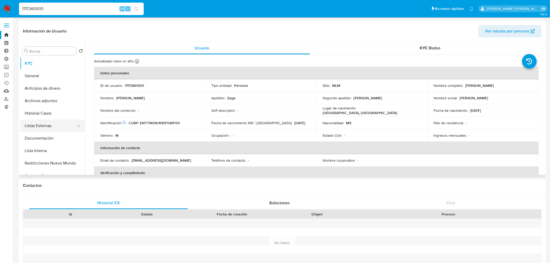
click at [61, 128] on button "Listas Externas" at bounding box center [50, 126] width 61 height 12
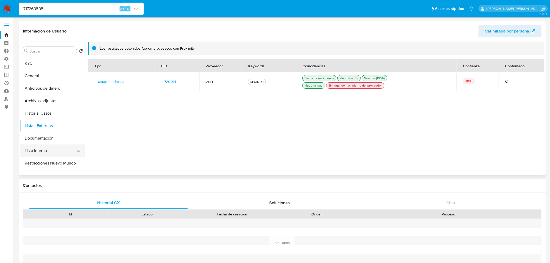
click at [60, 152] on button "Lista Interna" at bounding box center [50, 151] width 61 height 12
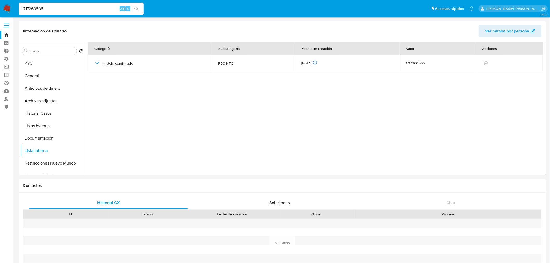
click at [79, 6] on input "1717260505" at bounding box center [81, 8] width 125 height 7
paste input "691132230"
type input "691132230"
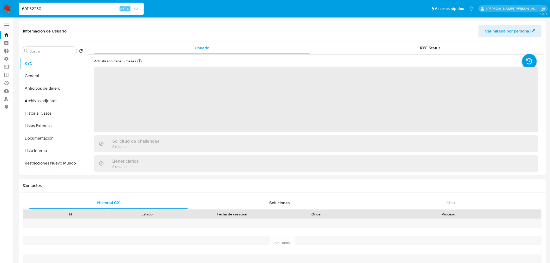
select select "10"
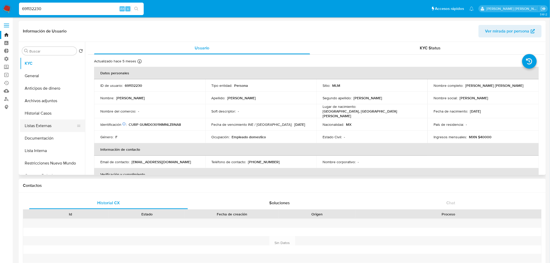
click at [49, 126] on button "Listas Externas" at bounding box center [50, 126] width 61 height 12
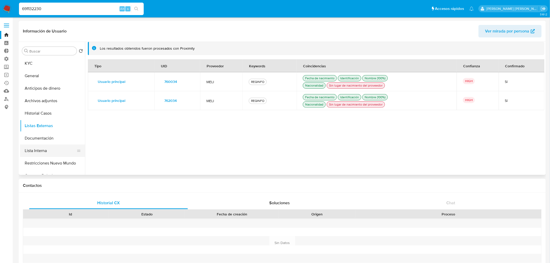
click at [52, 152] on button "Lista Interna" at bounding box center [50, 151] width 61 height 12
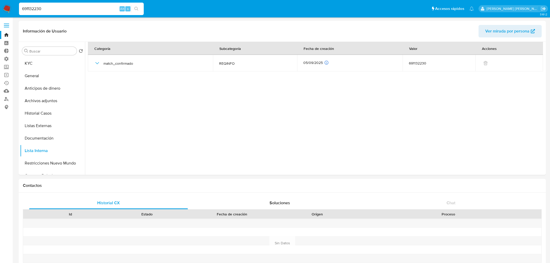
select select "10"
click at [94, 8] on input "691132230" at bounding box center [81, 8] width 125 height 7
paste input "170499441"
type input "170499441"
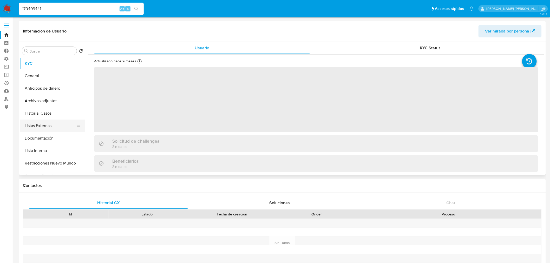
click at [53, 125] on button "Listas Externas" at bounding box center [50, 126] width 61 height 12
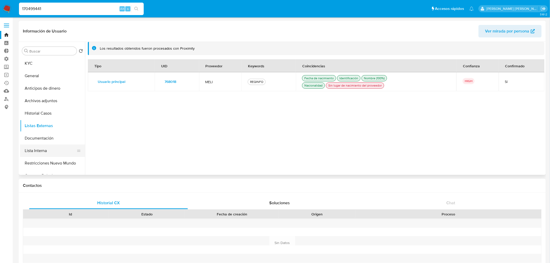
select select "10"
click at [92, 6] on input "170499441" at bounding box center [81, 8] width 125 height 7
paste input "691132230"
type input "691132230"
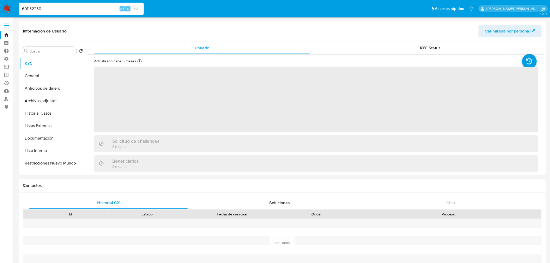
select select "10"
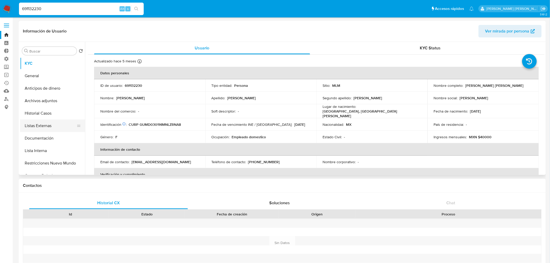
click at [56, 130] on button "Listas Externas" at bounding box center [50, 126] width 61 height 12
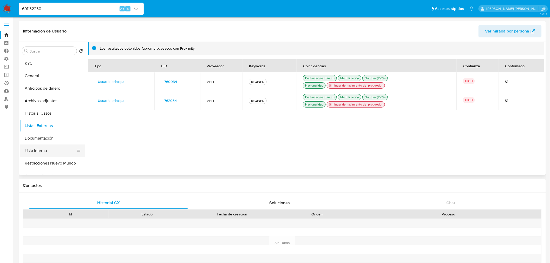
click at [57, 149] on button "Lista Interna" at bounding box center [50, 151] width 61 height 12
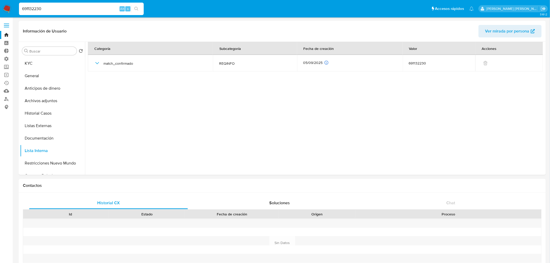
click at [86, 8] on input "691132230" at bounding box center [81, 8] width 125 height 7
paste input "1179518263"
type input "1179518263"
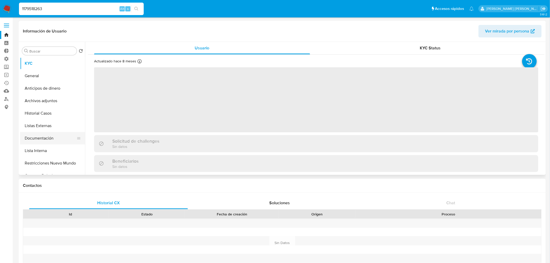
select select "10"
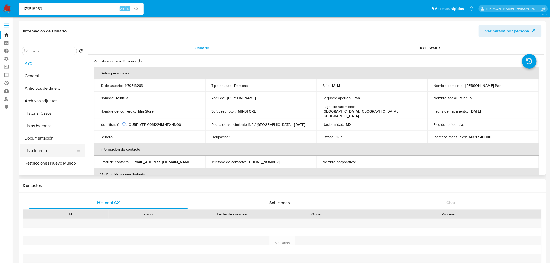
click at [47, 149] on button "Lista Interna" at bounding box center [50, 151] width 61 height 12
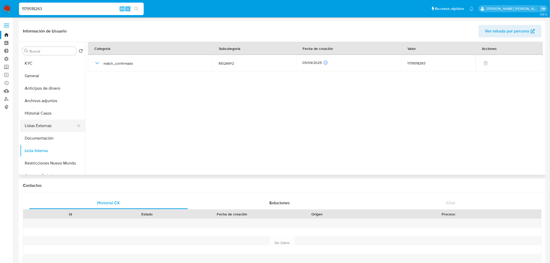
click at [53, 127] on button "Listas Externas" at bounding box center [50, 126] width 61 height 12
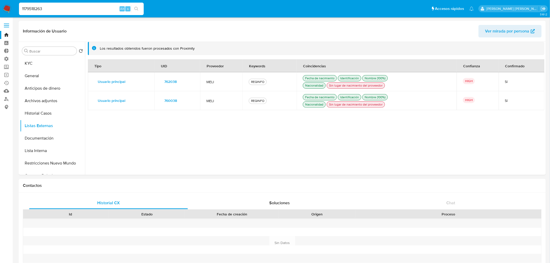
click at [87, 9] on input "1179518263" at bounding box center [81, 8] width 125 height 7
paste input "70499441"
type input "170499441"
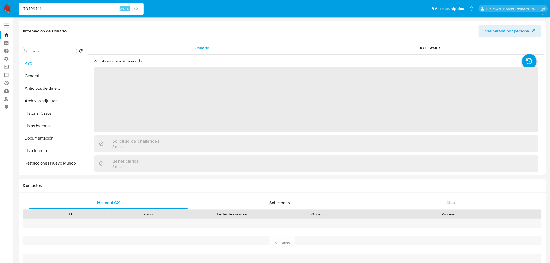
select select "10"
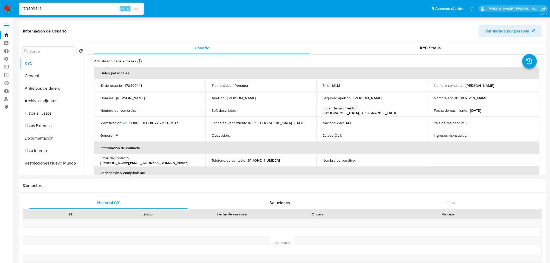
select select "10"
click at [58, 128] on button "Listas Externas" at bounding box center [50, 126] width 61 height 12
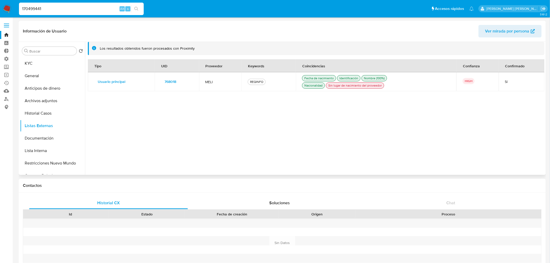
click at [171, 81] on span "768018" at bounding box center [171, 81] width 12 height 7
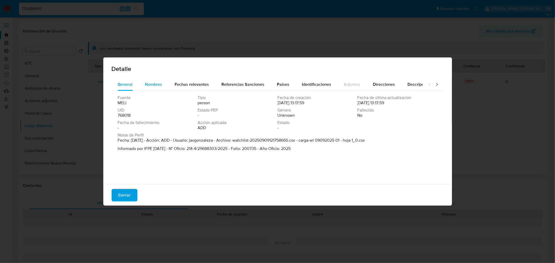
click at [162, 85] on button "Nombres" at bounding box center [154, 84] width 30 height 12
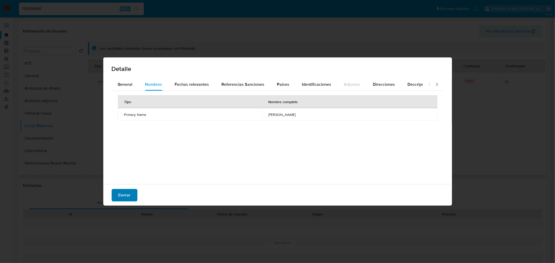
click at [134, 194] on button "Cerrar" at bounding box center [125, 195] width 26 height 12
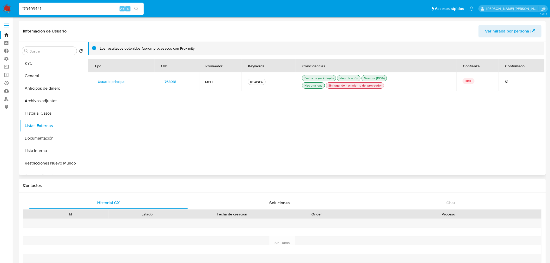
click at [76, 9] on input "170499441" at bounding box center [81, 8] width 125 height 7
paste input "411698433"
type input "411698433"
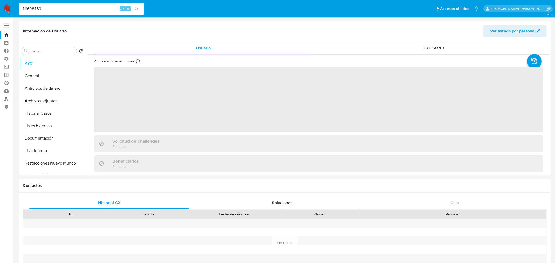
select select "10"
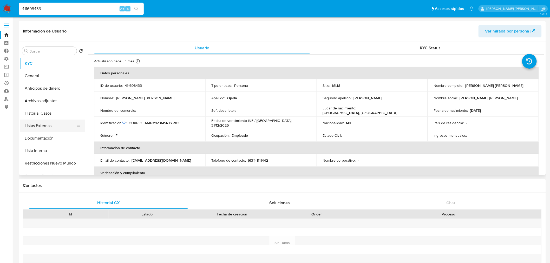
click at [59, 124] on button "Listas Externas" at bounding box center [50, 126] width 61 height 12
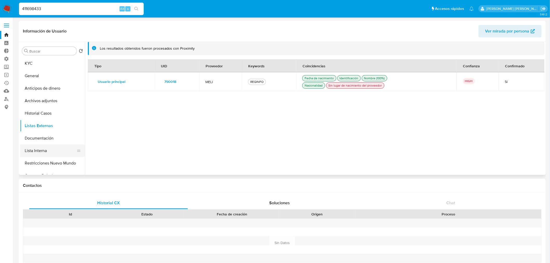
click at [50, 151] on button "Lista Interna" at bounding box center [50, 151] width 61 height 12
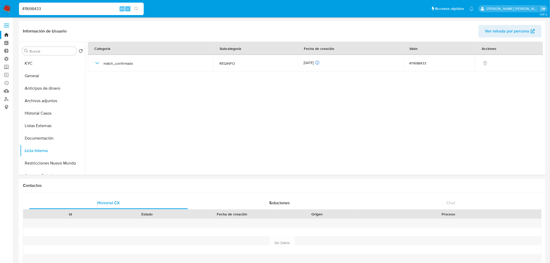
click at [82, 10] on input "411698433" at bounding box center [81, 8] width 125 height 7
paste input "304011740"
type input "304011740"
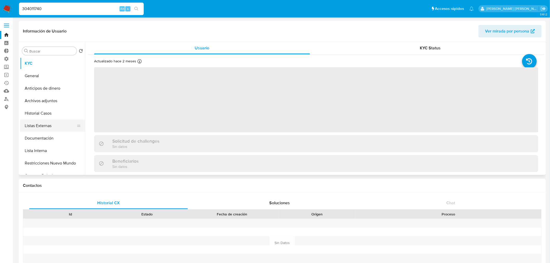
click at [59, 127] on button "Listas Externas" at bounding box center [50, 126] width 61 height 12
select select "10"
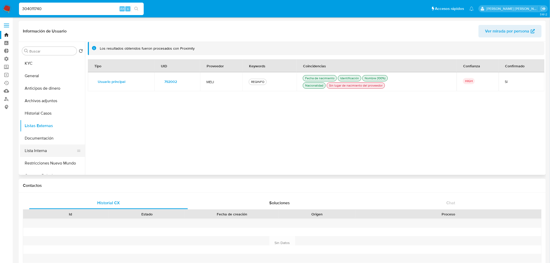
click at [59, 149] on button "Lista Interna" at bounding box center [50, 151] width 61 height 12
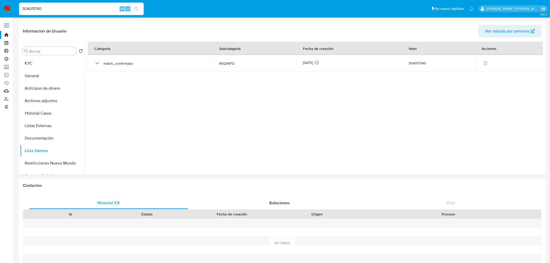
click at [98, 8] on input "304011740" at bounding box center [81, 8] width 125 height 7
paste input "5661073"
type input "305661073"
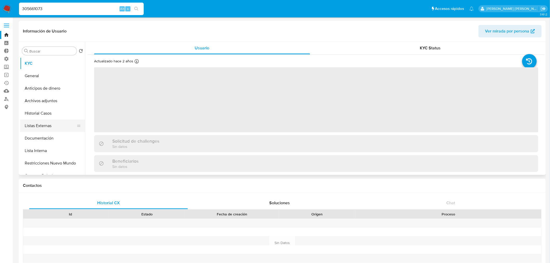
click at [50, 122] on button "Listas Externas" at bounding box center [50, 126] width 61 height 12
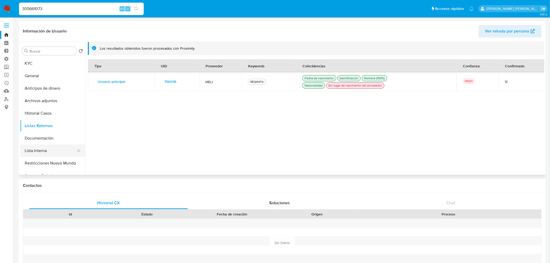
select select "10"
click at [53, 151] on button "Lista Interna" at bounding box center [50, 151] width 61 height 12
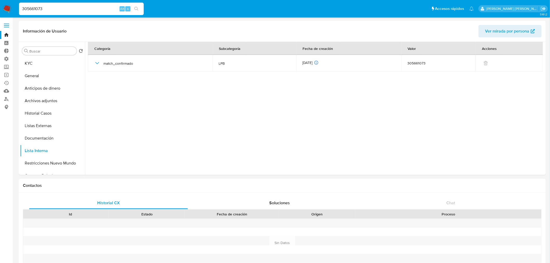
click at [89, 14] on div "305661073 Alt s" at bounding box center [81, 9] width 125 height 12
click at [87, 8] on input "305661073" at bounding box center [81, 8] width 125 height 7
paste input "1155216449"
type input "1155216449"
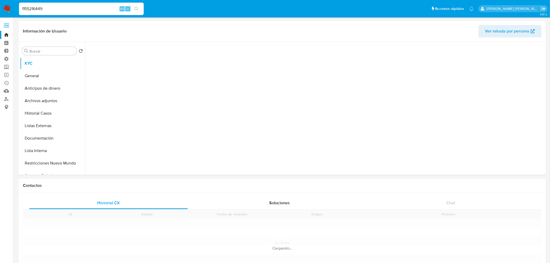
click at [56, 131] on button "Listas Externas" at bounding box center [52, 126] width 65 height 12
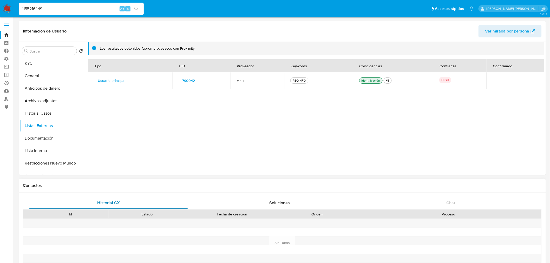
select select "10"
drag, startPoint x: 53, startPoint y: 151, endPoint x: 42, endPoint y: 147, distance: 11.3
click at [53, 151] on button "Lista Interna" at bounding box center [50, 151] width 61 height 12
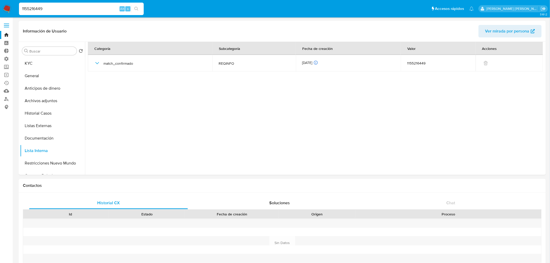
click at [87, 8] on input "1155216449" at bounding box center [81, 8] width 125 height 7
paste input "737489778"
type input "737489778"
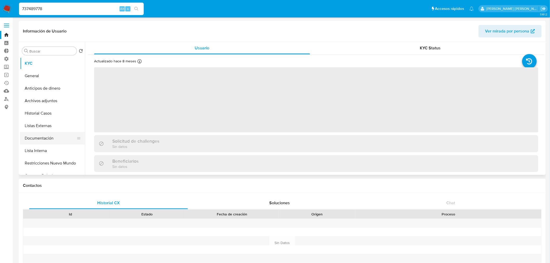
select select "10"
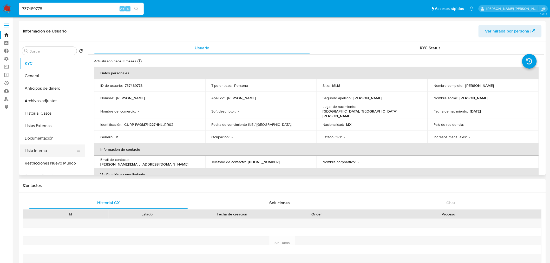
click at [61, 149] on button "Lista Interna" at bounding box center [50, 151] width 61 height 12
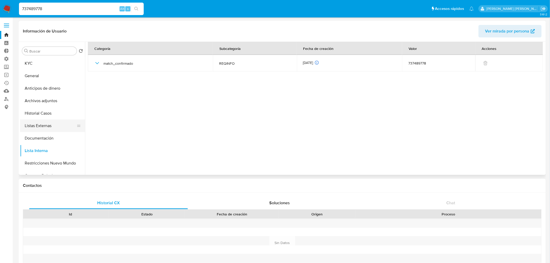
click at [52, 124] on button "Listas Externas" at bounding box center [50, 126] width 61 height 12
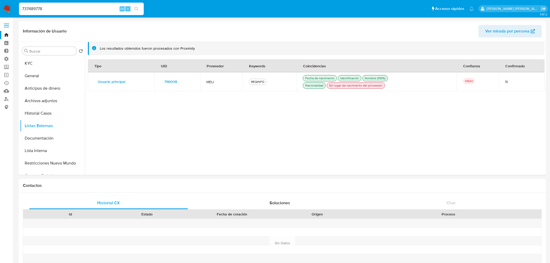
select select "10"
click at [99, 8] on input "737489778" at bounding box center [81, 8] width 125 height 7
paste input "624355852"
type input "624355852"
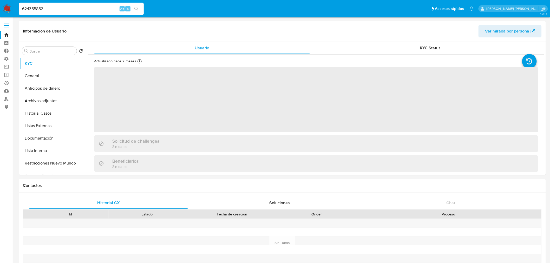
select select "10"
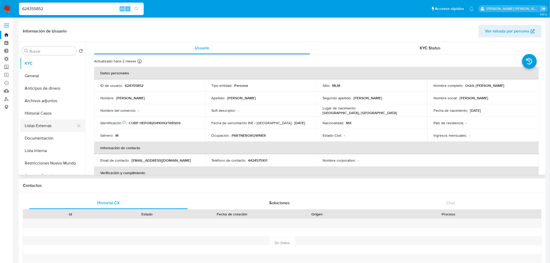
click at [60, 122] on button "Listas Externas" at bounding box center [50, 126] width 61 height 12
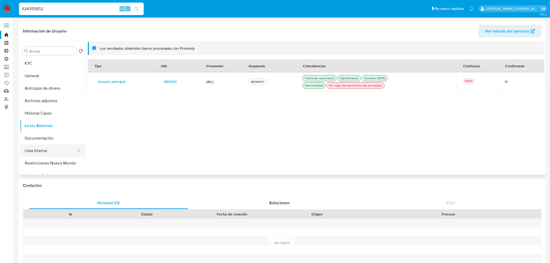
click at [58, 154] on button "Lista Interna" at bounding box center [50, 151] width 61 height 12
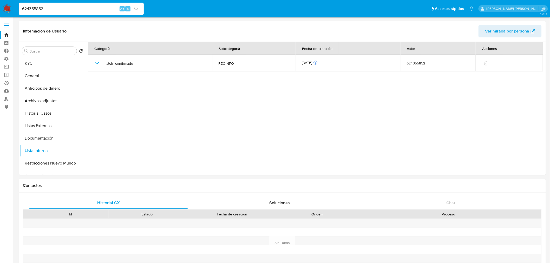
click at [110, 10] on input "624355852" at bounding box center [81, 8] width 125 height 7
paste input "352950285"
type input "352950285"
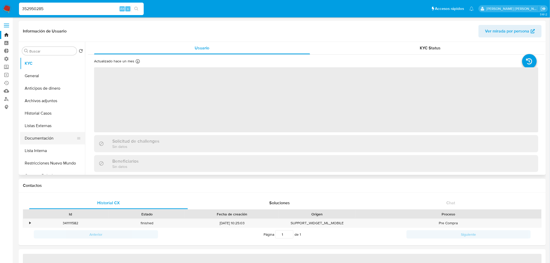
select select "10"
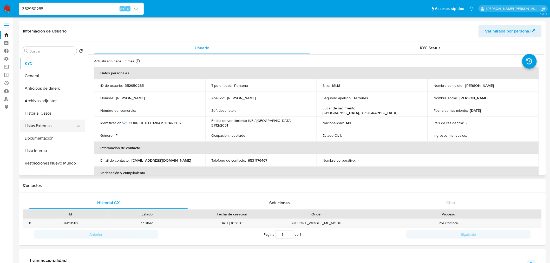
click at [56, 122] on button "Listas Externas" at bounding box center [50, 126] width 61 height 12
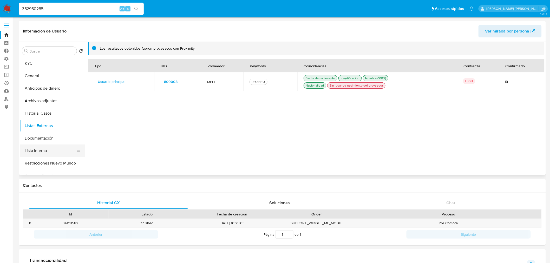
click at [54, 150] on button "Lista Interna" at bounding box center [50, 151] width 61 height 12
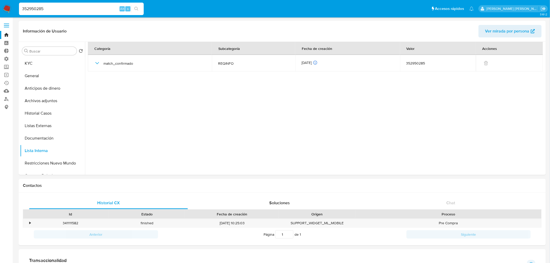
click at [91, 11] on input "352950285" at bounding box center [81, 8] width 125 height 7
paste input "533197244"
type input "533197244"
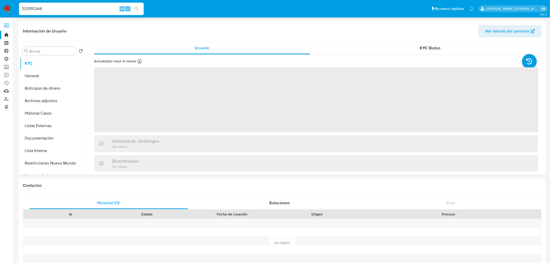
select select "10"
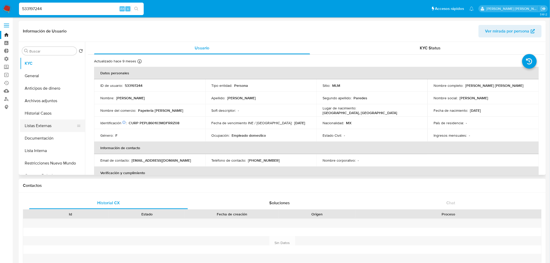
click at [52, 128] on button "Listas Externas" at bounding box center [50, 126] width 61 height 12
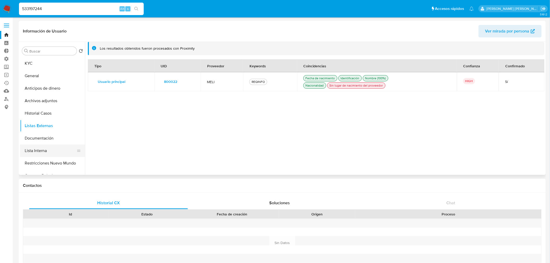
click at [55, 153] on button "Lista Interna" at bounding box center [50, 151] width 61 height 12
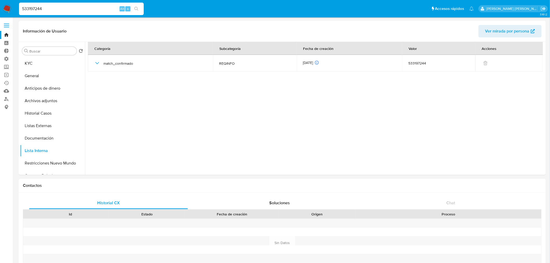
click at [91, 9] on input "533197244" at bounding box center [81, 8] width 125 height 7
paste input "296642861"
type input "296642861"
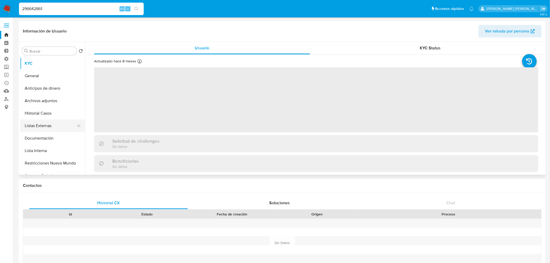
click at [58, 124] on button "Listas Externas" at bounding box center [50, 126] width 61 height 12
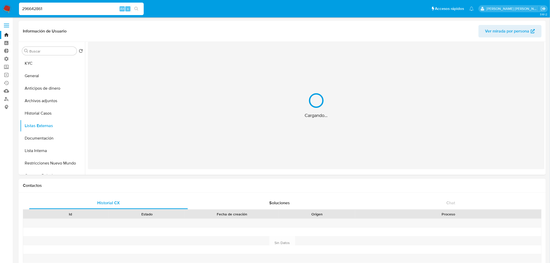
select select "10"
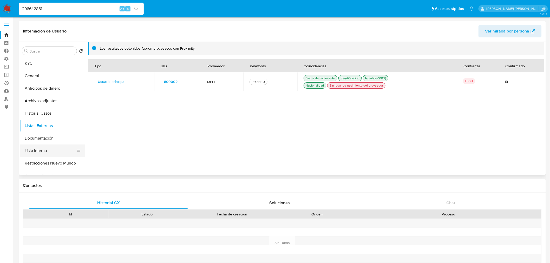
click at [55, 148] on button "Lista Interna" at bounding box center [50, 151] width 61 height 12
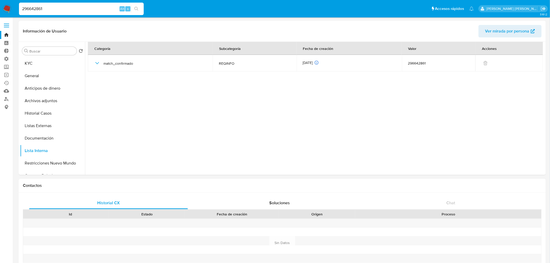
click at [103, 10] on input "296642861" at bounding box center [81, 8] width 125 height 7
paste input "1771680"
type input "291771680"
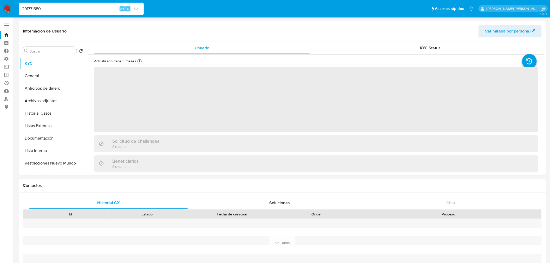
select select "10"
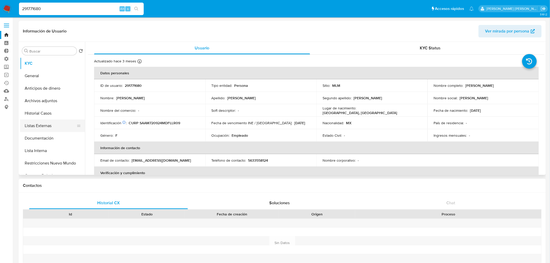
click at [66, 126] on button "Listas Externas" at bounding box center [50, 126] width 61 height 12
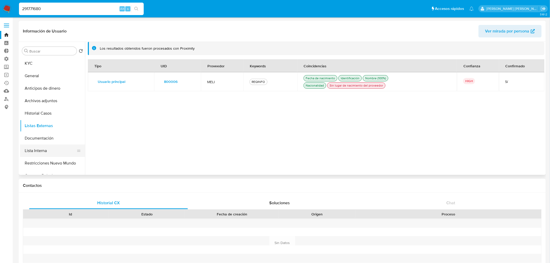
click at [62, 149] on button "Lista Interna" at bounding box center [50, 151] width 61 height 12
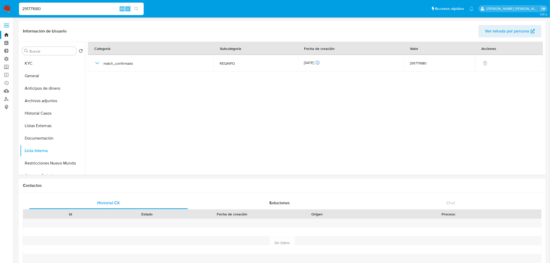
click at [89, 9] on input "291771680" at bounding box center [81, 8] width 125 height 7
paste input "3928691"
type input "392869180"
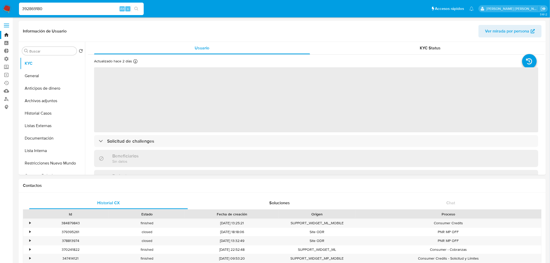
select select "10"
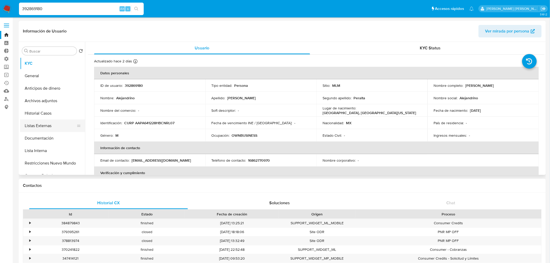
click at [61, 127] on button "Listas Externas" at bounding box center [50, 126] width 61 height 12
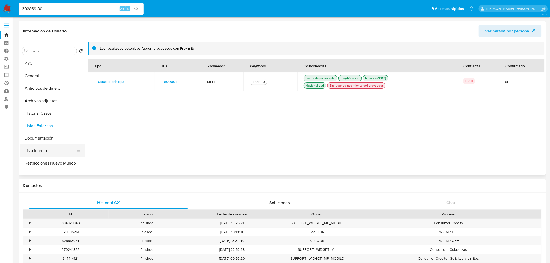
click at [60, 149] on button "Lista Interna" at bounding box center [50, 151] width 61 height 12
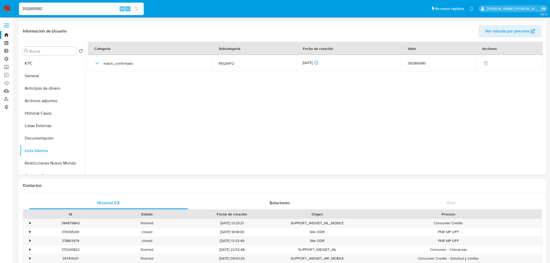
select select "10"
click at [90, 11] on input "392869180" at bounding box center [81, 8] width 125 height 7
paste input "199503699"
type input "199503699"
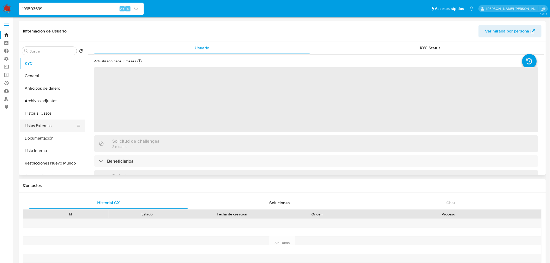
select select "10"
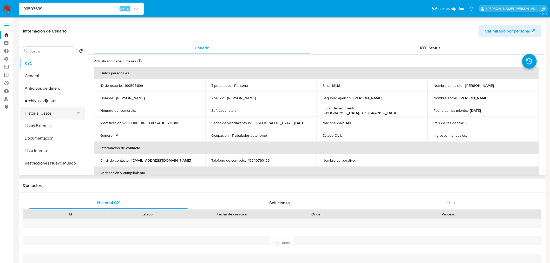
click at [65, 119] on button "Historial Casos" at bounding box center [50, 113] width 61 height 12
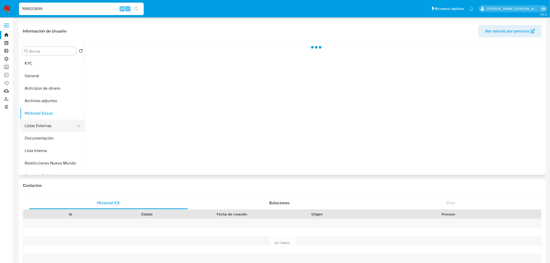
click at [63, 127] on button "Listas Externas" at bounding box center [50, 126] width 61 height 12
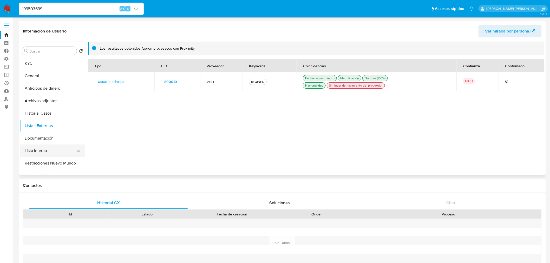
click at [56, 151] on button "Lista Interna" at bounding box center [50, 151] width 61 height 12
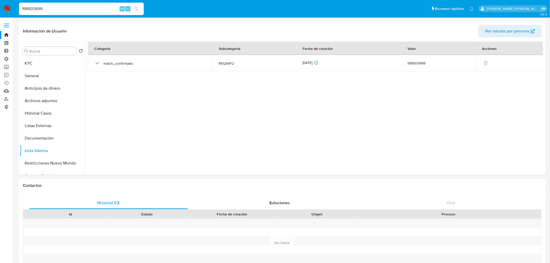
click at [95, 7] on input "199503699" at bounding box center [81, 8] width 125 height 7
paste input "300405898"
type input "1300405898"
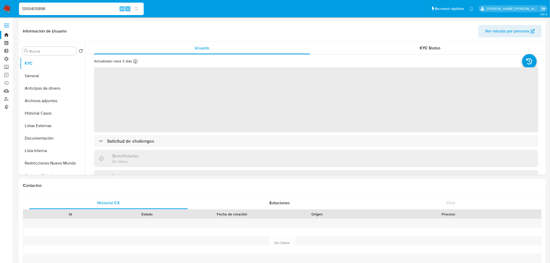
select select "10"
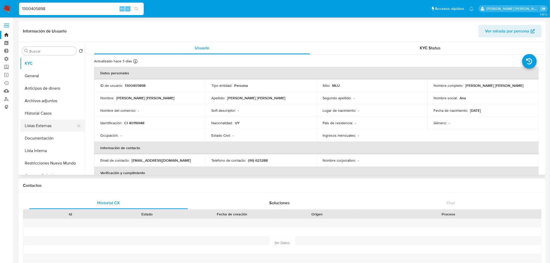
click at [57, 124] on button "Listas Externas" at bounding box center [50, 126] width 61 height 12
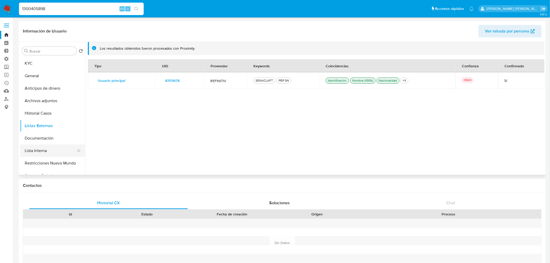
click at [58, 149] on button "Lista Interna" at bounding box center [50, 151] width 61 height 12
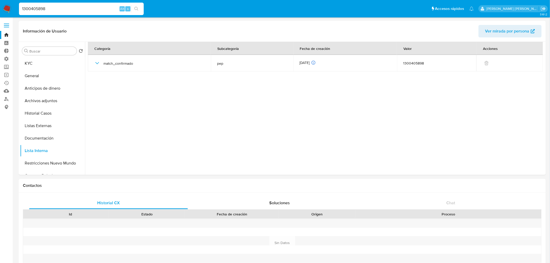
click at [98, 8] on input "1300405898" at bounding box center [81, 8] width 125 height 7
paste input "59871766"
type input "159871766"
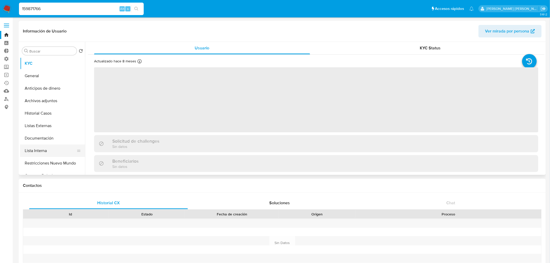
select select "10"
click at [62, 152] on button "Lista Interna" at bounding box center [50, 151] width 61 height 12
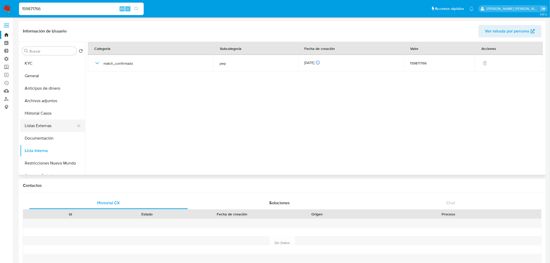
click at [59, 131] on button "Listas Externas" at bounding box center [50, 126] width 61 height 12
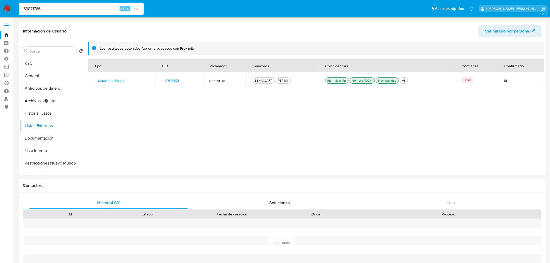
click at [81, 11] on input "159871766" at bounding box center [81, 8] width 125 height 7
paste input "208754597"
type input "208754597"
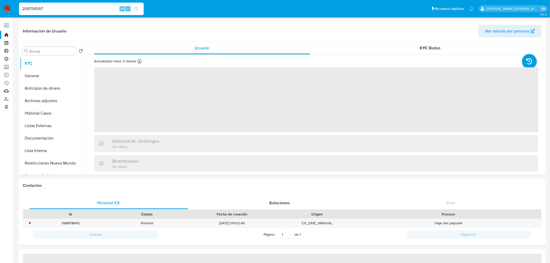
select select "10"
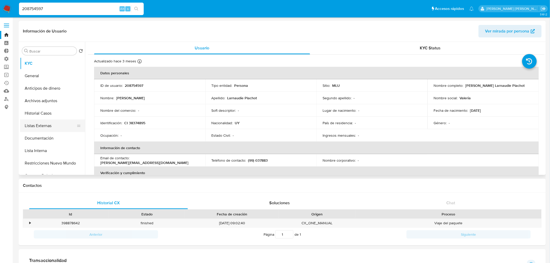
click at [55, 127] on button "Listas Externas" at bounding box center [50, 126] width 61 height 12
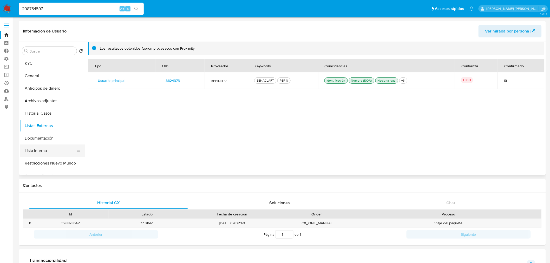
click at [53, 154] on button "Lista Interna" at bounding box center [50, 151] width 61 height 12
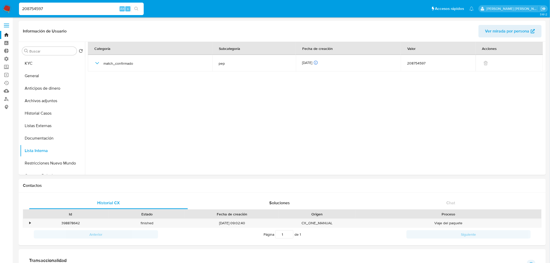
click at [73, 10] on input "208754597" at bounding box center [81, 8] width 125 height 7
paste input "340338925"
type input "340338925"
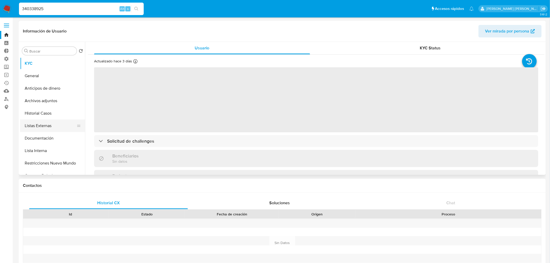
click at [59, 125] on button "Listas Externas" at bounding box center [50, 126] width 61 height 12
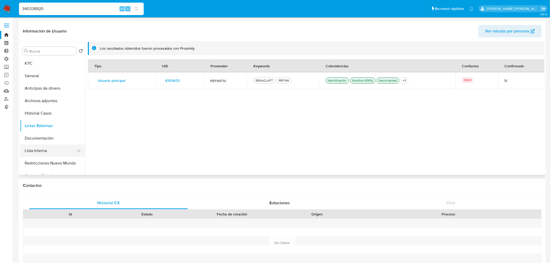
select select "10"
click at [57, 151] on button "Lista Interna" at bounding box center [50, 151] width 61 height 12
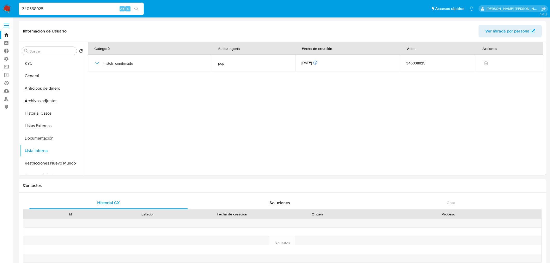
select select "10"
click at [76, 10] on input "340338925" at bounding box center [81, 8] width 125 height 7
paste input "579322921"
type input "579322921"
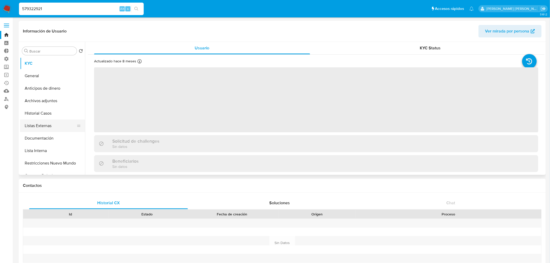
click at [55, 130] on button "Listas Externas" at bounding box center [50, 126] width 61 height 12
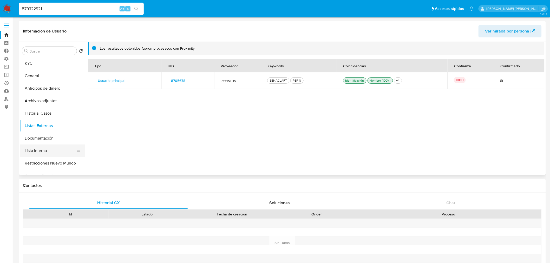
select select "10"
click at [62, 148] on button "Lista Interna" at bounding box center [50, 151] width 61 height 12
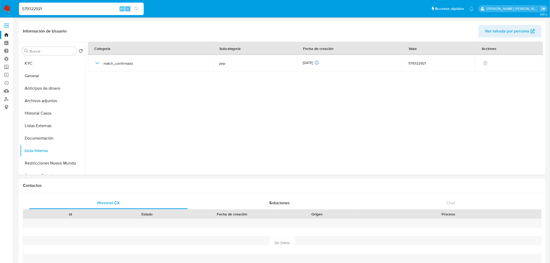
click at [76, 6] on input "579322921" at bounding box center [81, 8] width 125 height 7
paste input "94134606"
type input "94134606"
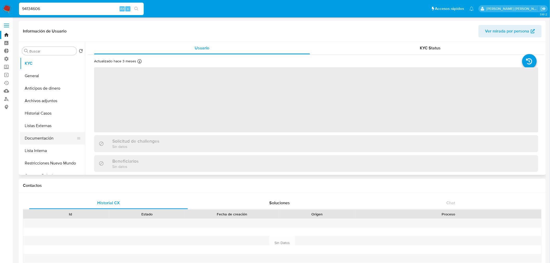
select select "10"
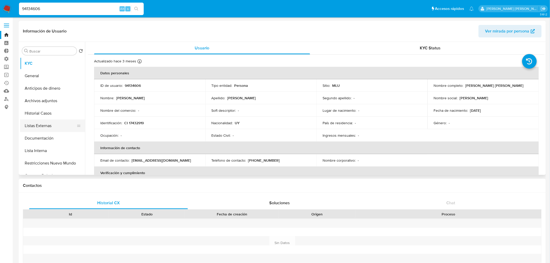
click at [55, 125] on button "Listas Externas" at bounding box center [50, 126] width 61 height 12
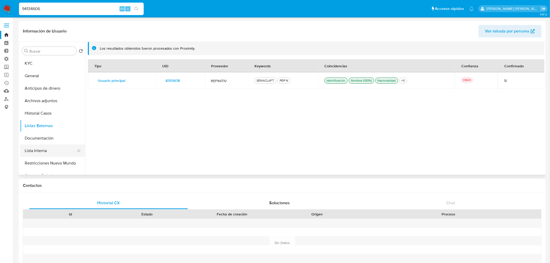
click at [56, 153] on button "Lista Interna" at bounding box center [50, 151] width 61 height 12
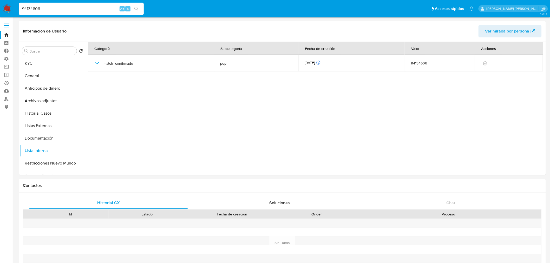
click at [63, 10] on input "94134606" at bounding box center [81, 8] width 125 height 7
paste input "67055978"
type input "67055978"
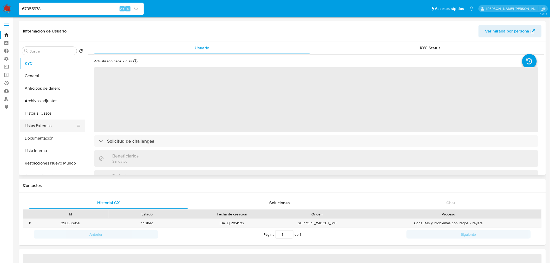
click at [52, 122] on button "Listas Externas" at bounding box center [50, 126] width 61 height 12
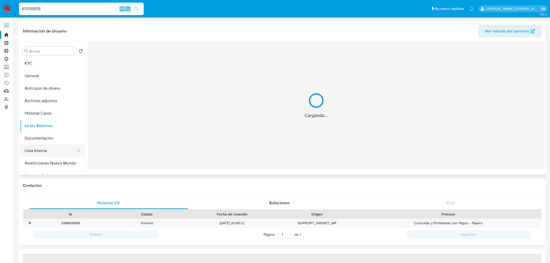
select select "10"
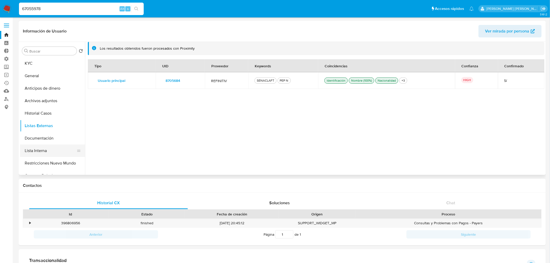
click at [56, 151] on button "Lista Interna" at bounding box center [50, 151] width 61 height 12
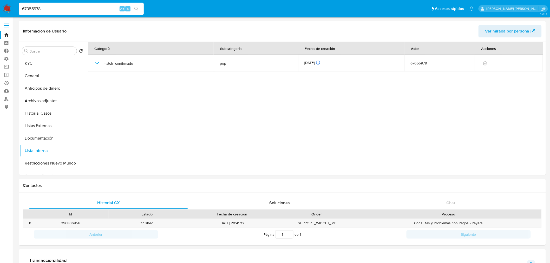
click at [70, 14] on div "67055978 Alt s" at bounding box center [81, 9] width 125 height 12
click at [70, 9] on input "67055978" at bounding box center [81, 8] width 125 height 7
paste input "89245986"
type input "89245986"
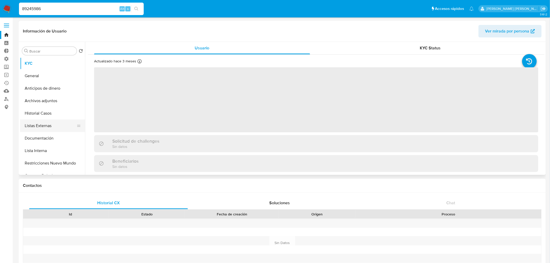
click at [57, 124] on button "Listas Externas" at bounding box center [50, 126] width 61 height 12
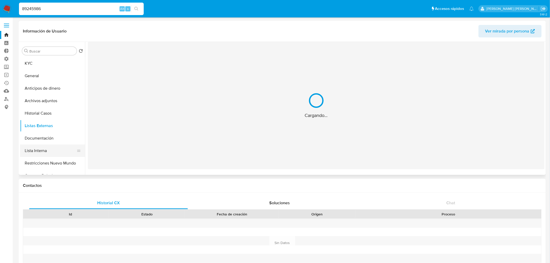
select select "10"
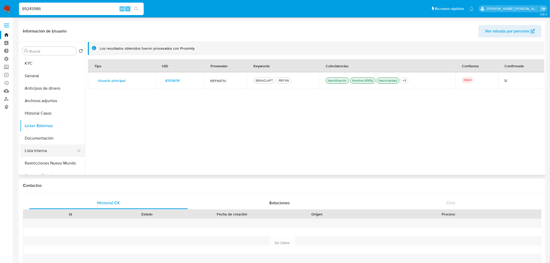
click at [64, 152] on button "Lista Interna" at bounding box center [50, 151] width 61 height 12
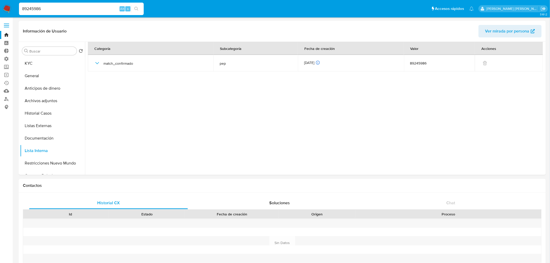
click at [72, 10] on input "89245986" at bounding box center [81, 8] width 125 height 7
paste input "2526832258"
type input "2526832258"
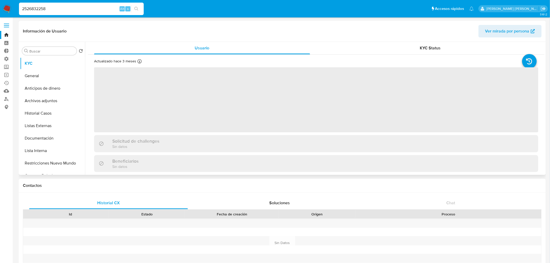
select select "10"
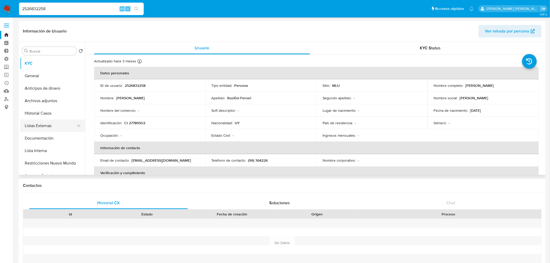
click at [69, 120] on button "Listas Externas" at bounding box center [50, 126] width 61 height 12
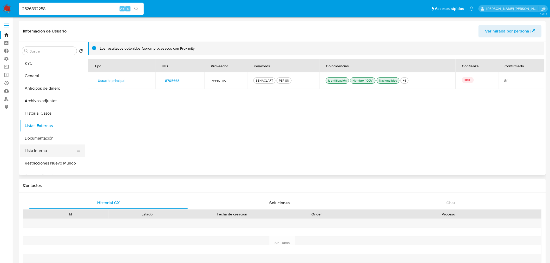
click at [68, 145] on button "Lista Interna" at bounding box center [50, 151] width 61 height 12
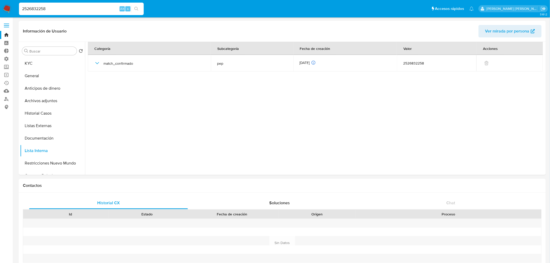
click at [84, 8] on input "2526832258" at bounding box center [81, 8] width 125 height 7
paste input "149168382"
type input "149168382"
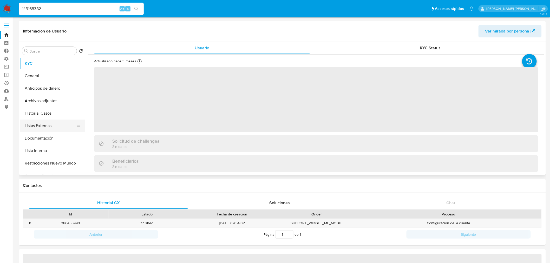
click at [58, 128] on button "Listas Externas" at bounding box center [50, 126] width 61 height 12
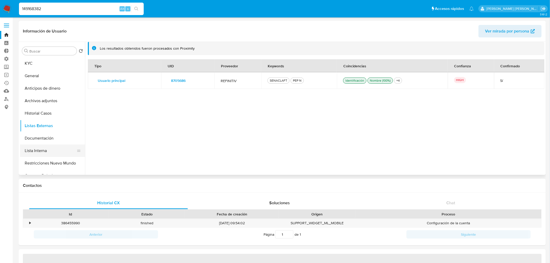
select select "10"
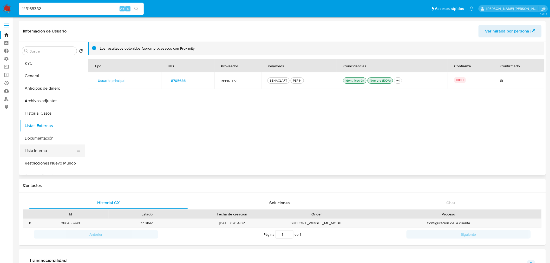
click at [55, 155] on button "Lista Interna" at bounding box center [50, 151] width 61 height 12
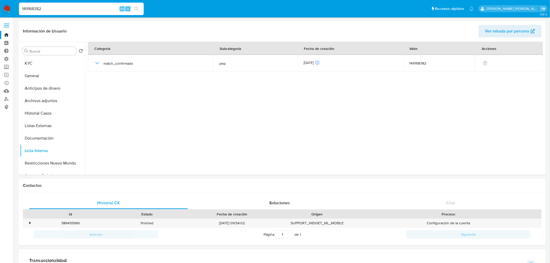
click at [77, 10] on input "149168382" at bounding box center [81, 8] width 125 height 7
paste input "66894671"
type input "66894671"
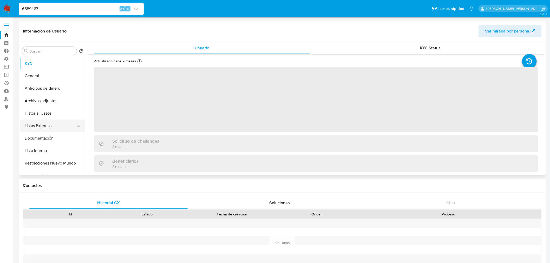
click at [59, 125] on button "Listas Externas" at bounding box center [50, 126] width 61 height 12
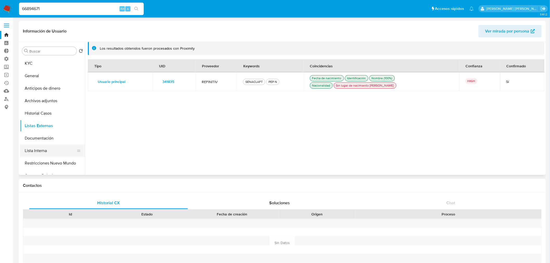
select select "10"
click at [51, 151] on button "Lista Interna" at bounding box center [50, 151] width 61 height 12
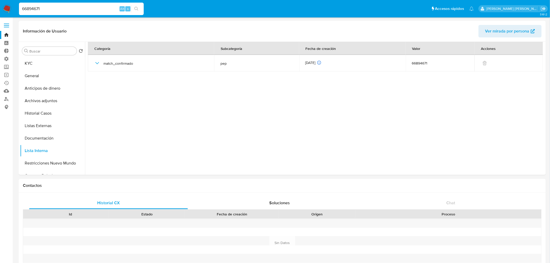
click at [49, 5] on input "66894671" at bounding box center [81, 8] width 125 height 7
paste input "1440022735"
type input "1440022735"
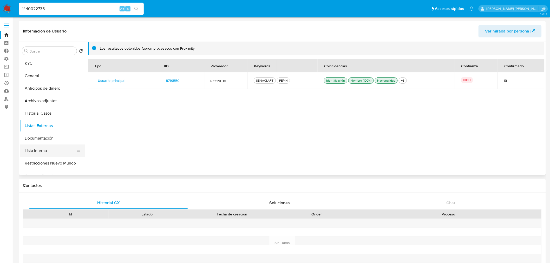
select select "10"
click at [57, 147] on button "Lista Interna" at bounding box center [50, 151] width 61 height 12
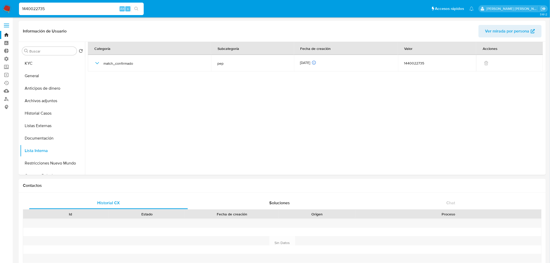
click at [88, 7] on input "1440022735" at bounding box center [81, 8] width 125 height 7
paste input "1669891"
type input "116698915"
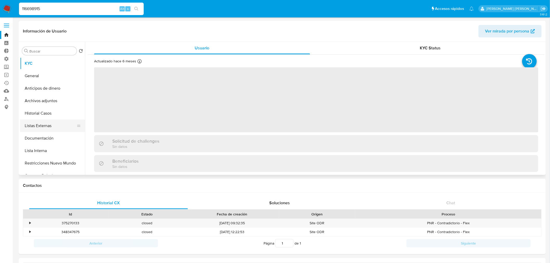
click at [50, 121] on button "Listas Externas" at bounding box center [50, 126] width 61 height 12
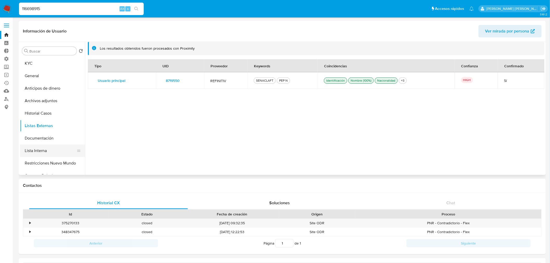
select select "10"
click at [55, 145] on button "Lista Interna" at bounding box center [50, 151] width 61 height 12
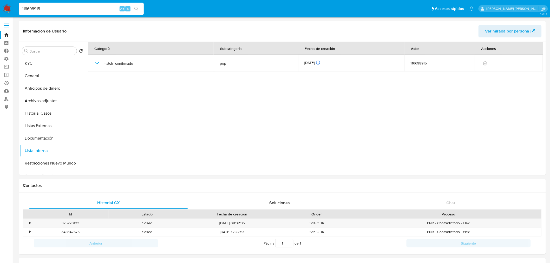
click at [85, 7] on input "116698915" at bounding box center [81, 8] width 125 height 7
paste input "244720240"
type input "244720240"
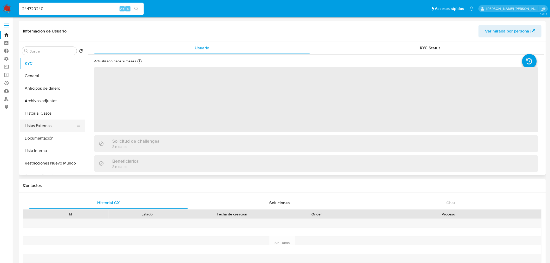
click at [58, 128] on button "Listas Externas" at bounding box center [50, 126] width 61 height 12
select select "10"
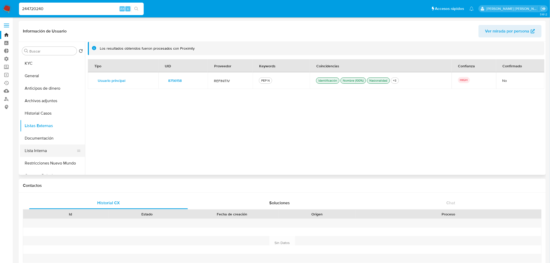
click at [58, 148] on button "Lista Interna" at bounding box center [50, 151] width 61 height 12
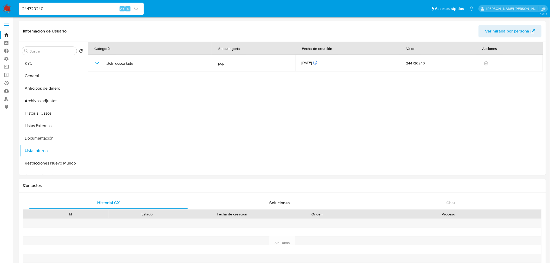
click at [98, 8] on input "244720240" at bounding box center [81, 8] width 125 height 7
paste input "145435146"
type input "145435146"
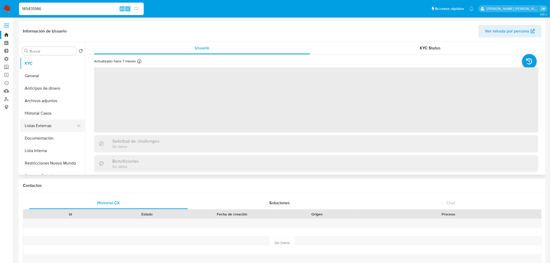
click at [56, 121] on button "Listas Externas" at bounding box center [50, 126] width 61 height 12
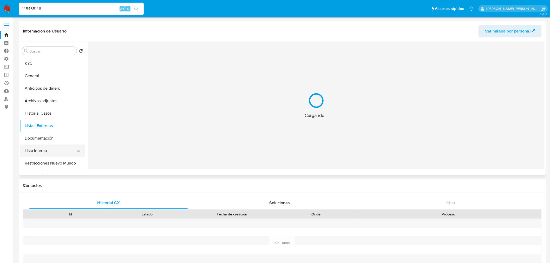
select select "10"
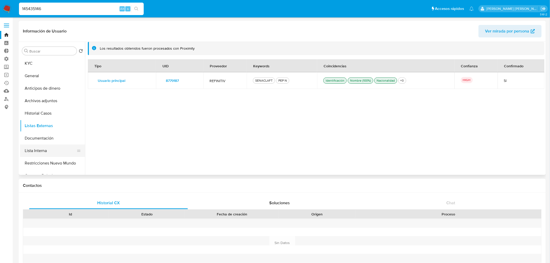
click at [55, 151] on button "Lista Interna" at bounding box center [50, 151] width 61 height 12
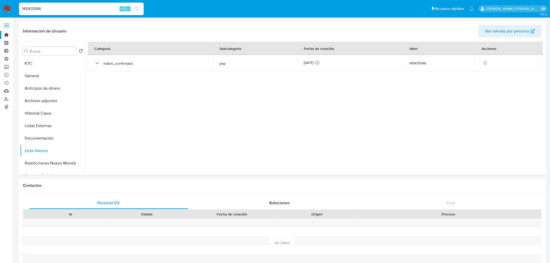
click at [88, 10] on input "145435146" at bounding box center [81, 8] width 125 height 7
paste input "60966728"
type input "1460966728"
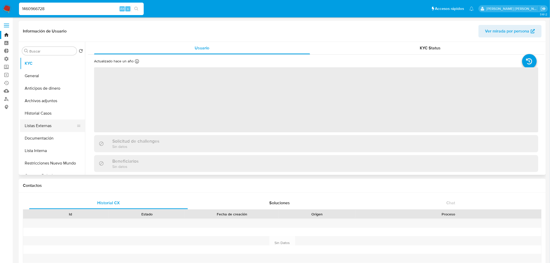
click at [60, 125] on button "Listas Externas" at bounding box center [50, 126] width 61 height 12
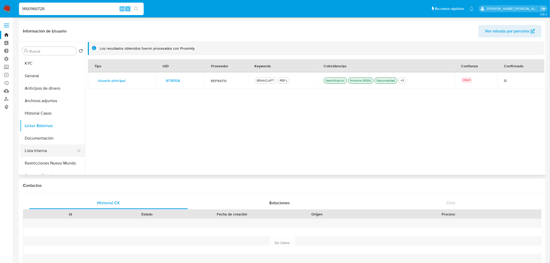
select select "10"
click at [56, 149] on button "Lista Interna" at bounding box center [50, 151] width 61 height 12
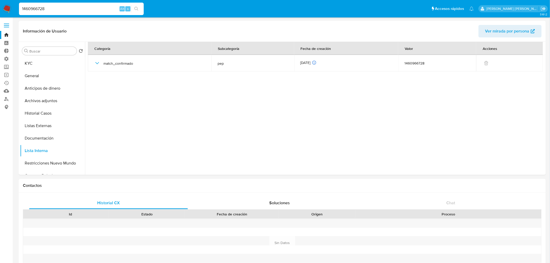
click at [90, 6] on input "1460966728" at bounding box center [81, 8] width 125 height 7
paste input "54212535"
type input "54212535"
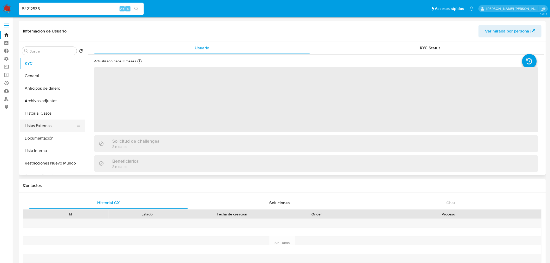
click at [60, 127] on button "Listas Externas" at bounding box center [50, 126] width 61 height 12
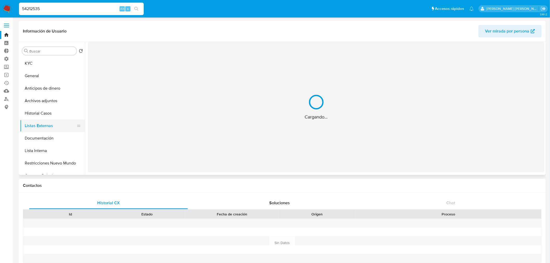
select select "10"
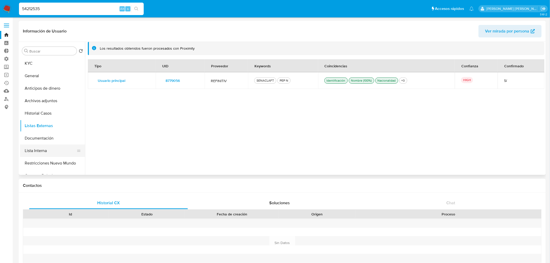
click at [59, 149] on button "Lista Interna" at bounding box center [50, 151] width 61 height 12
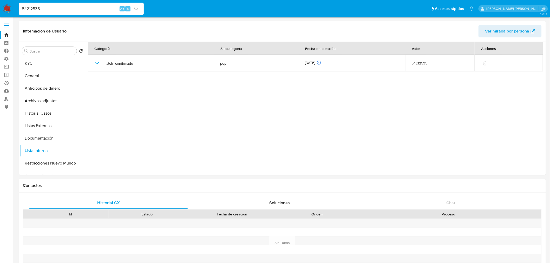
click at [85, 10] on input "54212535" at bounding box center [81, 8] width 125 height 7
paste input "145400518"
type input "145400518"
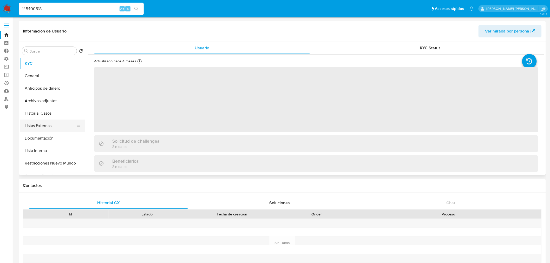
click at [57, 123] on button "Listas Externas" at bounding box center [50, 126] width 61 height 12
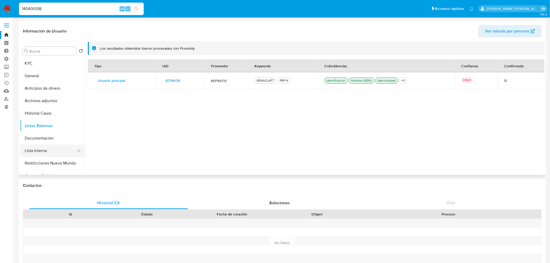
select select "10"
click at [56, 152] on button "Lista Interna" at bounding box center [50, 151] width 61 height 12
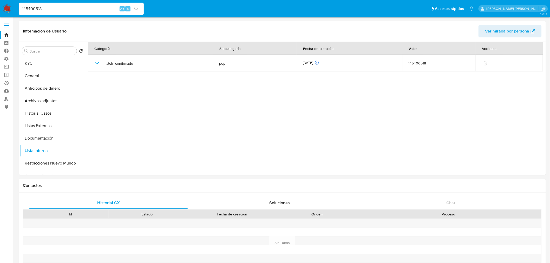
click at [73, 8] on input "145400518" at bounding box center [81, 8] width 125 height 7
type input "v"
paste input "208683283"
type input "208683283"
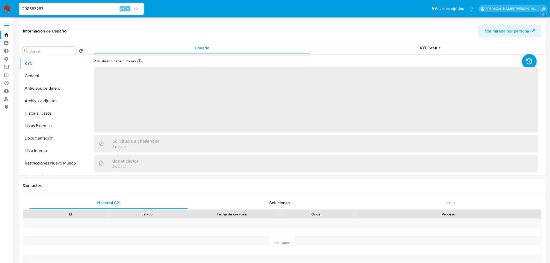
select select "10"
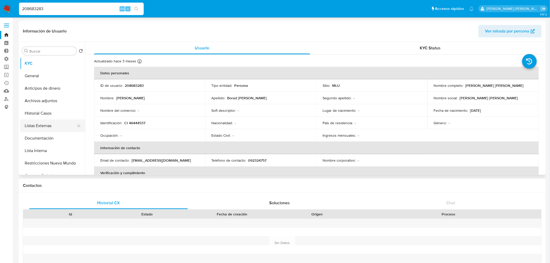
click at [52, 128] on button "Listas Externas" at bounding box center [50, 126] width 61 height 12
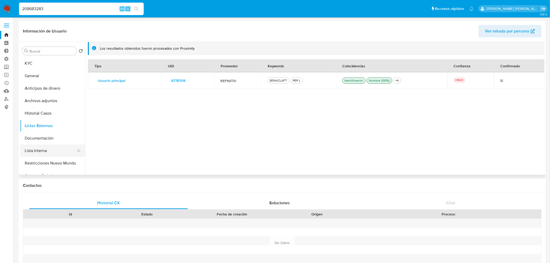
click at [49, 153] on button "Lista Interna" at bounding box center [50, 151] width 61 height 12
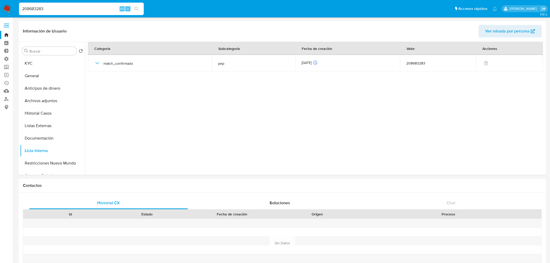
select select "10"
click at [103, 3] on div "208683283 Alt s" at bounding box center [81, 9] width 125 height 12
click at [103, 4] on div "208683283 Alt s" at bounding box center [81, 9] width 125 height 12
click at [108, 8] on input "208683283" at bounding box center [81, 8] width 125 height 7
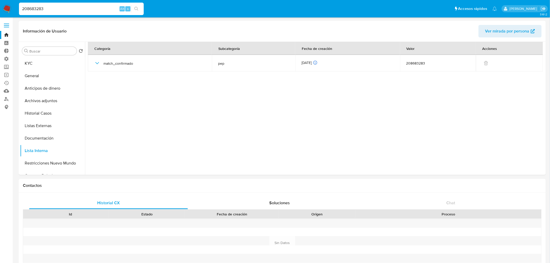
paste input "114608280"
type input "114608280"
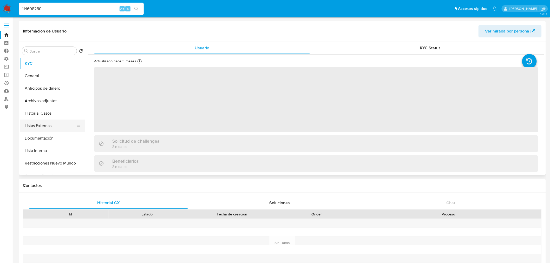
click at [63, 127] on button "Listas Externas" at bounding box center [50, 126] width 61 height 12
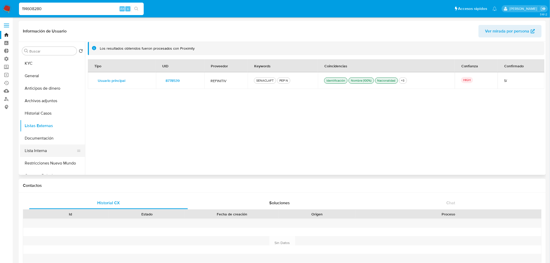
select select "10"
click at [60, 150] on button "Lista Interna" at bounding box center [50, 151] width 61 height 12
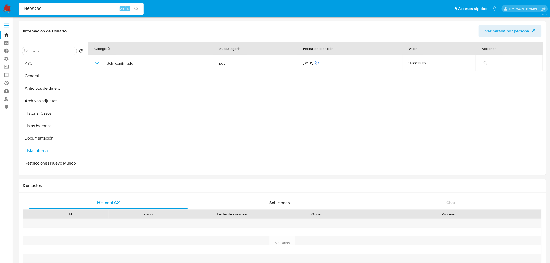
click at [72, 10] on input "114608280" at bounding box center [81, 8] width 125 height 7
paste input "2611669342"
type input "2611669342"
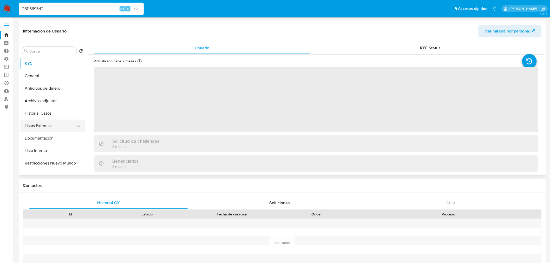
click at [55, 124] on button "Listas Externas" at bounding box center [50, 126] width 61 height 12
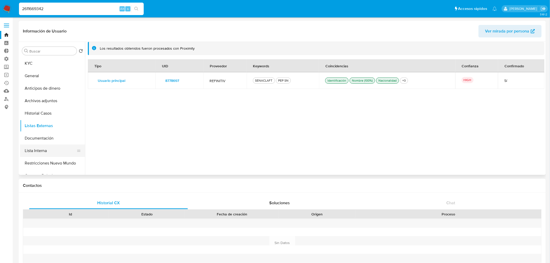
select select "10"
click at [55, 156] on button "Lista Interna" at bounding box center [50, 151] width 61 height 12
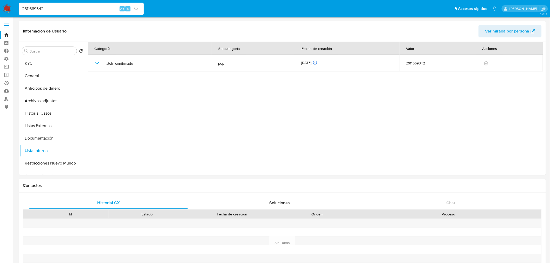
click at [75, 6] on input "2611669342" at bounding box center [81, 8] width 125 height 7
paste input "63186848"
type input "63186848"
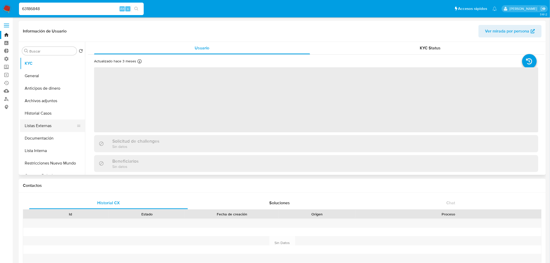
click at [57, 121] on button "Listas Externas" at bounding box center [50, 126] width 61 height 12
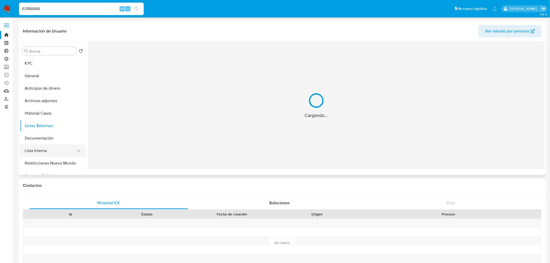
select select "10"
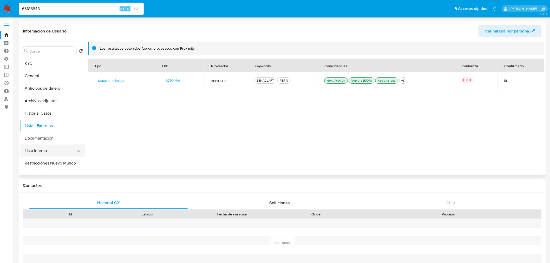
click at [58, 147] on button "Lista Interna" at bounding box center [50, 151] width 61 height 12
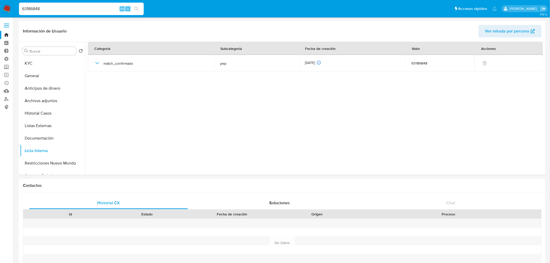
click at [84, 7] on input "63186848" at bounding box center [81, 8] width 125 height 7
paste input "1366765909"
type input "1366765909"
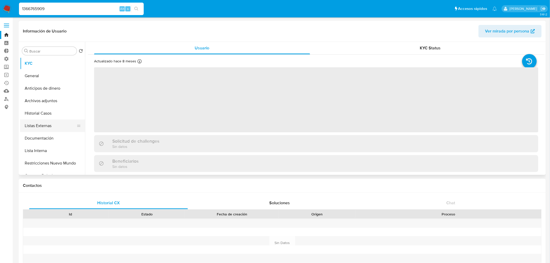
click at [55, 124] on button "Listas Externas" at bounding box center [50, 126] width 61 height 12
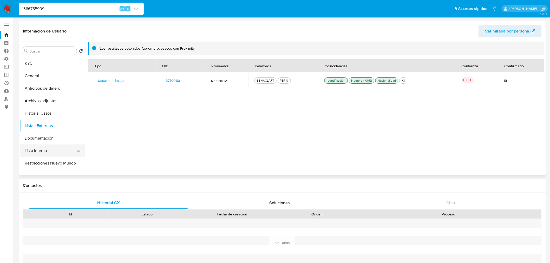
select select "10"
click at [56, 153] on button "Lista Interna" at bounding box center [50, 151] width 61 height 12
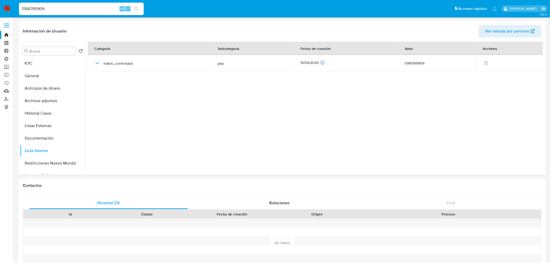
click at [94, 10] on input "1366765909" at bounding box center [81, 8] width 125 height 7
paste input "54870506"
type input "54870506"
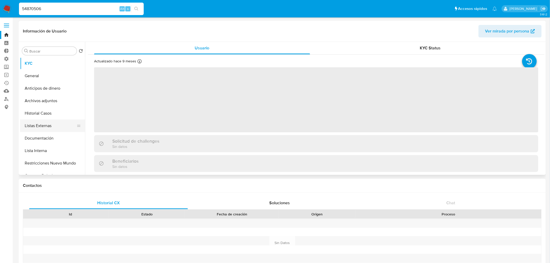
click at [56, 126] on button "Listas Externas" at bounding box center [50, 126] width 61 height 12
select select "10"
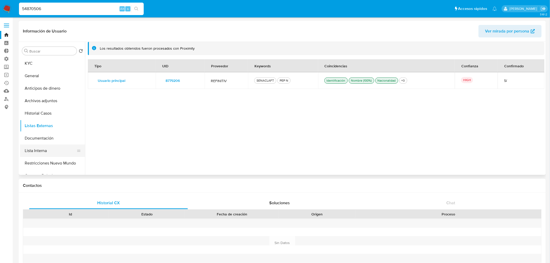
click at [58, 149] on button "Lista Interna" at bounding box center [50, 151] width 61 height 12
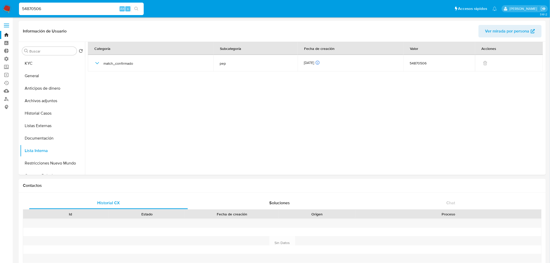
click at [76, 8] on input "54870506" at bounding box center [81, 8] width 125 height 7
paste input "98693684"
type input "98693684"
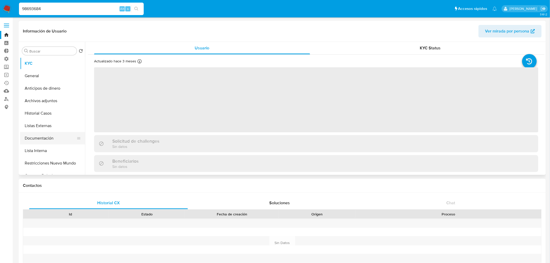
select select "10"
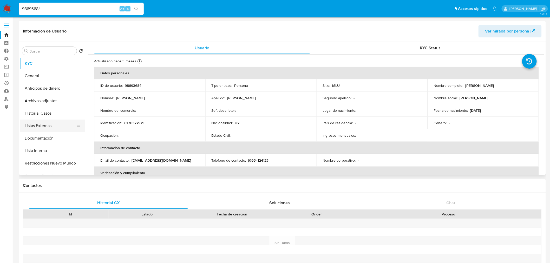
click at [59, 126] on button "Listas Externas" at bounding box center [50, 126] width 61 height 12
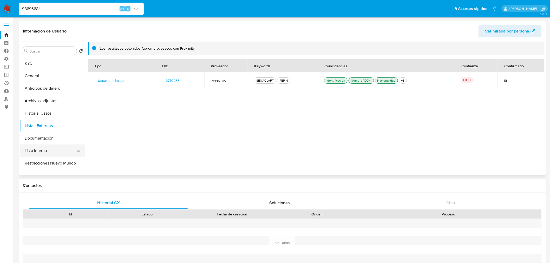
click at [58, 147] on button "Lista Interna" at bounding box center [50, 151] width 61 height 12
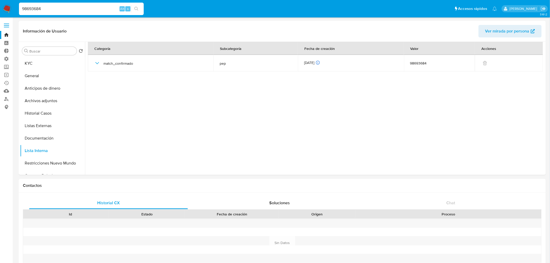
click at [102, 11] on input "98693684" at bounding box center [81, 8] width 125 height 7
paste input "140320270"
type input "140320270"
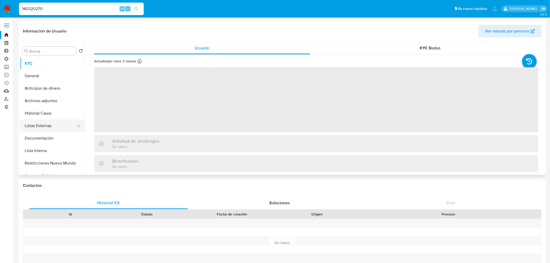
click at [59, 123] on button "Listas Externas" at bounding box center [50, 126] width 61 height 12
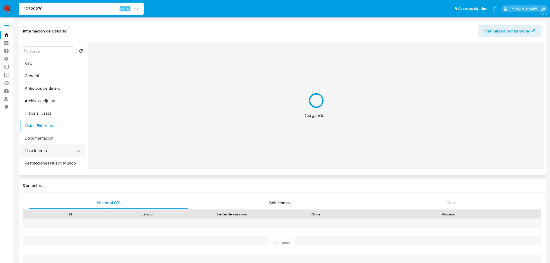
select select "10"
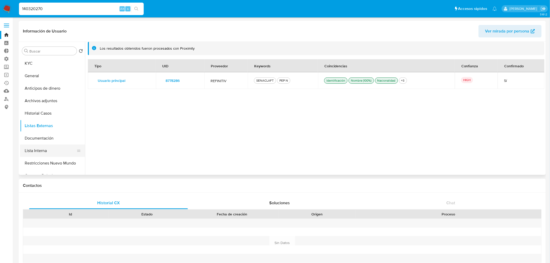
click at [62, 149] on button "Lista Interna" at bounding box center [50, 151] width 61 height 12
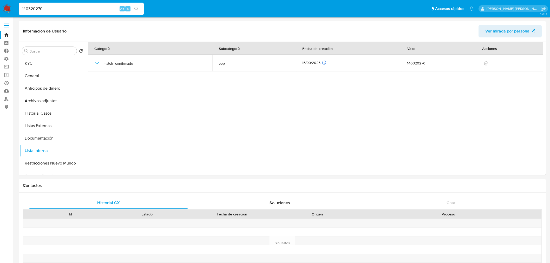
select select "10"
click at [76, 7] on input "140320270" at bounding box center [81, 8] width 125 height 7
paste input "59027461"
type input "59027461"
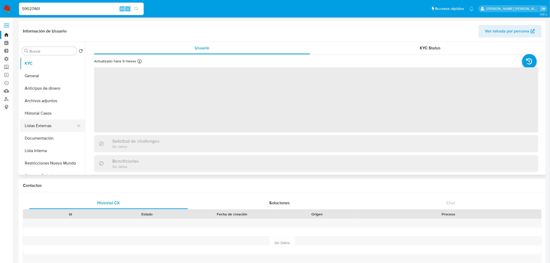
select select "10"
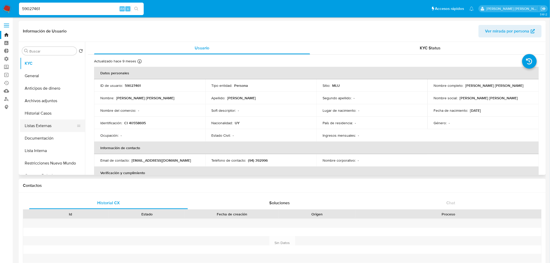
click at [61, 127] on button "Listas Externas" at bounding box center [50, 126] width 61 height 12
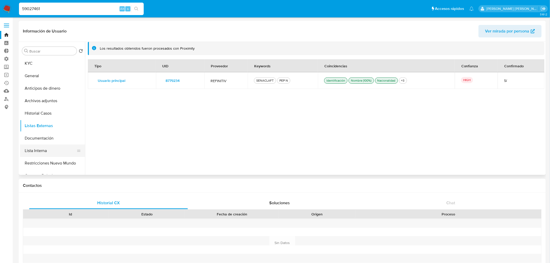
click at [57, 152] on button "Lista Interna" at bounding box center [50, 151] width 61 height 12
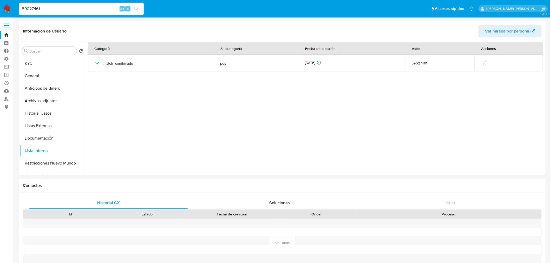
click at [85, 8] on input "59027461" at bounding box center [81, 8] width 125 height 7
paste input "7988604"
type input "7988604"
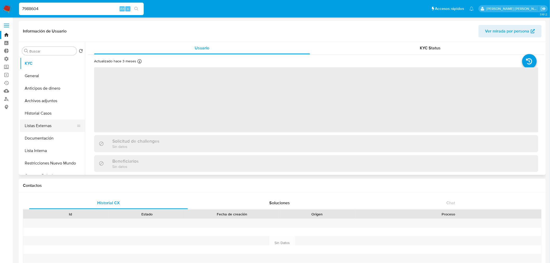
click at [55, 122] on button "Listas Externas" at bounding box center [50, 126] width 61 height 12
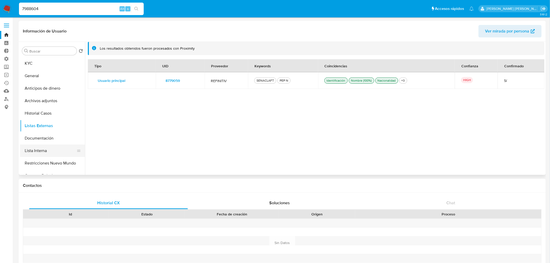
select select "10"
click at [53, 146] on button "Lista Interna" at bounding box center [50, 151] width 61 height 12
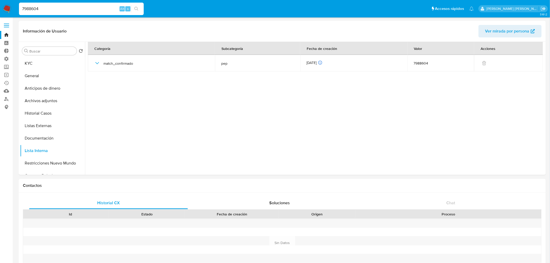
click at [95, 5] on div "7988604 Alt s" at bounding box center [81, 9] width 125 height 12
click at [104, 8] on input "7988604" at bounding box center [81, 8] width 125 height 7
paste input "377293833"
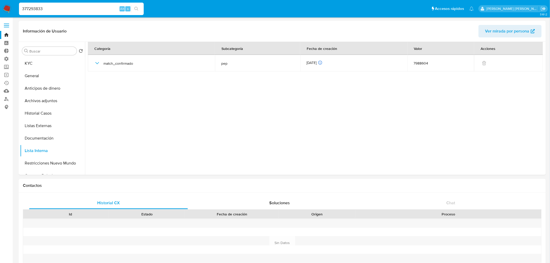
type input "377293833"
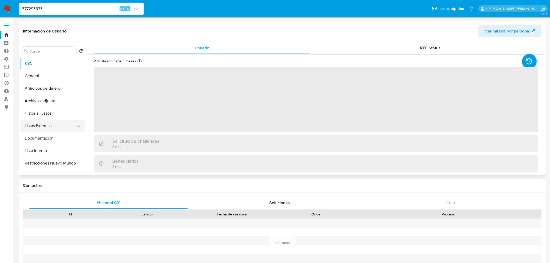
click at [55, 124] on button "Listas Externas" at bounding box center [50, 126] width 61 height 12
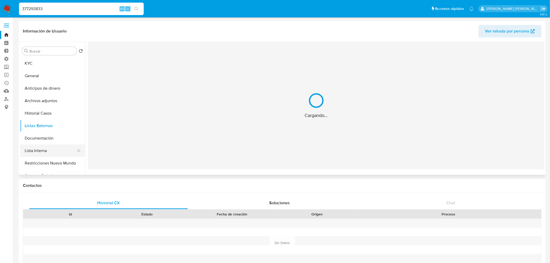
select select "10"
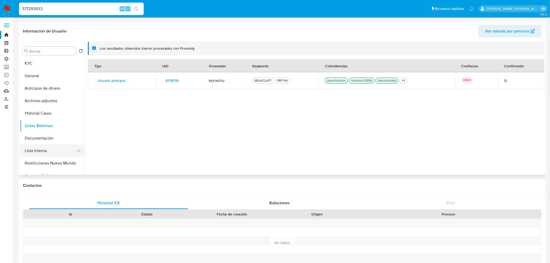
click at [54, 149] on button "Lista Interna" at bounding box center [50, 151] width 61 height 12
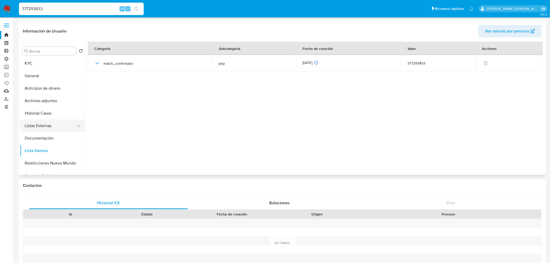
click at [60, 122] on button "Listas Externas" at bounding box center [50, 126] width 61 height 12
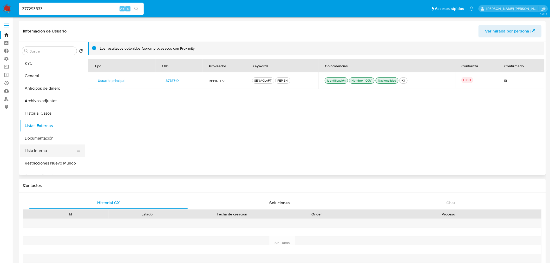
click at [58, 149] on button "Lista Interna" at bounding box center [50, 151] width 61 height 12
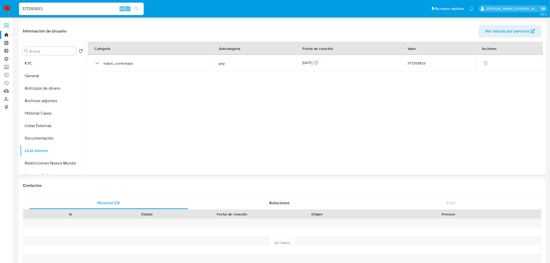
click at [78, 7] on input "377293833" at bounding box center [81, 8] width 125 height 7
paste input "08286458"
type input "308286458"
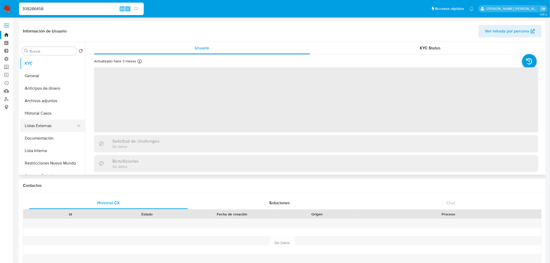
click at [65, 130] on button "Listas Externas" at bounding box center [50, 126] width 61 height 12
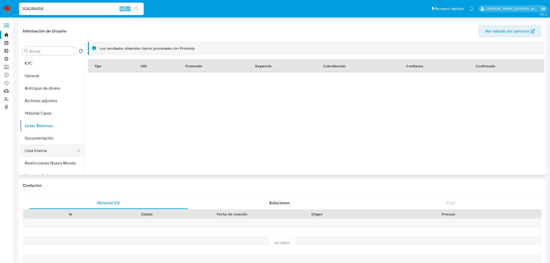
select select "10"
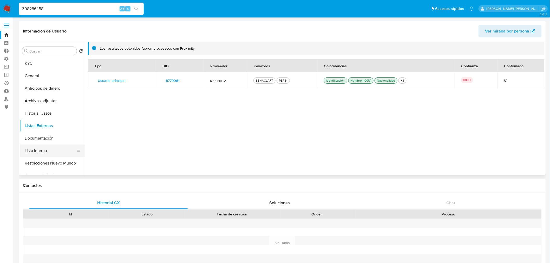
click at [52, 154] on button "Lista Interna" at bounding box center [50, 151] width 61 height 12
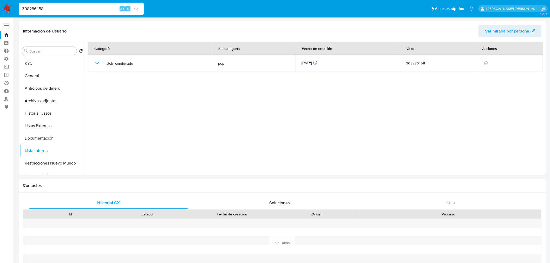
click at [84, 5] on input "308286458" at bounding box center [81, 8] width 125 height 7
paste input "105240414"
type input "105240414"
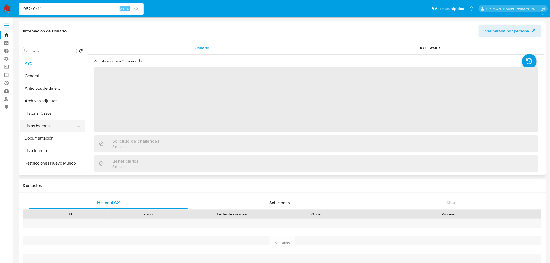
click at [66, 121] on button "Listas Externas" at bounding box center [50, 126] width 61 height 12
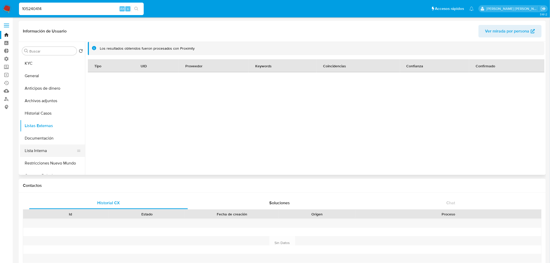
select select "10"
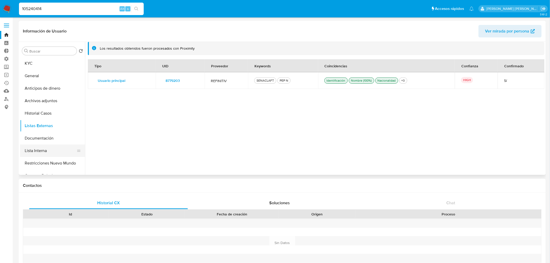
click at [51, 152] on button "Lista Interna" at bounding box center [50, 151] width 61 height 12
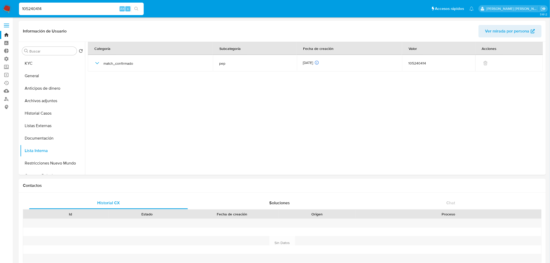
click at [95, 12] on input "105240414" at bounding box center [81, 8] width 125 height 7
paste input "29488890"
type input "129488890"
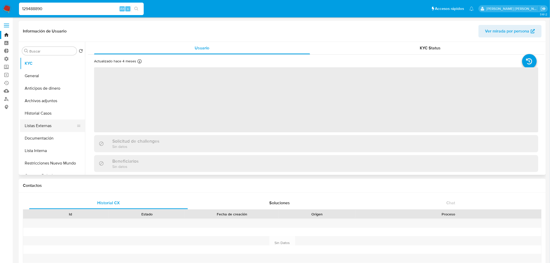
click at [56, 126] on button "Listas Externas" at bounding box center [50, 126] width 61 height 12
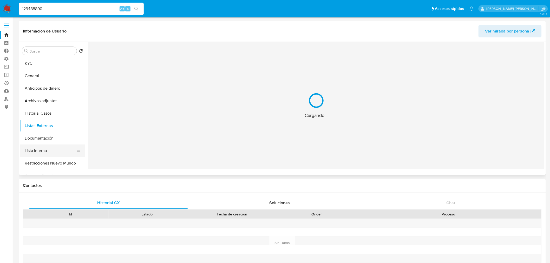
select select "10"
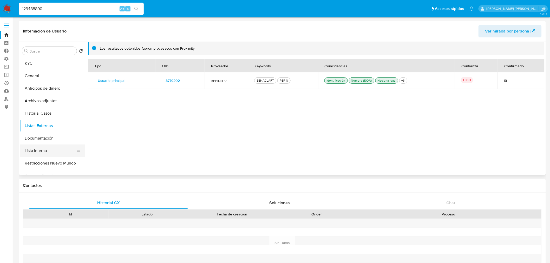
click at [56, 149] on button "Lista Interna" at bounding box center [50, 151] width 61 height 12
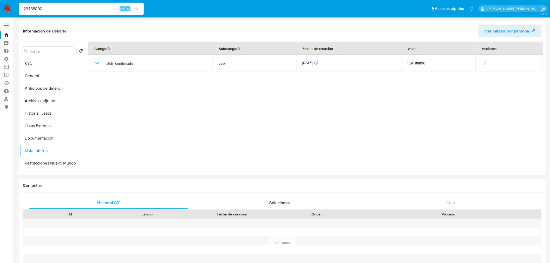
click at [115, 8] on input "129488890" at bounding box center [81, 8] width 125 height 7
paste input "385967648"
type input "385967648"
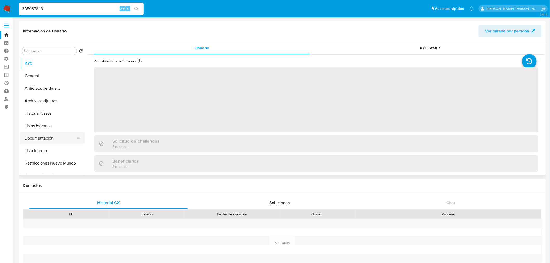
select select "10"
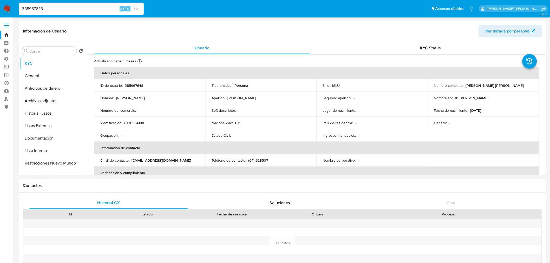
select select "10"
click at [54, 127] on button "Listas Externas" at bounding box center [52, 126] width 65 height 12
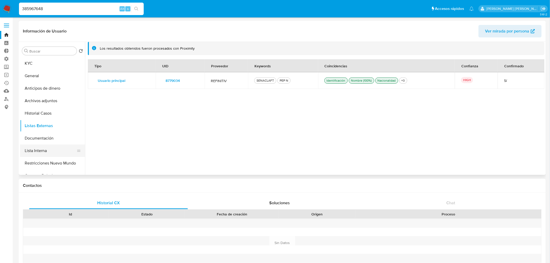
click at [54, 150] on button "Lista Interna" at bounding box center [50, 151] width 61 height 12
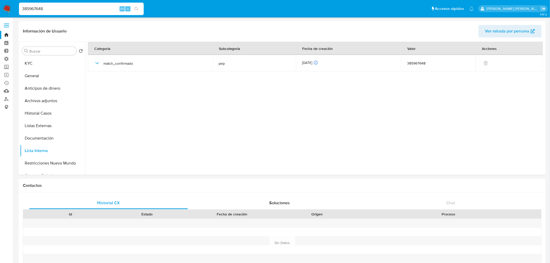
click at [83, 8] on input "385967648" at bounding box center [81, 8] width 125 height 7
paste input "2212773237"
type input "2212773237"
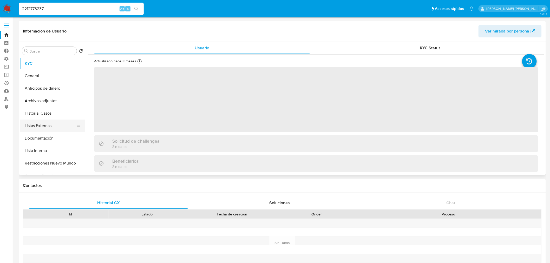
click at [54, 128] on button "Listas Externas" at bounding box center [50, 126] width 61 height 12
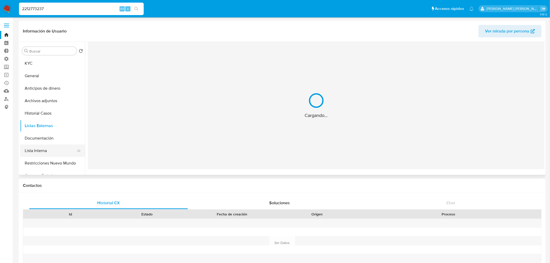
select select "10"
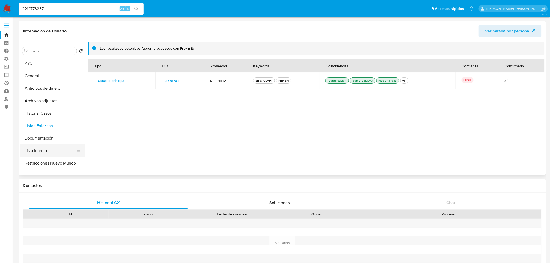
click at [54, 149] on button "Lista Interna" at bounding box center [50, 151] width 61 height 12
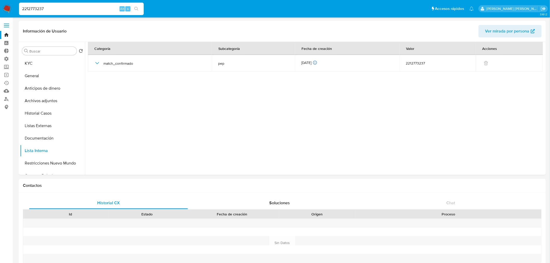
click at [99, 9] on input "2212773237" at bounding box center [81, 8] width 125 height 7
paste input "311935124"
type input "311935124"
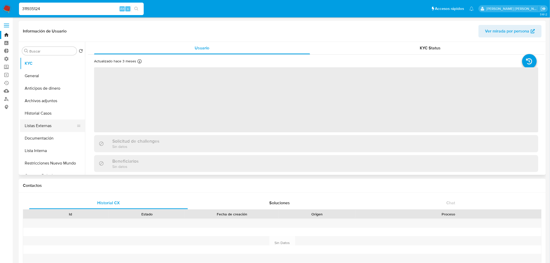
select select "10"
click at [56, 131] on button "Listas Externas" at bounding box center [50, 126] width 61 height 12
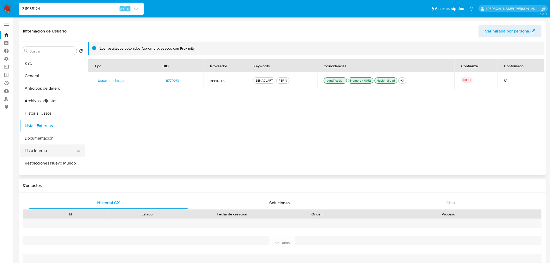
click at [56, 147] on button "Lista Interna" at bounding box center [50, 151] width 61 height 12
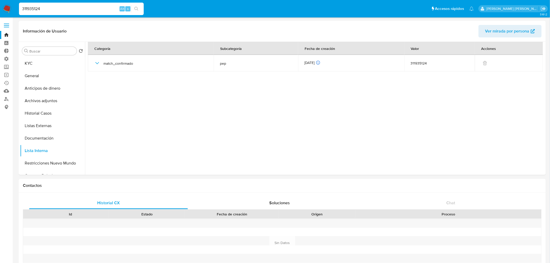
click at [69, 10] on input "311935124" at bounding box center [81, 8] width 125 height 7
paste input "170373441"
type input "170373441"
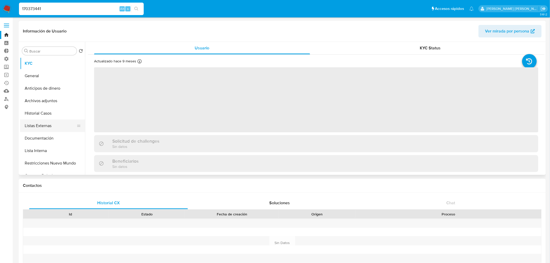
click at [54, 127] on button "Listas Externas" at bounding box center [50, 126] width 61 height 12
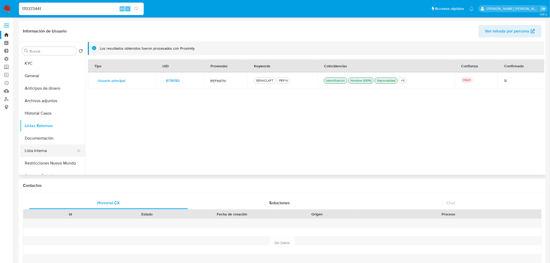
select select "10"
click at [56, 153] on button "Lista Interna" at bounding box center [50, 151] width 61 height 12
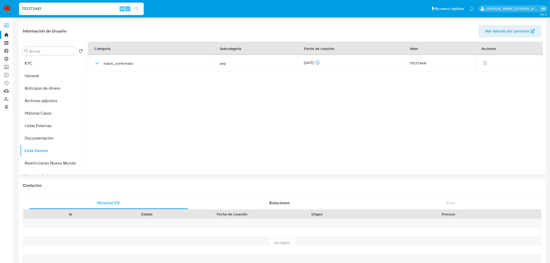
click at [90, 10] on input "170373441" at bounding box center [81, 8] width 125 height 7
paste input "298033298"
type input "298033298"
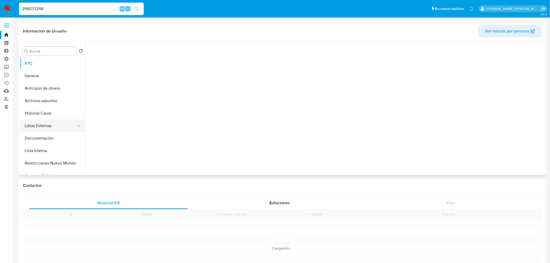
click at [54, 125] on button "Listas Externas" at bounding box center [50, 126] width 61 height 12
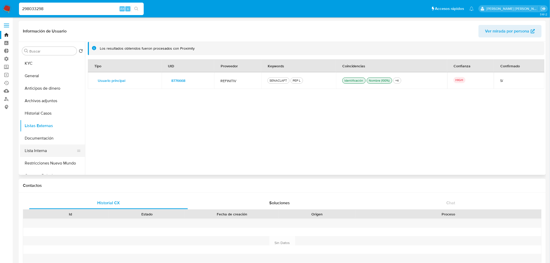
select select "10"
click at [53, 149] on button "Lista Interna" at bounding box center [50, 151] width 61 height 12
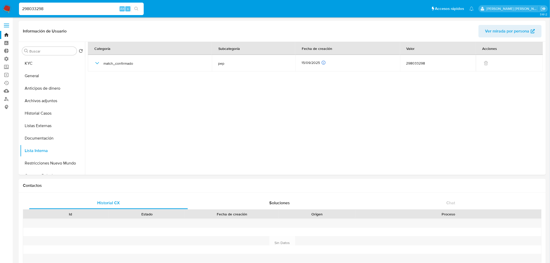
click at [93, 4] on div "298033298 Alt s" at bounding box center [81, 9] width 125 height 12
click at [90, 7] on input "298033298" at bounding box center [81, 8] width 125 height 7
paste input "325082239"
type input "325082239"
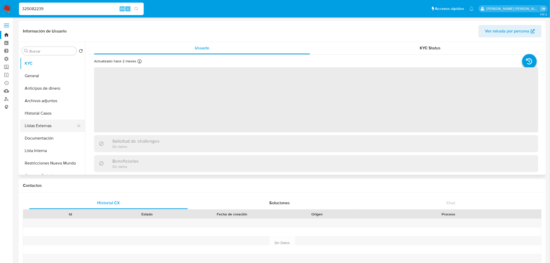
click at [59, 124] on button "Listas Externas" at bounding box center [50, 126] width 61 height 12
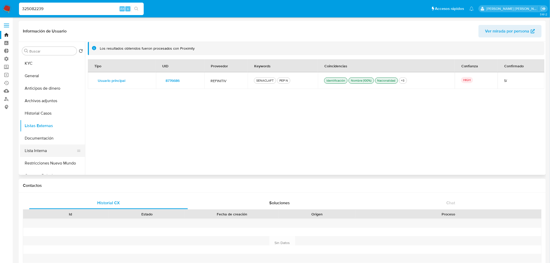
select select "10"
click at [56, 150] on button "Lista Interna" at bounding box center [50, 151] width 61 height 12
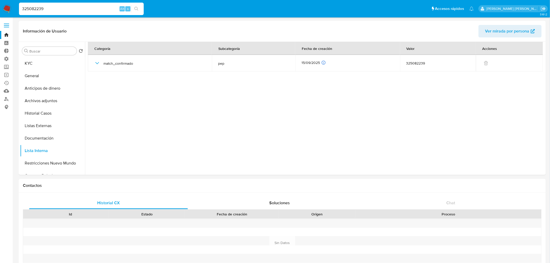
click at [76, 9] on input "325082239" at bounding box center [81, 8] width 125 height 7
paste input "74375882"
type input "74375882"
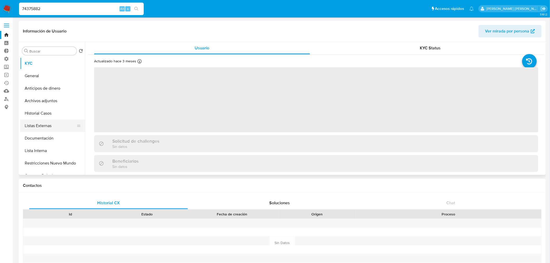
click at [40, 124] on button "Listas Externas" at bounding box center [50, 126] width 61 height 12
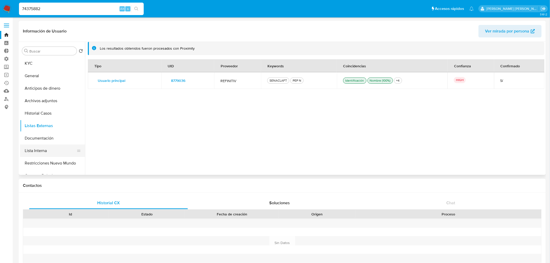
select select "10"
click at [54, 146] on button "Lista Interna" at bounding box center [50, 151] width 61 height 12
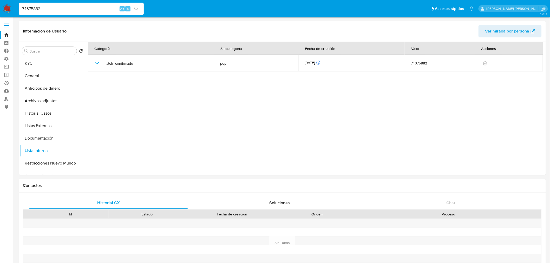
click at [76, 9] on input "74375882" at bounding box center [81, 8] width 125 height 7
paste input "27045875"
type input "27045875"
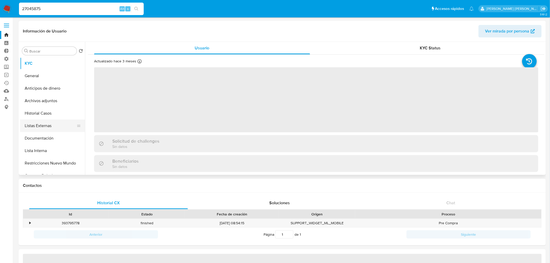
click at [53, 122] on button "Listas Externas" at bounding box center [50, 126] width 61 height 12
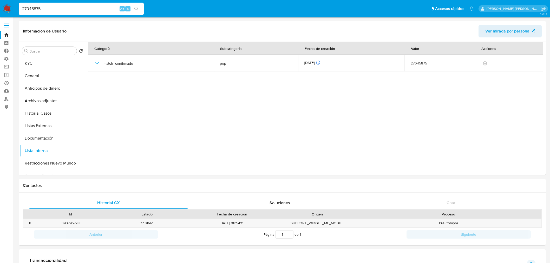
select select "10"
click at [69, 9] on input "27045875" at bounding box center [81, 8] width 125 height 7
paste input "62172642"
type input "262172642"
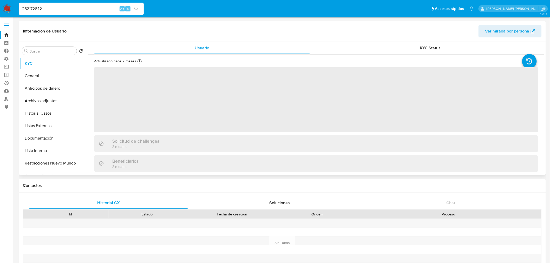
select select "10"
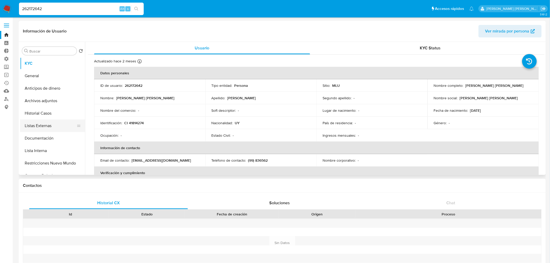
click at [56, 127] on button "Listas Externas" at bounding box center [50, 126] width 61 height 12
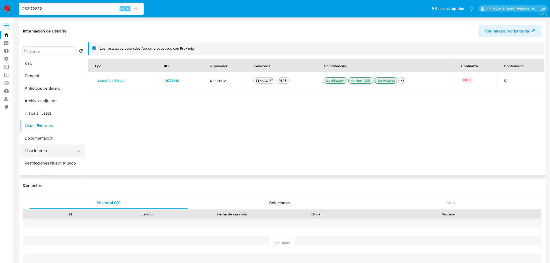
click at [55, 151] on button "Lista Interna" at bounding box center [50, 151] width 61 height 12
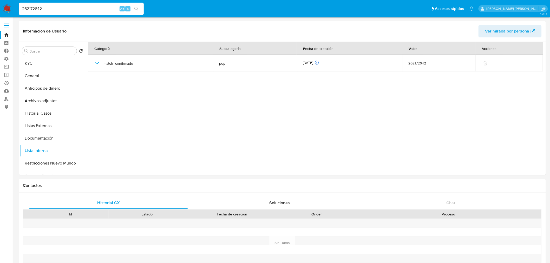
click at [63, 11] on input "262172642" at bounding box center [81, 8] width 125 height 7
paste input "259380971"
type input "2259380971"
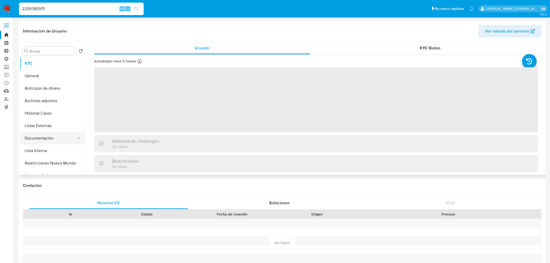
click at [59, 132] on button "Documentación" at bounding box center [50, 138] width 61 height 12
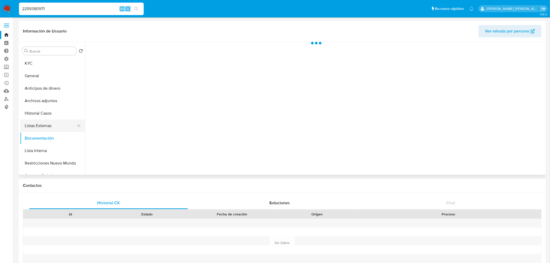
click at [61, 127] on button "Listas Externas" at bounding box center [50, 126] width 61 height 12
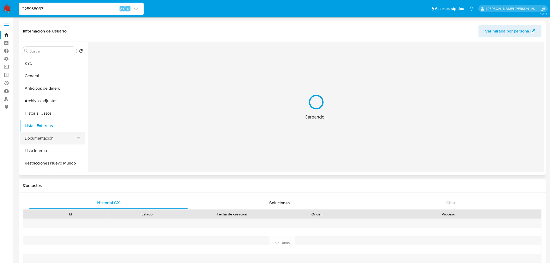
select select "10"
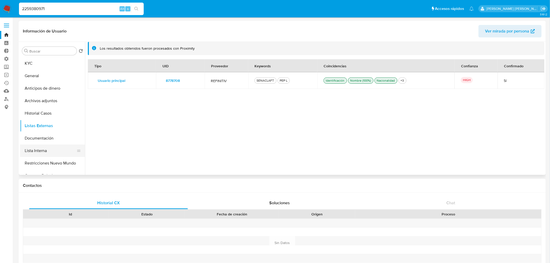
click at [57, 148] on button "Lista Interna" at bounding box center [50, 151] width 61 height 12
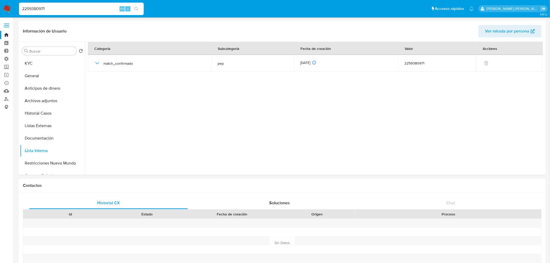
click at [77, 7] on input "2259380971" at bounding box center [81, 8] width 125 height 7
paste input "44172637"
type input "44172637"
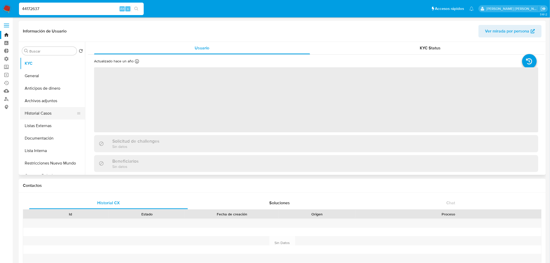
click at [65, 115] on button "Historial Casos" at bounding box center [50, 113] width 61 height 12
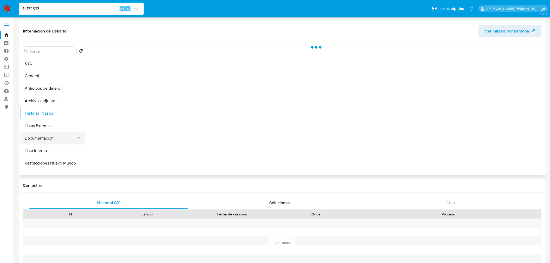
select select "10"
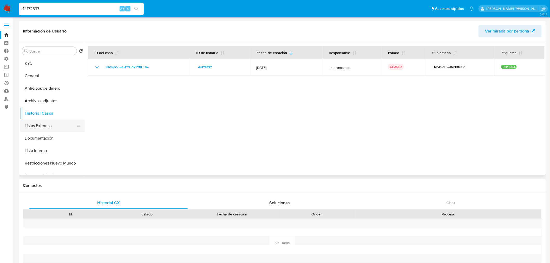
click at [58, 124] on button "Listas Externas" at bounding box center [50, 126] width 61 height 12
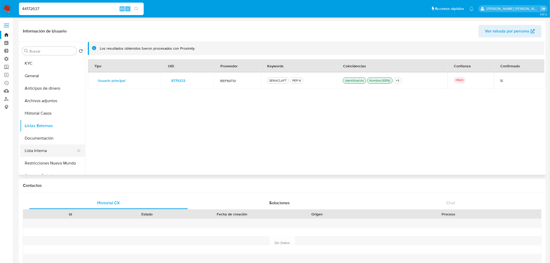
click at [56, 149] on button "Lista Interna" at bounding box center [50, 151] width 61 height 12
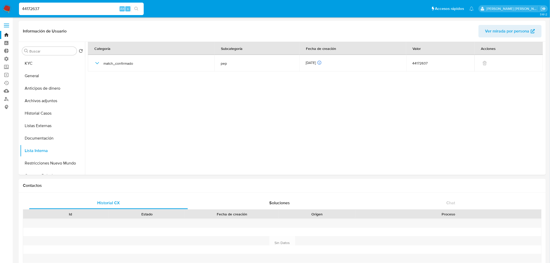
click at [79, 11] on input "44172637" at bounding box center [81, 8] width 125 height 7
paste input "228210585"
type input "228210585"
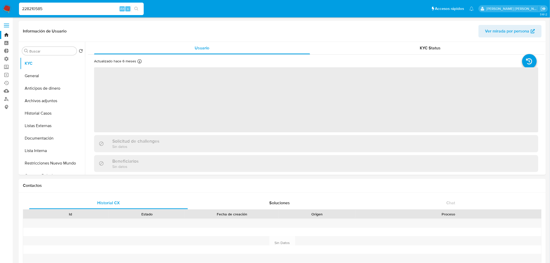
select select "10"
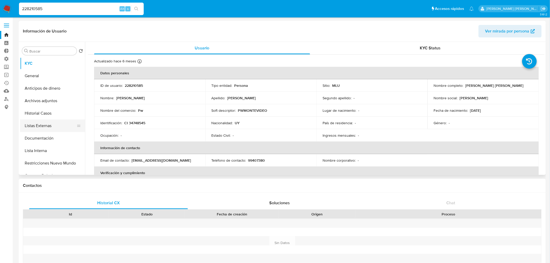
click at [61, 120] on button "Listas Externas" at bounding box center [50, 126] width 61 height 12
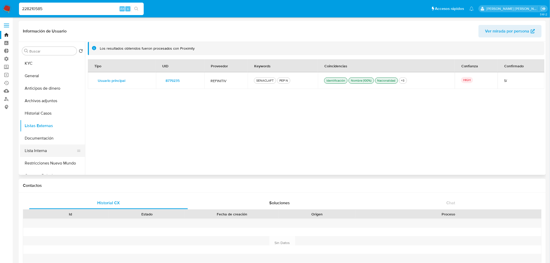
click at [61, 147] on button "Lista Interna" at bounding box center [50, 151] width 61 height 12
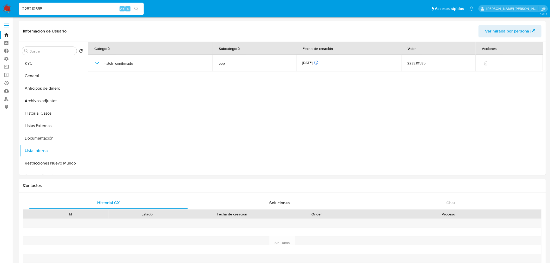
click at [80, 7] on input "228210585" at bounding box center [81, 8] width 125 height 7
paste input "466303116"
type input "466303116"
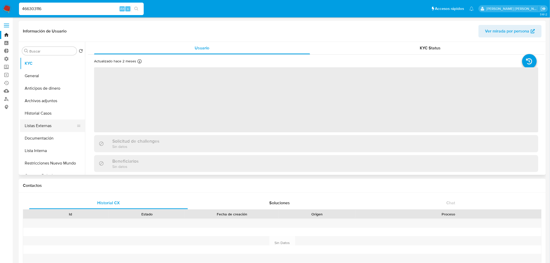
click at [60, 123] on button "Listas Externas" at bounding box center [50, 126] width 61 height 12
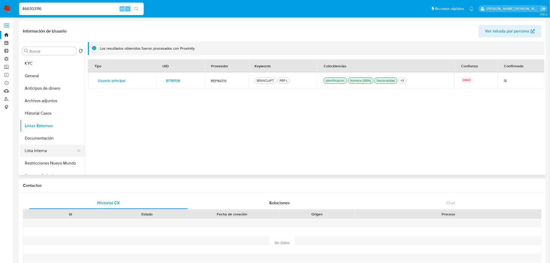
select select "10"
click at [56, 149] on button "Lista Interna" at bounding box center [50, 151] width 61 height 12
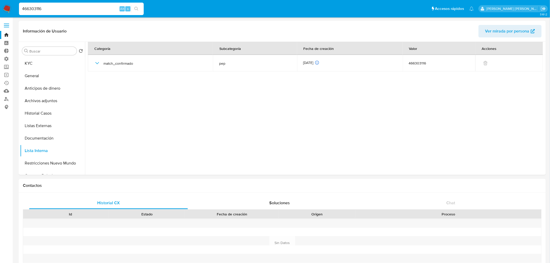
click at [82, 9] on input "466303116" at bounding box center [81, 8] width 125 height 7
paste input "615009052"
type input "615009052"
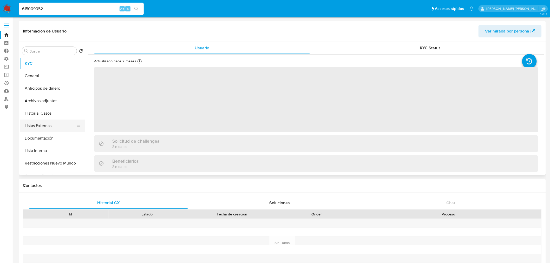
click at [58, 127] on button "Listas Externas" at bounding box center [50, 126] width 61 height 12
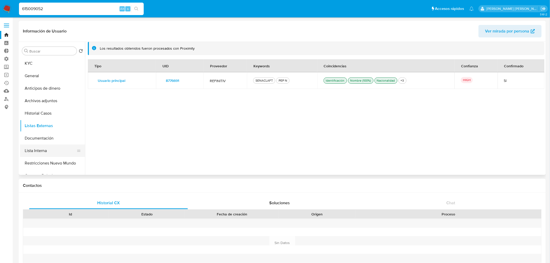
select select "10"
click at [56, 150] on button "Lista Interna" at bounding box center [50, 151] width 61 height 12
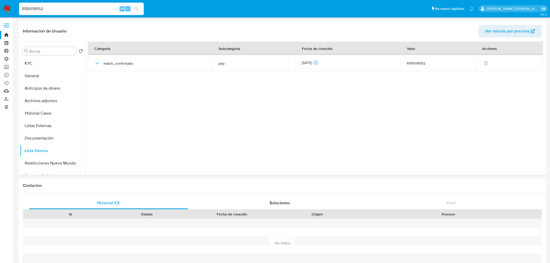
select select "10"
click at [79, 9] on input "615009052" at bounding box center [81, 8] width 125 height 7
paste input "95965888"
type input "95965888"
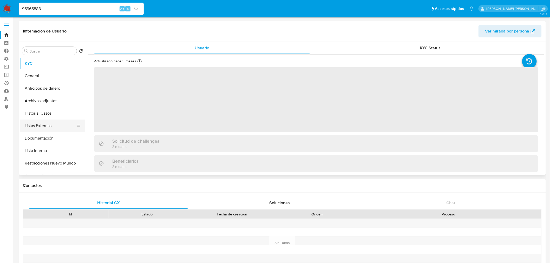
select select "10"
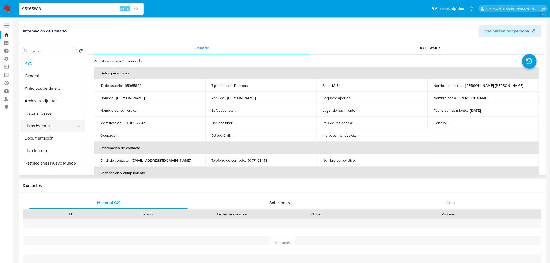
click at [67, 129] on button "Listas Externas" at bounding box center [50, 126] width 61 height 12
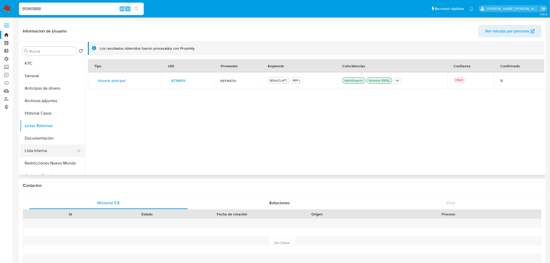
click at [54, 152] on button "Lista Interna" at bounding box center [50, 151] width 61 height 12
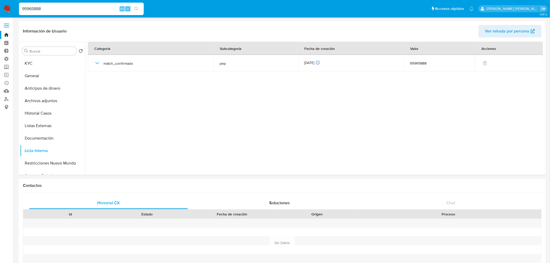
click at [74, 11] on input "95965888" at bounding box center [81, 8] width 125 height 7
paste input "7107779"
type input "71077798"
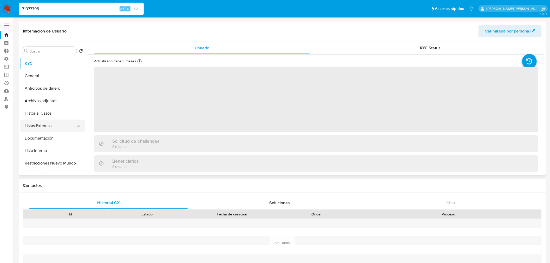
click at [61, 124] on button "Listas Externas" at bounding box center [50, 126] width 61 height 12
select select "10"
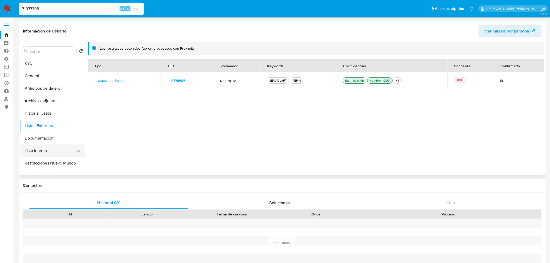
click at [61, 150] on button "Lista Interna" at bounding box center [50, 151] width 61 height 12
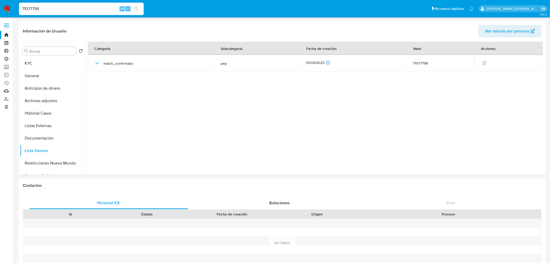
click at [76, 6] on input "71077798" at bounding box center [81, 8] width 125 height 7
paste input "8958366"
type input "89583668"
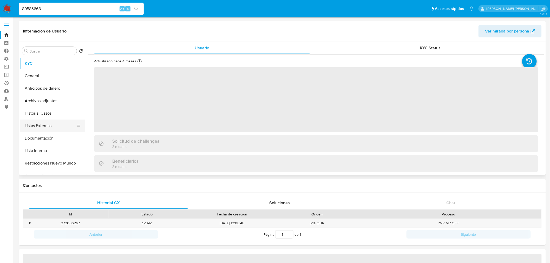
click at [54, 124] on button "Listas Externas" at bounding box center [50, 126] width 61 height 12
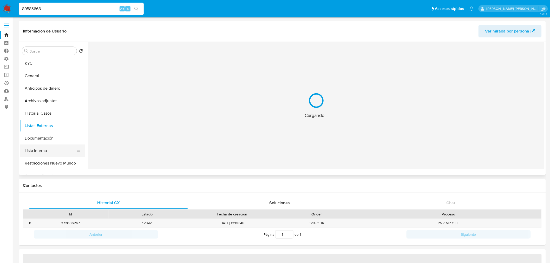
select select "10"
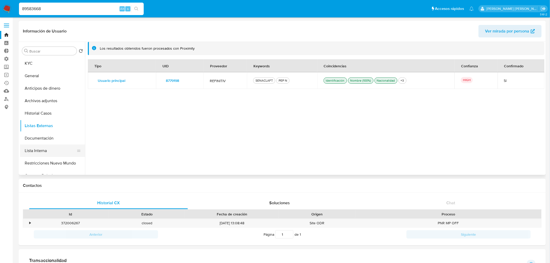
click at [53, 149] on button "Lista Interna" at bounding box center [50, 151] width 61 height 12
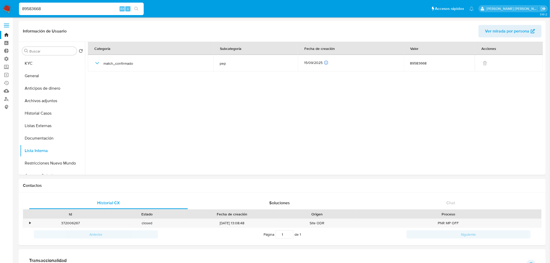
click at [78, 7] on input "89583668" at bounding box center [81, 8] width 125 height 7
paste input "76518453"
type input "76518453"
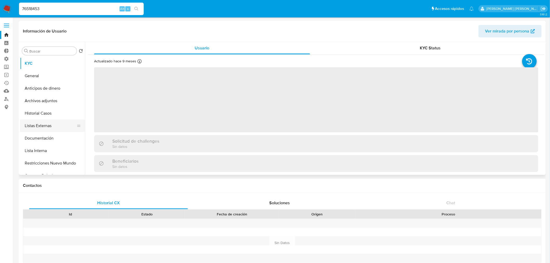
click at [40, 120] on button "Listas Externas" at bounding box center [50, 126] width 61 height 12
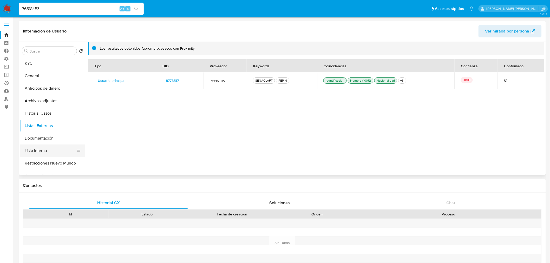
select select "10"
click at [59, 151] on button "Lista Interna" at bounding box center [50, 151] width 61 height 12
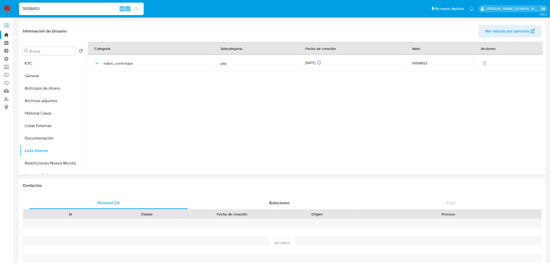
click at [73, 12] on div "76518453 Alt s" at bounding box center [81, 9] width 125 height 12
click at [73, 11] on input "76518453" at bounding box center [81, 8] width 125 height 7
paste input "1921004"
type input "19210043"
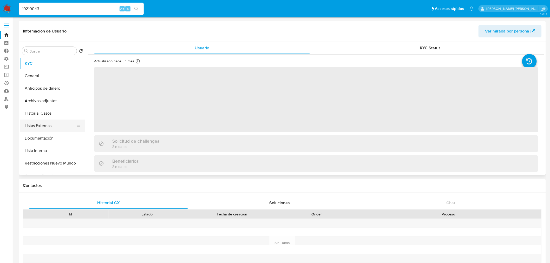
click at [51, 126] on button "Listas Externas" at bounding box center [50, 126] width 61 height 12
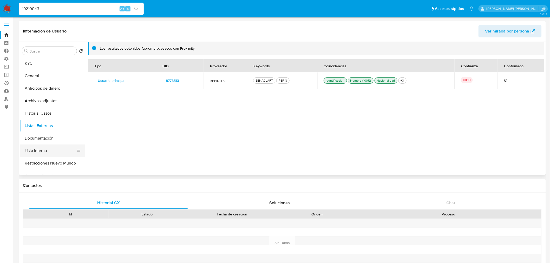
select select "10"
click at [58, 149] on button "Lista Interna" at bounding box center [50, 151] width 61 height 12
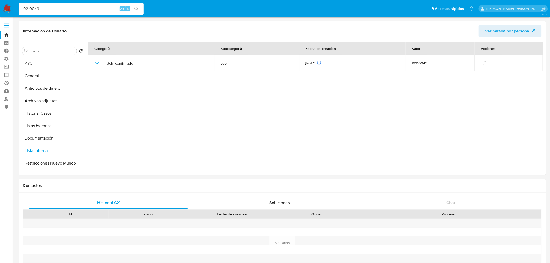
click at [75, 9] on input "19210043" at bounding box center [81, 8] width 125 height 7
paste input "69742141"
type input "69742141"
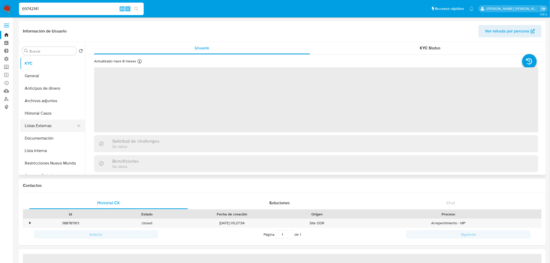
click at [59, 123] on button "Listas Externas" at bounding box center [50, 126] width 61 height 12
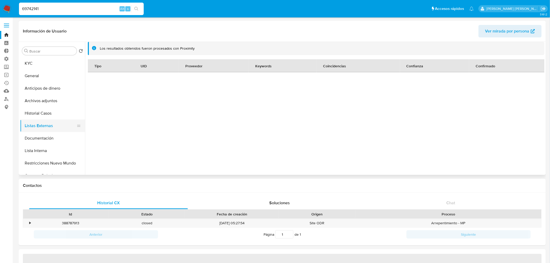
select select "10"
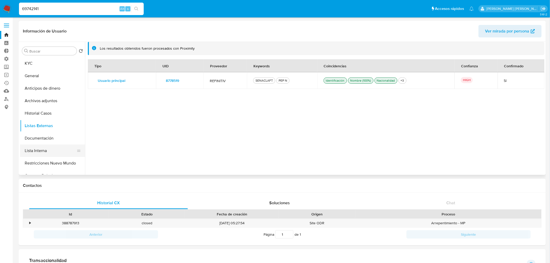
click at [55, 146] on button "Lista Interna" at bounding box center [50, 151] width 61 height 12
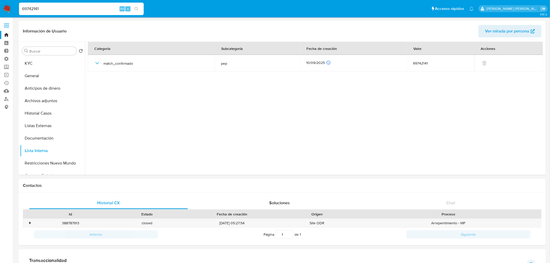
click at [105, 7] on input "69742141" at bounding box center [81, 8] width 125 height 7
paste input "88686778"
type input "88686778"
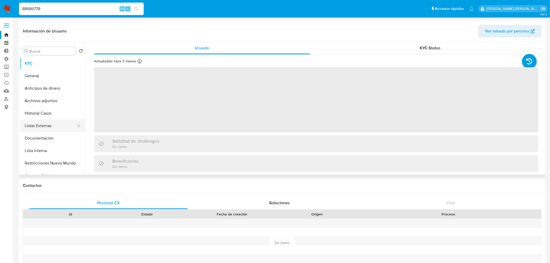
click at [59, 124] on button "Listas Externas" at bounding box center [50, 126] width 61 height 12
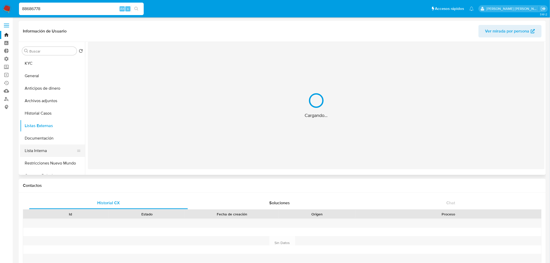
select select "10"
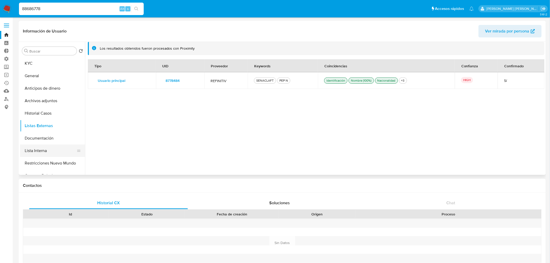
click at [59, 152] on button "Lista Interna" at bounding box center [50, 151] width 61 height 12
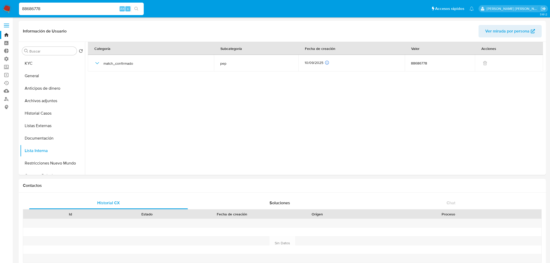
select select "10"
click at [85, 14] on div "88686778 Alt s" at bounding box center [81, 9] width 125 height 12
click at [85, 9] on input "88686778" at bounding box center [81, 8] width 125 height 7
paste input "225873066"
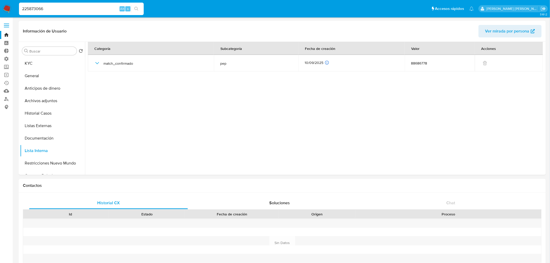
type input "225873066"
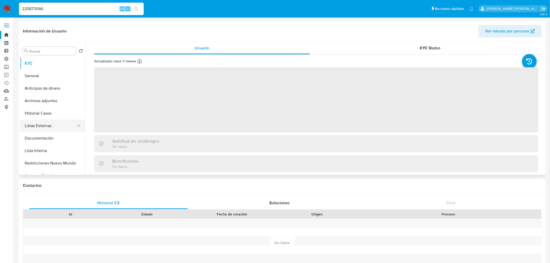
select select "10"
click at [58, 123] on button "Listas Externas" at bounding box center [50, 126] width 61 height 12
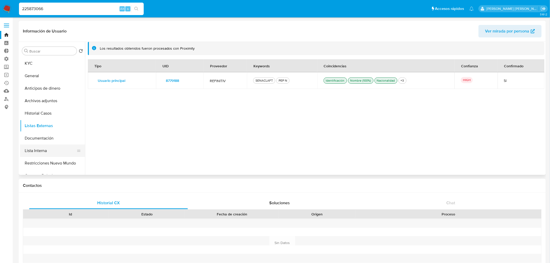
click at [56, 149] on button "Lista Interna" at bounding box center [50, 151] width 61 height 12
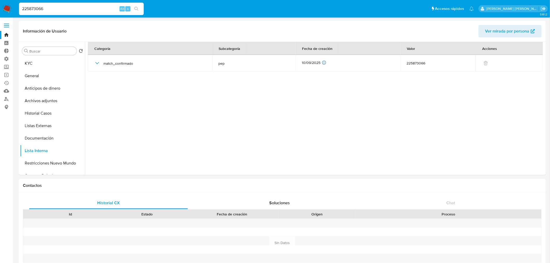
click at [90, 11] on input "225873066" at bounding box center [81, 8] width 125 height 7
paste input "48635168"
type input "48635168"
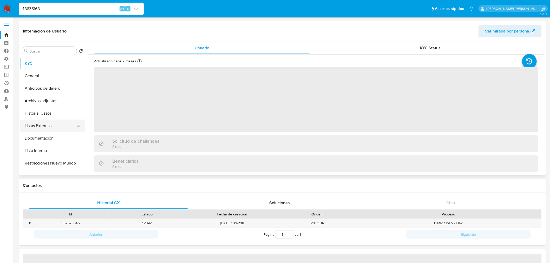
click at [62, 122] on button "Listas Externas" at bounding box center [50, 126] width 61 height 12
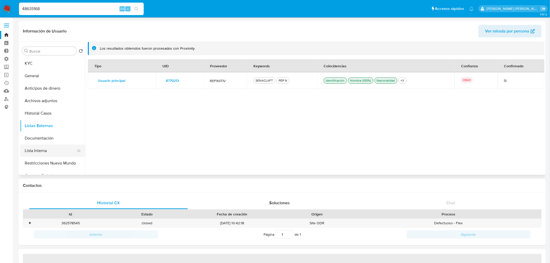
select select "10"
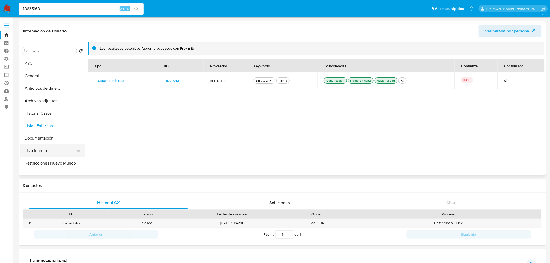
click at [56, 154] on button "Lista Interna" at bounding box center [50, 151] width 61 height 12
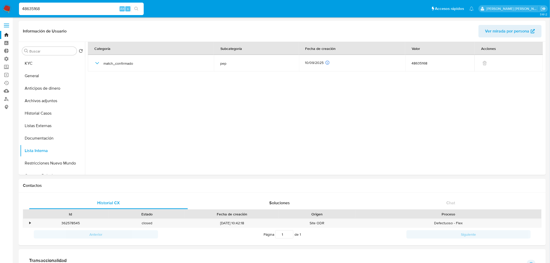
click at [92, 5] on div "48635168 Alt s" at bounding box center [81, 9] width 125 height 12
click at [94, 14] on div "48635168 Alt s" at bounding box center [81, 9] width 125 height 12
click at [91, 9] on input "48635168" at bounding box center [81, 8] width 125 height 7
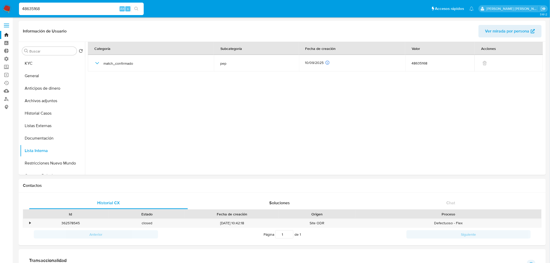
paste input "1421798283"
type input "1421798283"
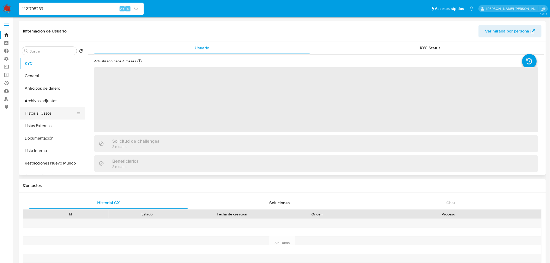
select select "10"
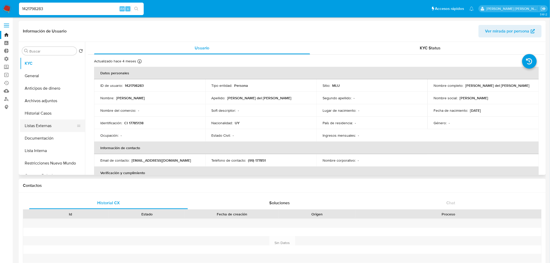
click at [54, 124] on button "Listas Externas" at bounding box center [50, 126] width 61 height 12
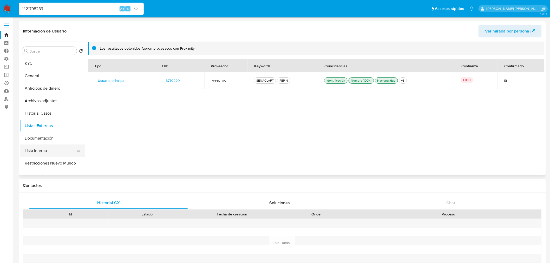
click at [55, 152] on button "Lista Interna" at bounding box center [50, 151] width 61 height 12
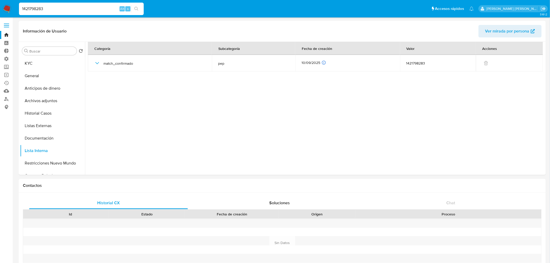
click at [106, 10] on input "1421798283" at bounding box center [81, 8] width 125 height 7
paste input "73269115"
type input "173269115"
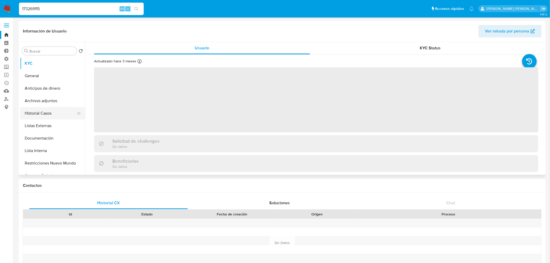
click at [57, 111] on button "Historial Casos" at bounding box center [50, 113] width 61 height 12
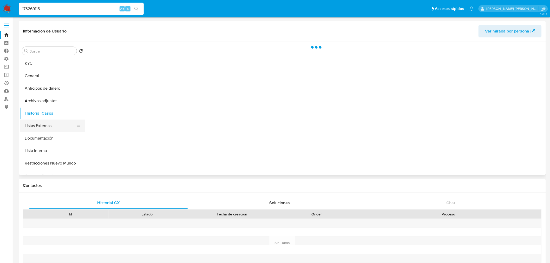
click at [56, 123] on button "Listas Externas" at bounding box center [50, 126] width 61 height 12
select select "10"
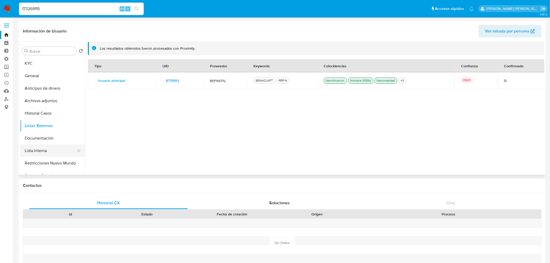
click at [41, 150] on button "Lista Interna" at bounding box center [50, 151] width 61 height 12
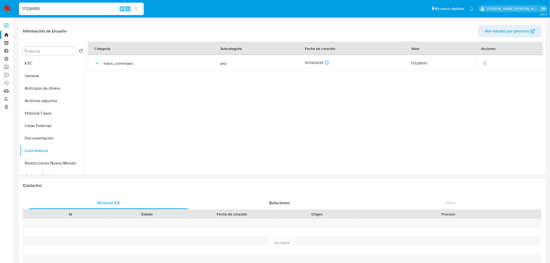
click at [85, 8] on input "173269115" at bounding box center [81, 8] width 125 height 7
paste input "791482"
type input "177914825"
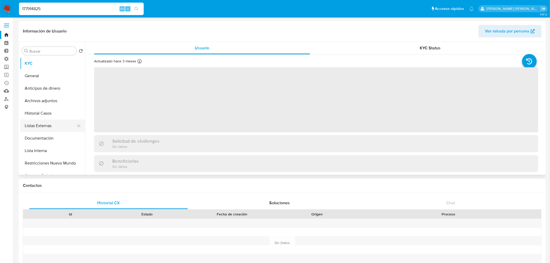
select select "10"
click at [48, 128] on button "Listas Externas" at bounding box center [50, 126] width 61 height 12
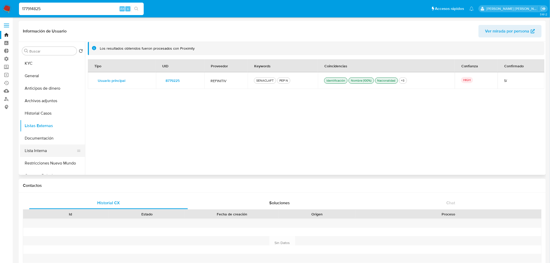
click at [53, 151] on button "Lista Interna" at bounding box center [50, 151] width 61 height 12
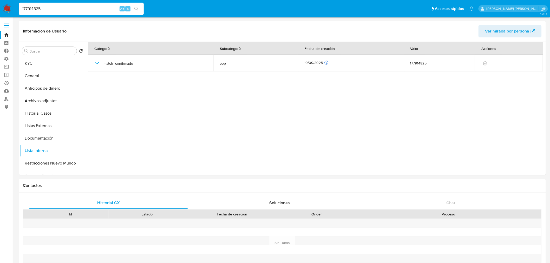
click at [94, 7] on input "177914825" at bounding box center [81, 8] width 125 height 7
paste input "702461230"
type input "702461230"
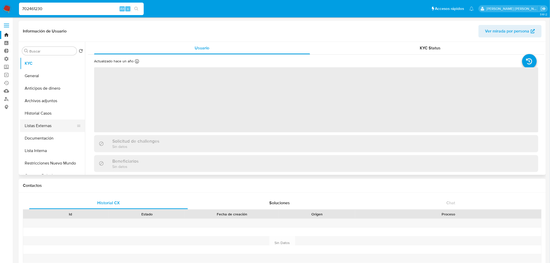
click at [63, 125] on button "Listas Externas" at bounding box center [50, 126] width 61 height 12
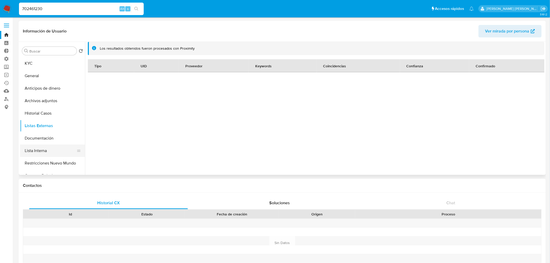
select select "10"
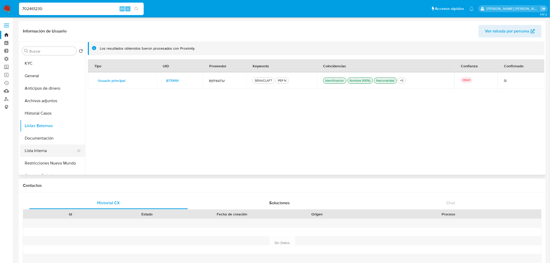
click at [57, 149] on button "Lista Interna" at bounding box center [50, 151] width 61 height 12
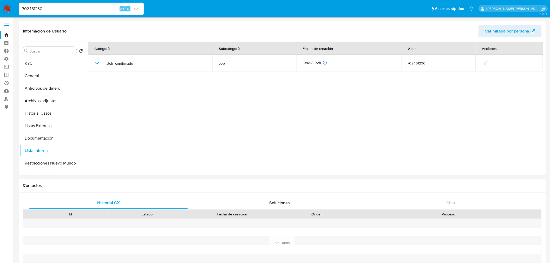
click at [92, 9] on input "702461230" at bounding box center [81, 8] width 125 height 7
select select "10"
click at [90, 8] on input "702461230" at bounding box center [81, 8] width 125 height 7
paste input "347606536"
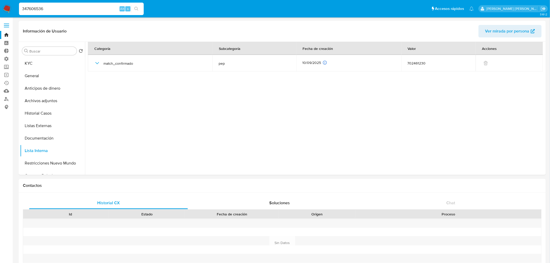
type input "347606536"
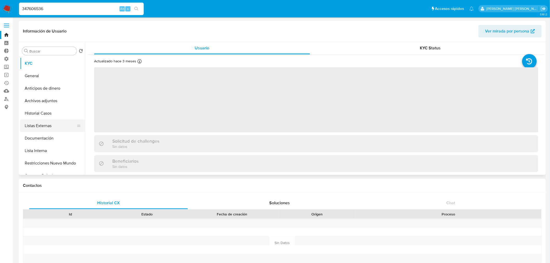
click at [62, 124] on button "Listas Externas" at bounding box center [50, 126] width 61 height 12
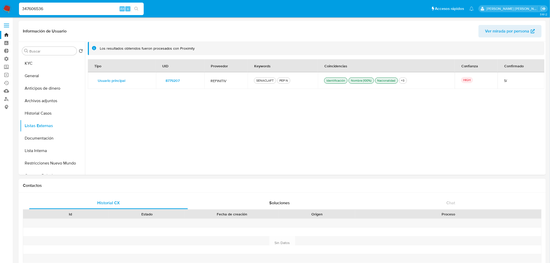
select select "10"
click at [60, 149] on button "Lista Interna" at bounding box center [50, 151] width 61 height 12
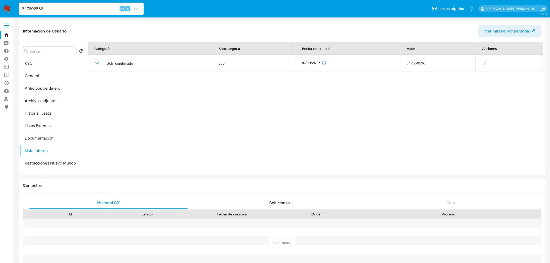
click at [92, 11] on input "347606536" at bounding box center [81, 8] width 125 height 7
paste input "165755312"
type input "165755312"
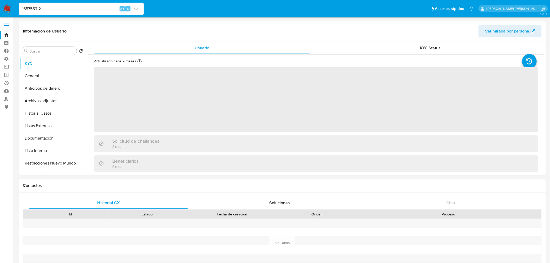
select select "10"
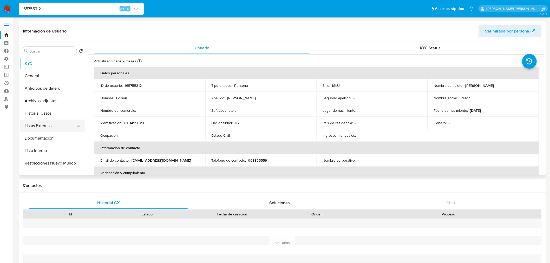
click at [43, 131] on button "Listas Externas" at bounding box center [50, 126] width 61 height 12
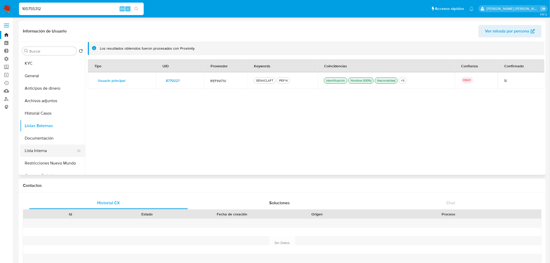
click at [59, 150] on button "Lista Interna" at bounding box center [50, 151] width 61 height 12
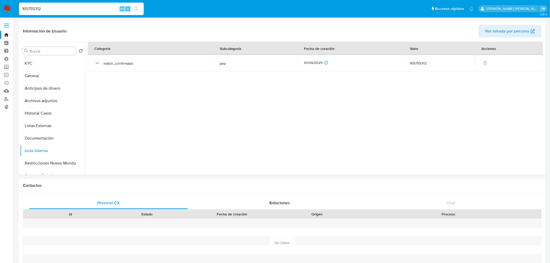
click at [81, 11] on input "165755312" at bounding box center [81, 8] width 125 height 7
paste input "31607016"
type input "131607016"
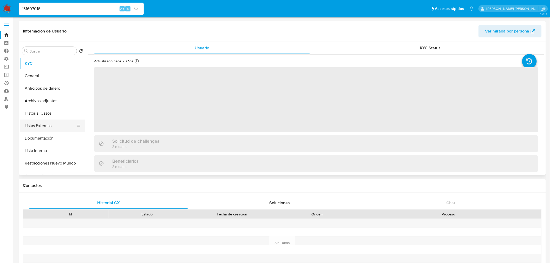
click at [55, 129] on button "Listas Externas" at bounding box center [50, 126] width 61 height 12
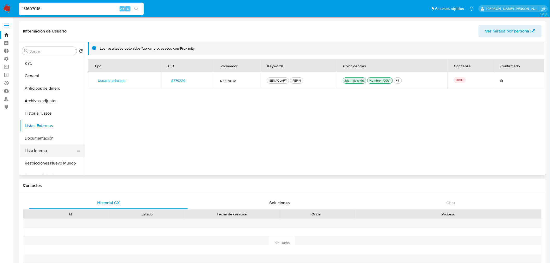
select select "10"
click at [59, 150] on button "Lista Interna" at bounding box center [50, 151] width 61 height 12
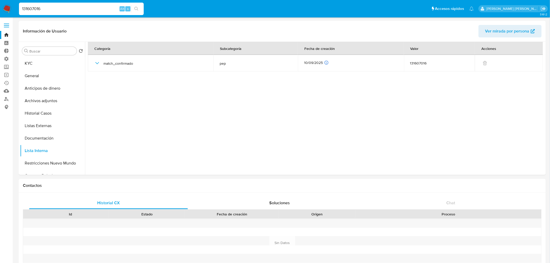
click at [70, 12] on input "131607016" at bounding box center [81, 8] width 125 height 7
paste input "45241265"
type input "45241265"
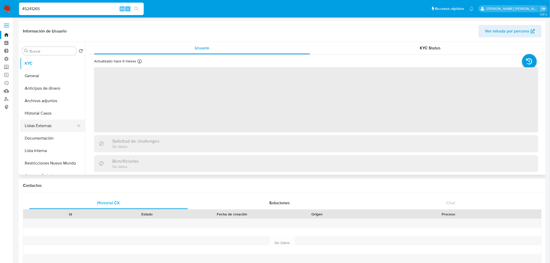
click at [61, 121] on button "Listas Externas" at bounding box center [50, 126] width 61 height 12
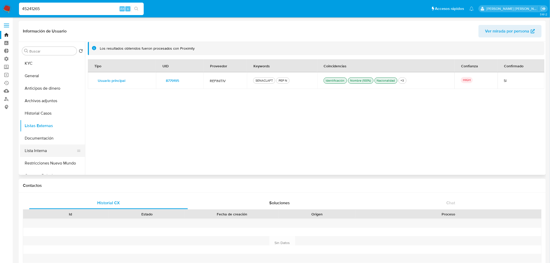
select select "10"
click at [58, 150] on button "Lista Interna" at bounding box center [50, 151] width 61 height 12
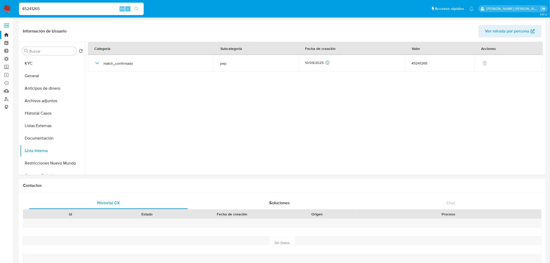
click at [68, 9] on input "45241265" at bounding box center [81, 8] width 125 height 7
paste input "54316224"
type input "54316224"
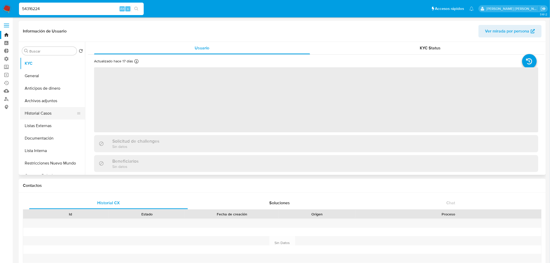
click at [54, 117] on button "Historial Casos" at bounding box center [50, 113] width 61 height 12
select select "10"
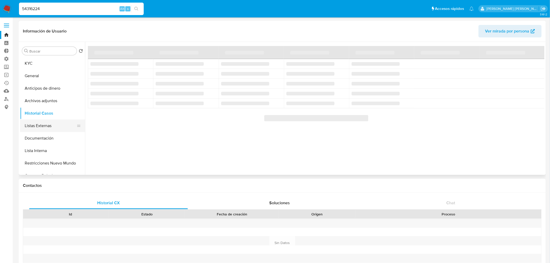
click at [58, 125] on button "Listas Externas" at bounding box center [50, 126] width 61 height 12
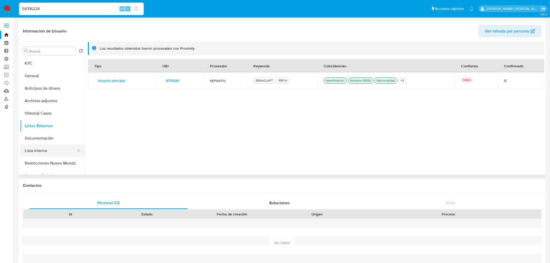
click at [57, 151] on button "Lista Interna" at bounding box center [50, 151] width 61 height 12
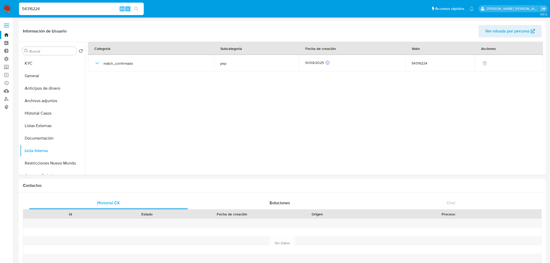
select select "10"
click at [76, 7] on input "54316224" at bounding box center [81, 8] width 125 height 7
paste input "61560746"
type input "61560746"
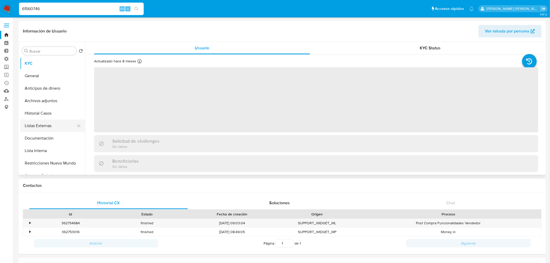
click at [58, 125] on button "Listas Externas" at bounding box center [50, 126] width 61 height 12
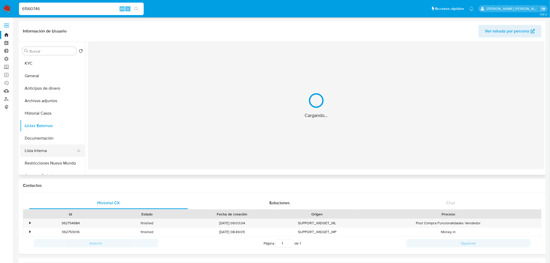
select select "10"
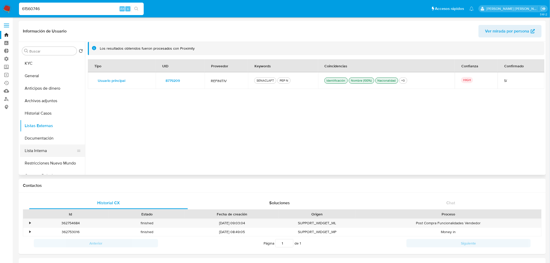
click at [63, 152] on button "Lista Interna" at bounding box center [50, 151] width 61 height 12
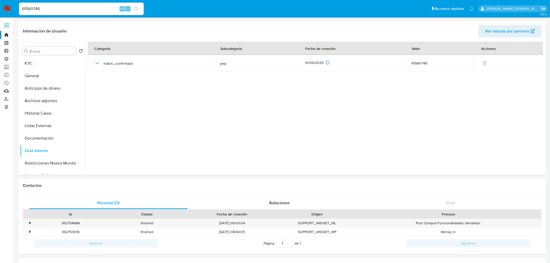
click at [76, 7] on input "61560746" at bounding box center [81, 8] width 125 height 7
paste input "1054383515"
type input "1054383515"
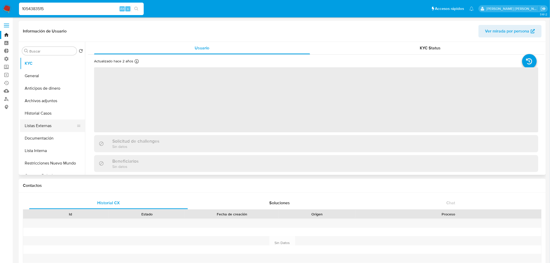
click at [57, 128] on button "Listas Externas" at bounding box center [50, 126] width 61 height 12
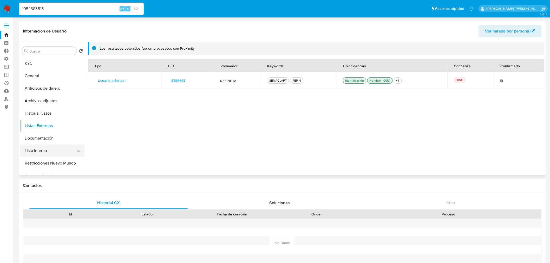
select select "10"
click at [56, 153] on button "Lista Interna" at bounding box center [50, 151] width 61 height 12
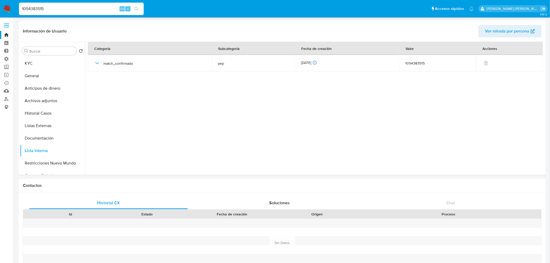
click at [77, 8] on input "1054383515" at bounding box center [81, 8] width 125 height 7
paste input "332688230"
type input "1332688230"
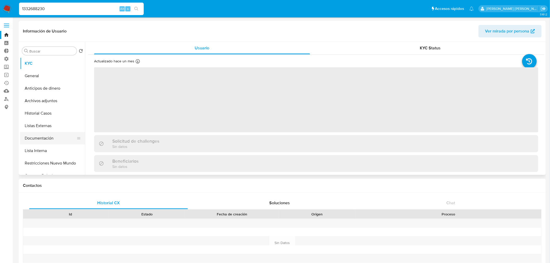
select select "10"
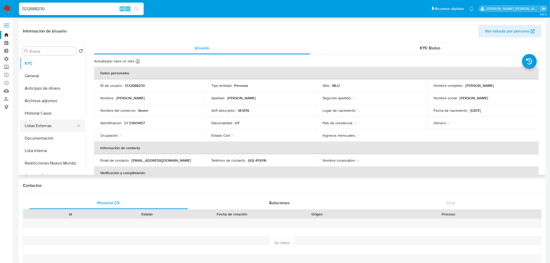
click at [54, 127] on button "Listas Externas" at bounding box center [50, 126] width 61 height 12
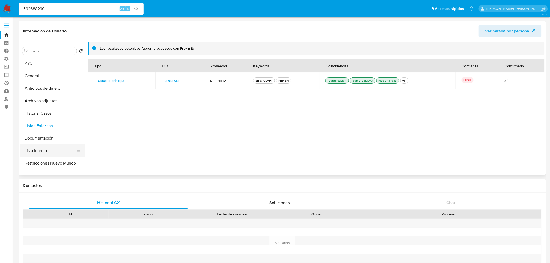
click at [54, 151] on button "Lista Interna" at bounding box center [50, 151] width 61 height 12
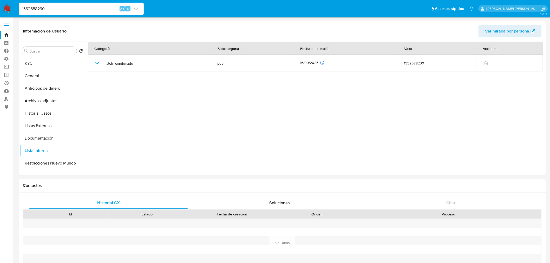
click at [74, 8] on input "1332688230" at bounding box center [81, 8] width 125 height 7
paste input "736315291"
type input "736315291"
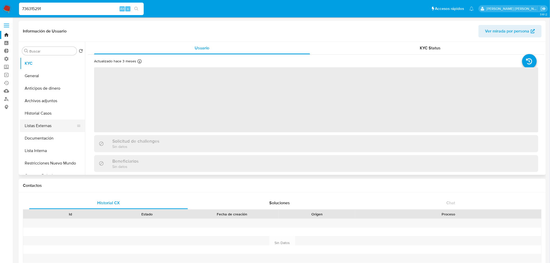
click at [61, 126] on button "Listas Externas" at bounding box center [50, 126] width 61 height 12
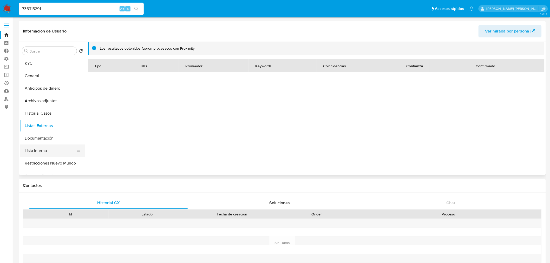
select select "10"
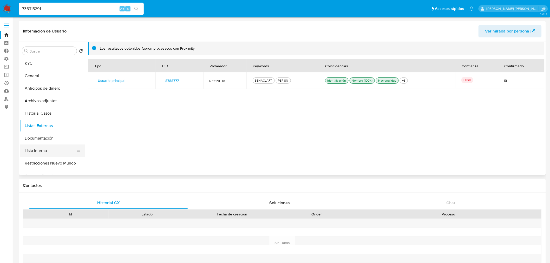
click at [59, 155] on button "Lista Interna" at bounding box center [50, 151] width 61 height 12
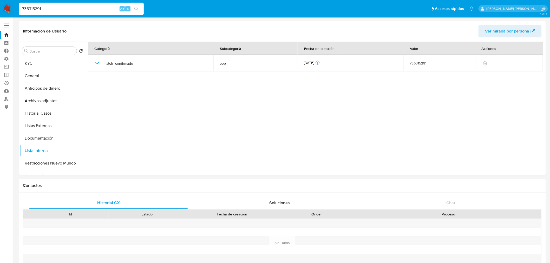
click at [78, 8] on input "736315291" at bounding box center [81, 8] width 125 height 7
paste input "56724014"
type input "56724014"
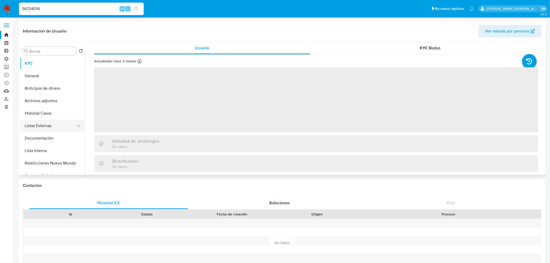
click at [62, 126] on button "Listas Externas" at bounding box center [50, 126] width 61 height 12
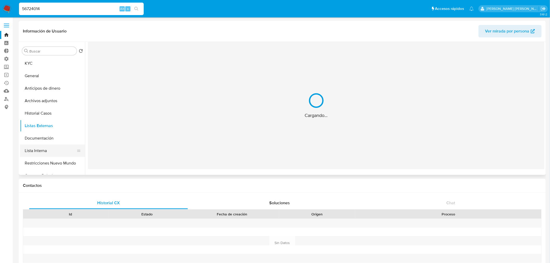
select select "10"
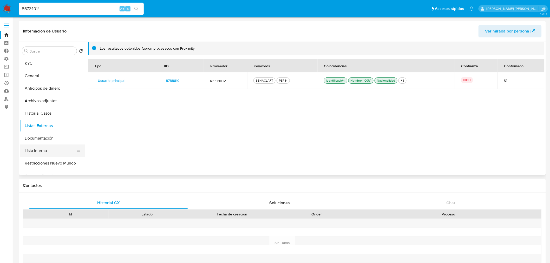
click at [56, 150] on button "Lista Interna" at bounding box center [50, 151] width 61 height 12
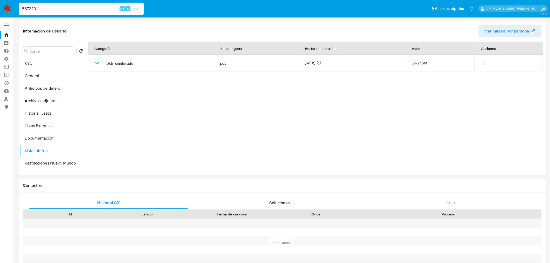
click at [77, 9] on input "56724014" at bounding box center [81, 8] width 125 height 7
paste input "324338951"
type input "324338951"
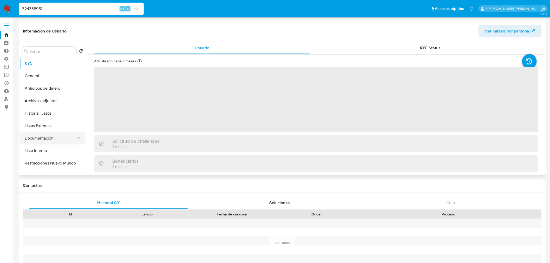
select select "10"
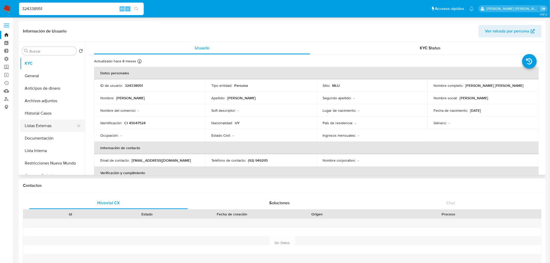
drag, startPoint x: 55, startPoint y: 126, endPoint x: 55, endPoint y: 129, distance: 3.7
click at [55, 126] on button "Listas Externas" at bounding box center [50, 126] width 61 height 12
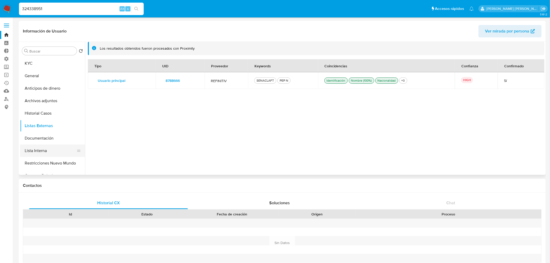
click at [54, 151] on button "Lista Interna" at bounding box center [50, 151] width 61 height 12
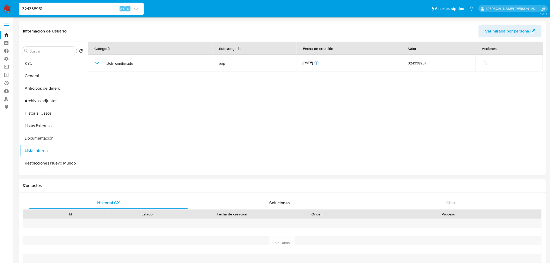
click at [82, 10] on input "324338951" at bounding box center [81, 8] width 125 height 7
paste input "100404642"
type input "1004046421"
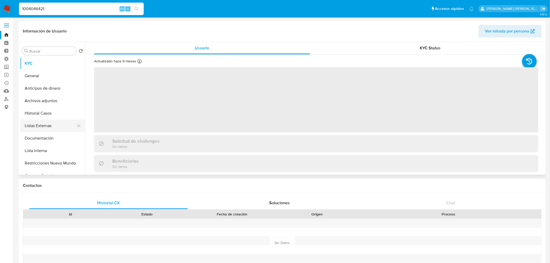
click at [60, 124] on button "Listas Externas" at bounding box center [50, 126] width 61 height 12
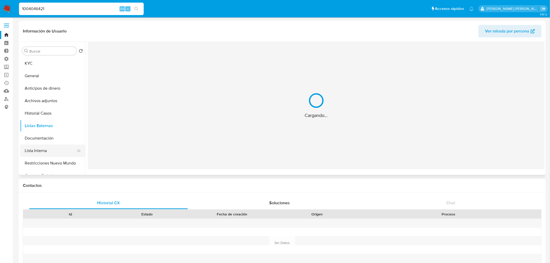
select select "10"
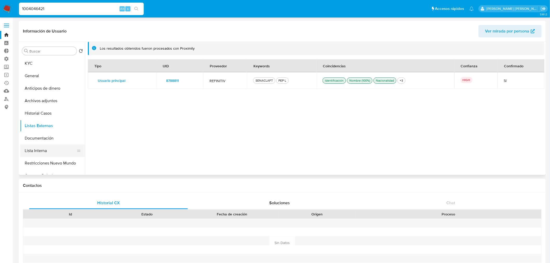
click at [55, 147] on button "Lista Interna" at bounding box center [50, 151] width 61 height 12
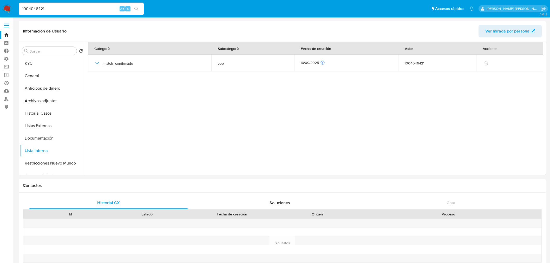
select select "10"
click at [85, 9] on input "1004046421" at bounding box center [81, 8] width 125 height 7
paste input "267806060"
type input "267806060"
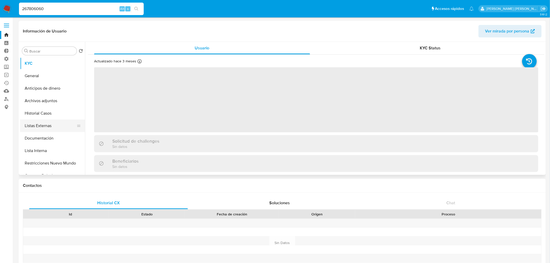
click at [58, 128] on button "Listas Externas" at bounding box center [50, 126] width 61 height 12
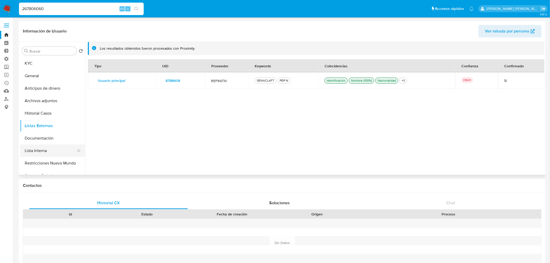
select select "10"
click at [59, 150] on button "Lista Interna" at bounding box center [50, 151] width 61 height 12
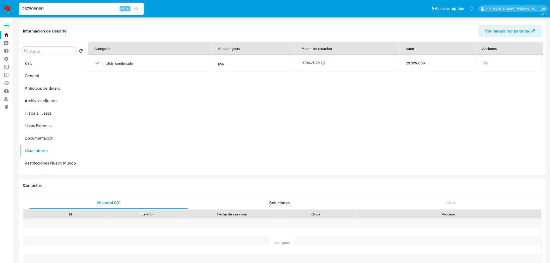
click at [76, 11] on input "267806060" at bounding box center [81, 8] width 125 height 7
paste input "174219928"
type input "174219928"
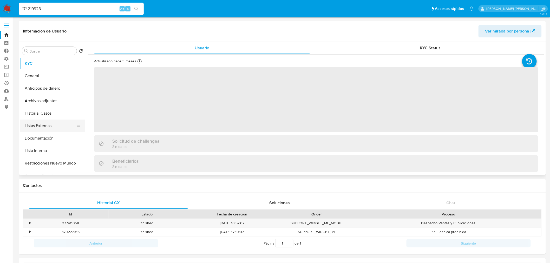
click at [59, 124] on button "Listas Externas" at bounding box center [50, 126] width 61 height 12
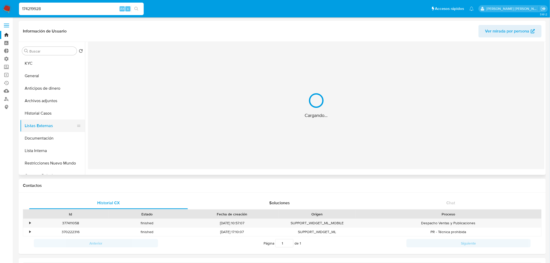
select select "10"
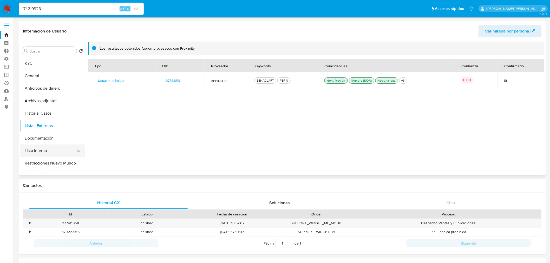
click at [59, 147] on button "Lista Interna" at bounding box center [50, 151] width 61 height 12
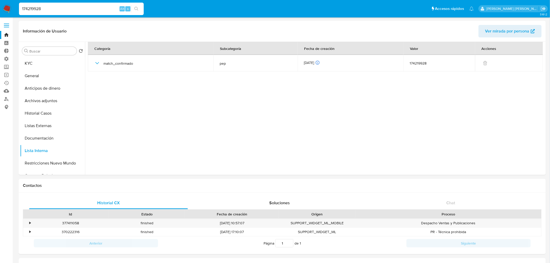
click at [67, 12] on div "174219928 Alt s" at bounding box center [81, 9] width 125 height 12
click at [67, 8] on input "174219928" at bounding box center [81, 8] width 125 height 7
paste input "56263460"
type input "56263460"
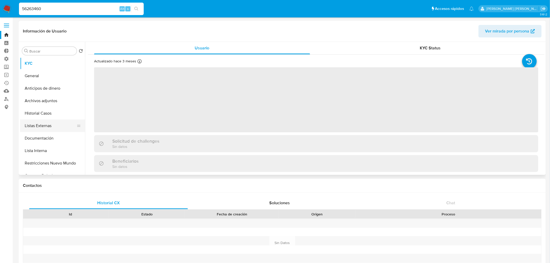
click at [58, 124] on button "Listas Externas" at bounding box center [50, 126] width 61 height 12
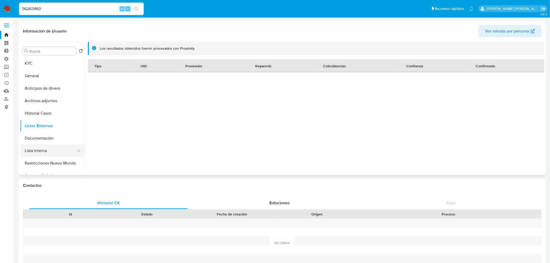
select select "10"
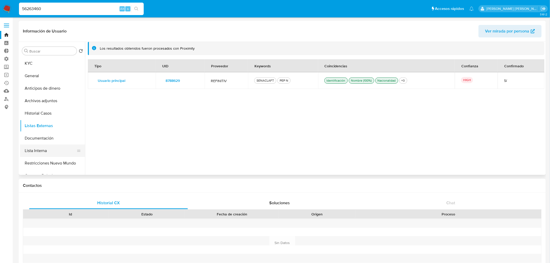
click at [58, 149] on button "Lista Interna" at bounding box center [50, 151] width 61 height 12
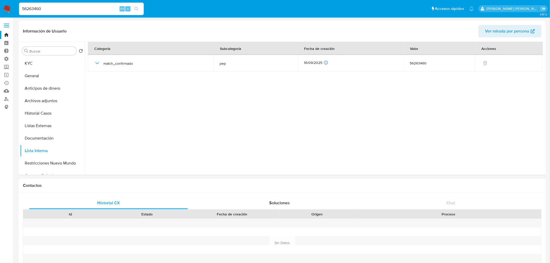
click at [73, 9] on input "56263460" at bounding box center [81, 8] width 125 height 7
paste input "162264381"
type input "162264381"
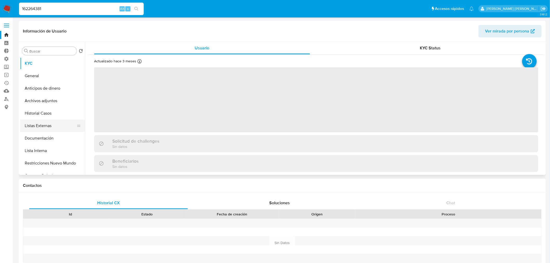
click at [62, 124] on button "Listas Externas" at bounding box center [50, 126] width 61 height 12
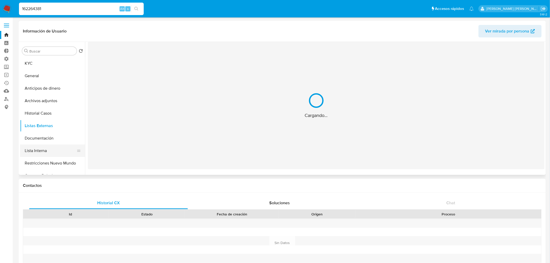
select select "10"
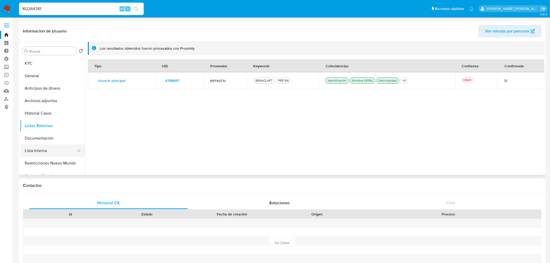
click at [53, 149] on button "Lista Interna" at bounding box center [50, 151] width 61 height 12
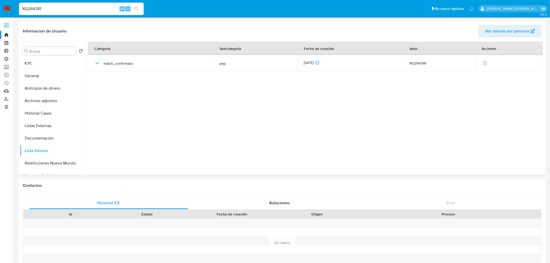
click at [84, 9] on input "162264381" at bounding box center [81, 8] width 125 height 7
paste input "366273479"
type input "366273479"
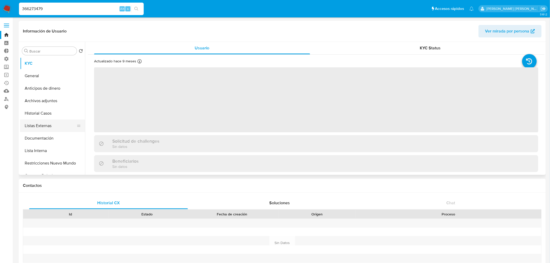
click at [53, 121] on button "Listas Externas" at bounding box center [50, 126] width 61 height 12
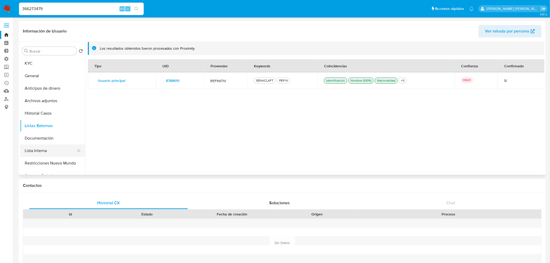
select select "10"
click at [58, 151] on button "Lista Interna" at bounding box center [50, 151] width 61 height 12
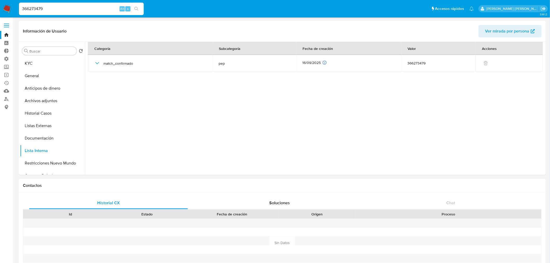
click at [66, 6] on input "366273479" at bounding box center [81, 8] width 125 height 7
paste input "1055819858"
type input "1055819858"
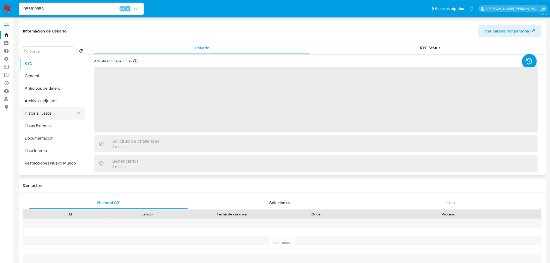
click at [59, 114] on button "Historial Casos" at bounding box center [50, 113] width 61 height 12
select select "10"
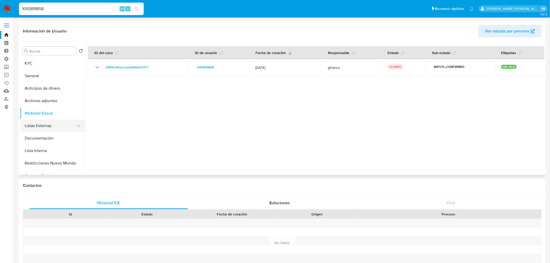
click at [53, 121] on button "Listas Externas" at bounding box center [50, 126] width 61 height 12
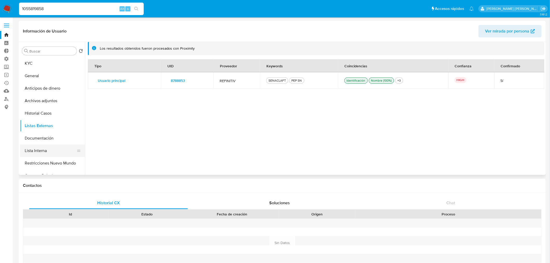
click at [51, 150] on button "Lista Interna" at bounding box center [50, 151] width 61 height 12
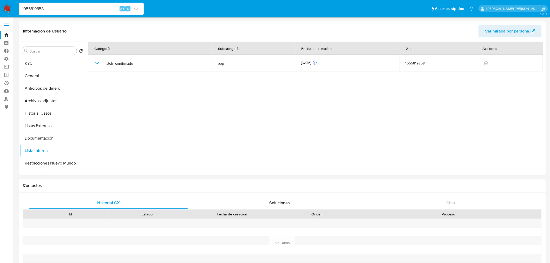
click at [63, 9] on input "1055819858" at bounding box center [81, 8] width 125 height 7
paste input "2447797355"
type input "2447797355"
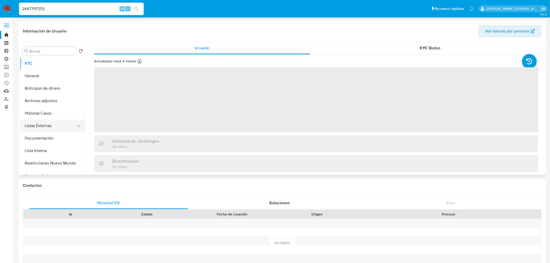
click at [54, 121] on button "Listas Externas" at bounding box center [50, 126] width 61 height 12
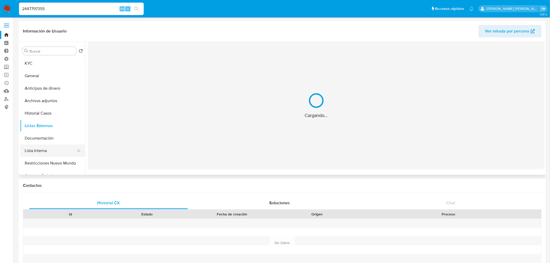
select select "10"
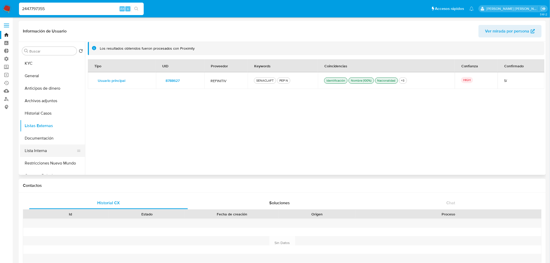
click at [55, 149] on button "Lista Interna" at bounding box center [50, 151] width 61 height 12
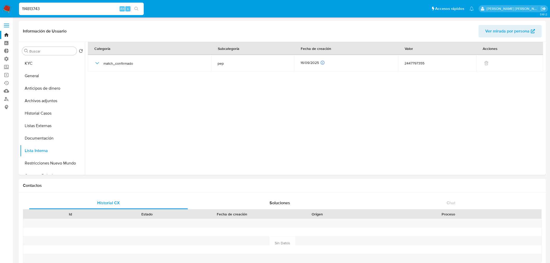
select select "10"
type input "114813743"
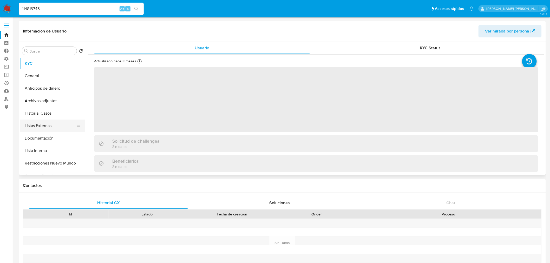
click at [50, 125] on button "Listas Externas" at bounding box center [50, 126] width 61 height 12
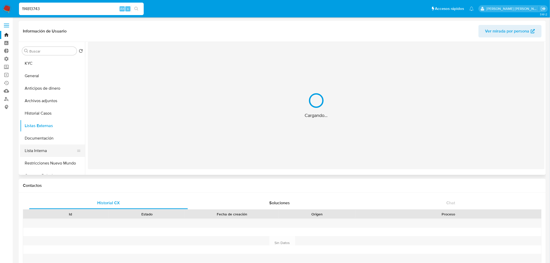
select select "10"
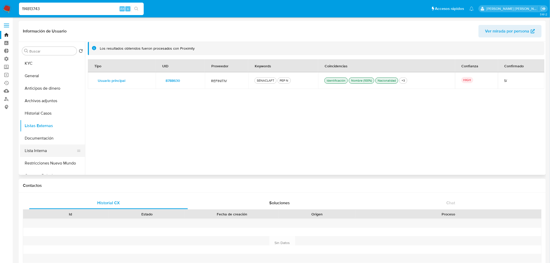
click at [55, 149] on button "Lista Interna" at bounding box center [50, 151] width 61 height 12
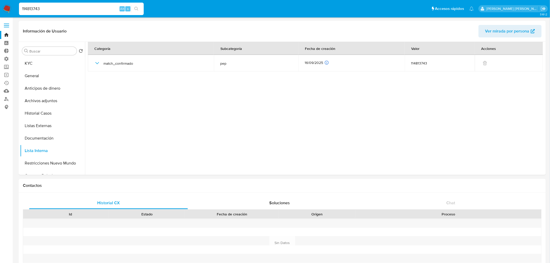
click at [89, 8] on input "114813743" at bounding box center [81, 8] width 125 height 7
paste input "239684114"
type input "239684114"
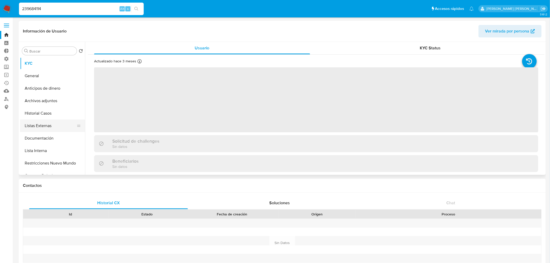
click at [57, 128] on button "Listas Externas" at bounding box center [50, 126] width 61 height 12
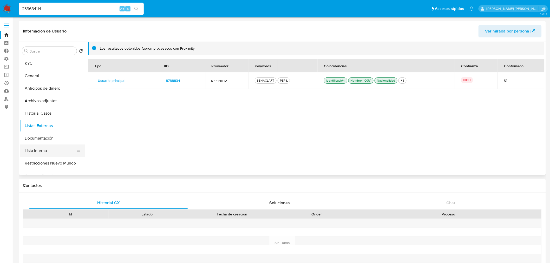
select select "10"
click at [57, 147] on button "Lista Interna" at bounding box center [50, 151] width 61 height 12
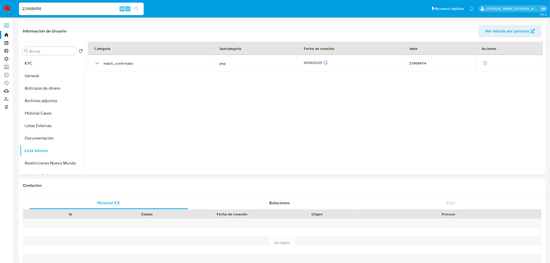
click at [93, 10] on input "239684114" at bounding box center [81, 8] width 125 height 7
paste input "6087231"
type input "26087231"
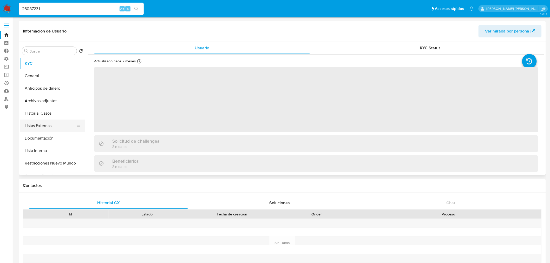
select select "10"
click at [51, 128] on button "Listas Externas" at bounding box center [50, 126] width 61 height 12
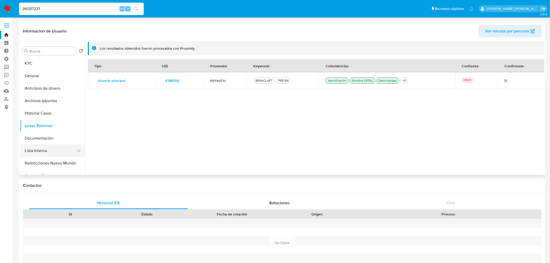
click at [55, 148] on button "Lista Interna" at bounding box center [50, 151] width 61 height 12
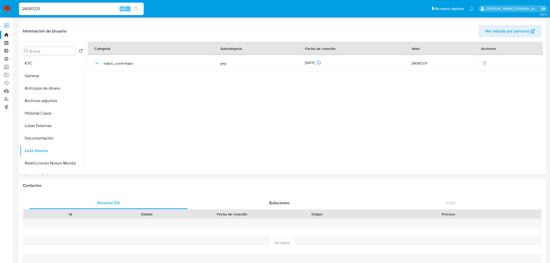
click at [71, 11] on input "26087231" at bounding box center [81, 8] width 125 height 7
paste input "17721389"
type input "217721389"
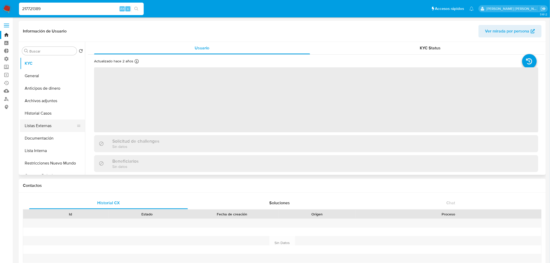
click at [62, 128] on button "Listas Externas" at bounding box center [50, 126] width 61 height 12
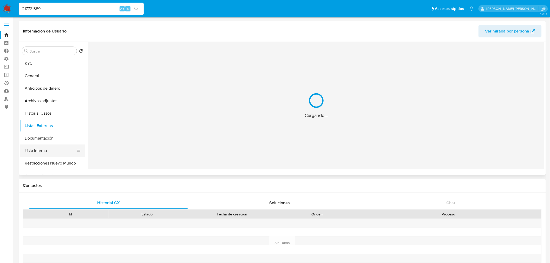
select select "10"
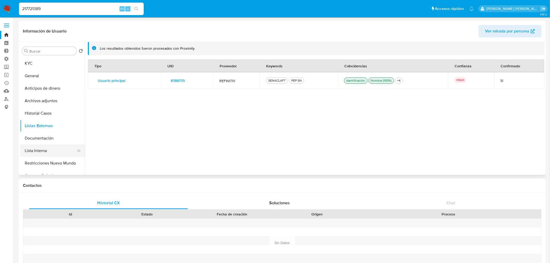
click at [56, 151] on button "Lista Interna" at bounding box center [50, 151] width 61 height 12
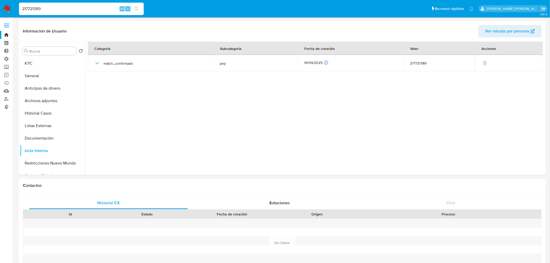
click at [80, 10] on input "217721389" at bounding box center [81, 8] width 125 height 7
paste input "4667992"
type input "24667992"
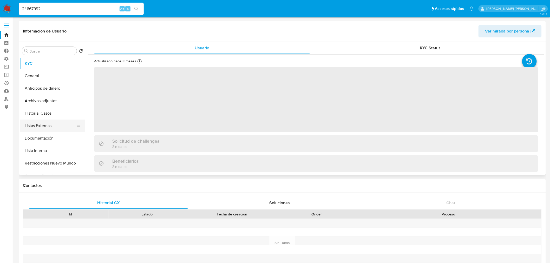
click at [62, 128] on button "Listas Externas" at bounding box center [50, 126] width 61 height 12
select select "10"
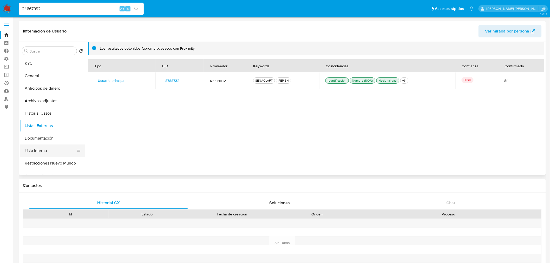
click at [59, 150] on button "Lista Interna" at bounding box center [50, 151] width 61 height 12
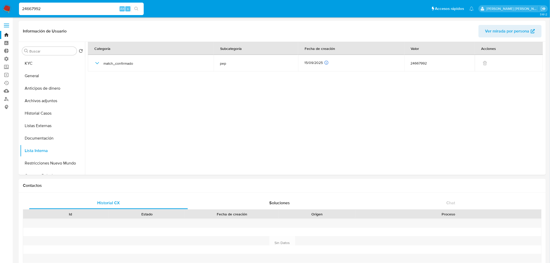
click at [70, 10] on input "24667992" at bounding box center [81, 8] width 125 height 7
paste input "155681418"
type input "155681418"
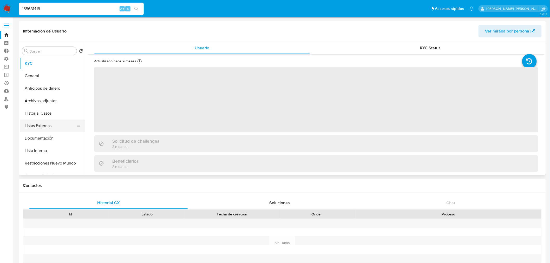
click at [60, 124] on button "Listas Externas" at bounding box center [50, 126] width 61 height 12
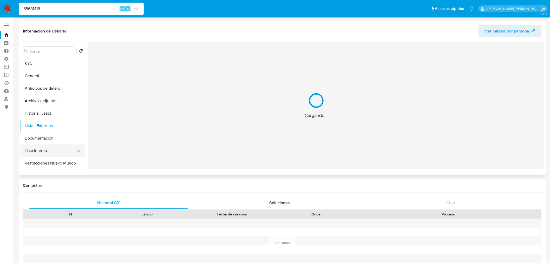
select select "10"
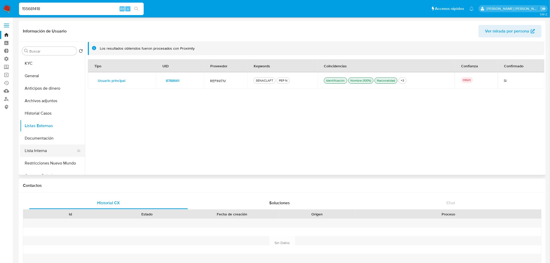
click at [59, 149] on button "Lista Interna" at bounding box center [50, 151] width 61 height 12
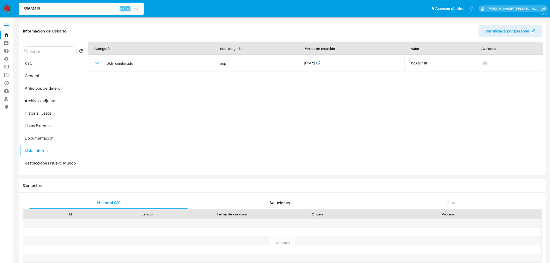
select select "10"
